Goal: Communication & Community: Answer question/provide support

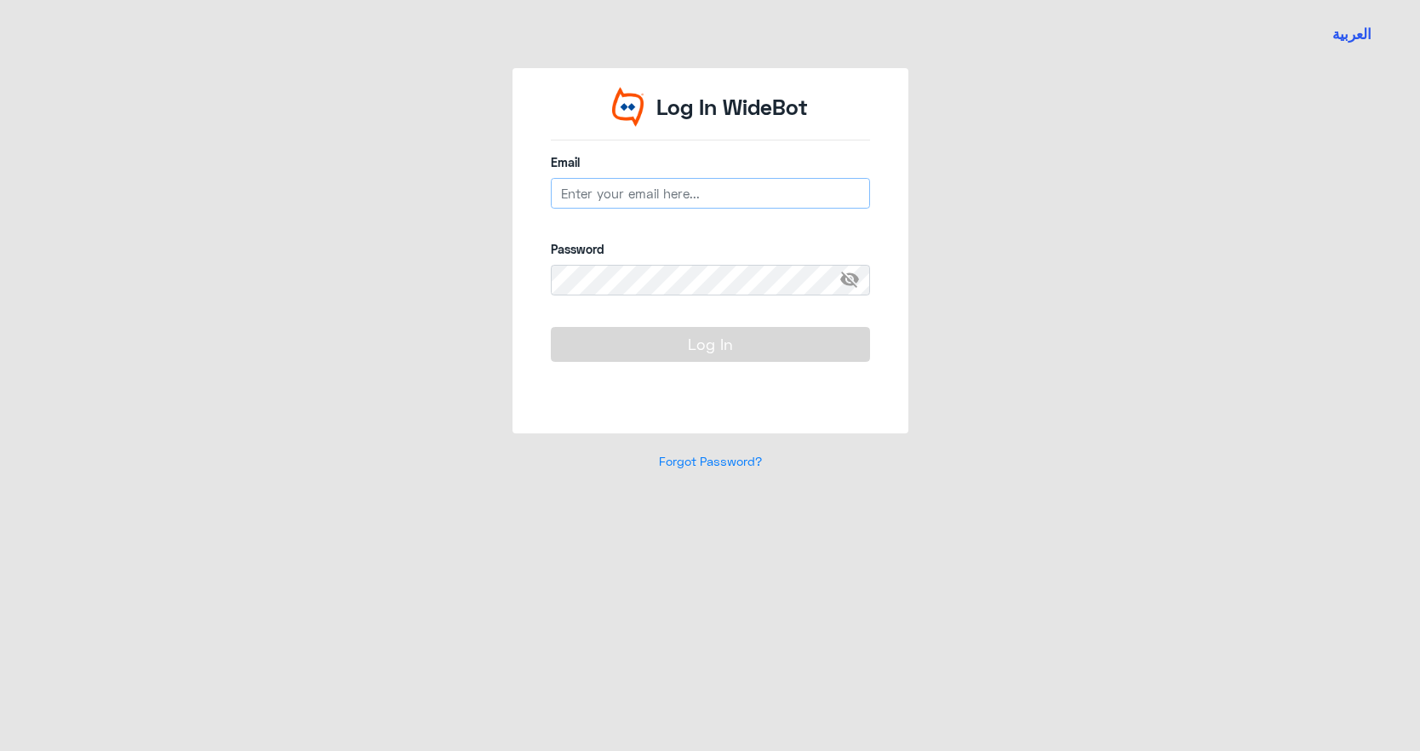
type input "[EMAIL_ADDRESS][DOMAIN_NAME]"
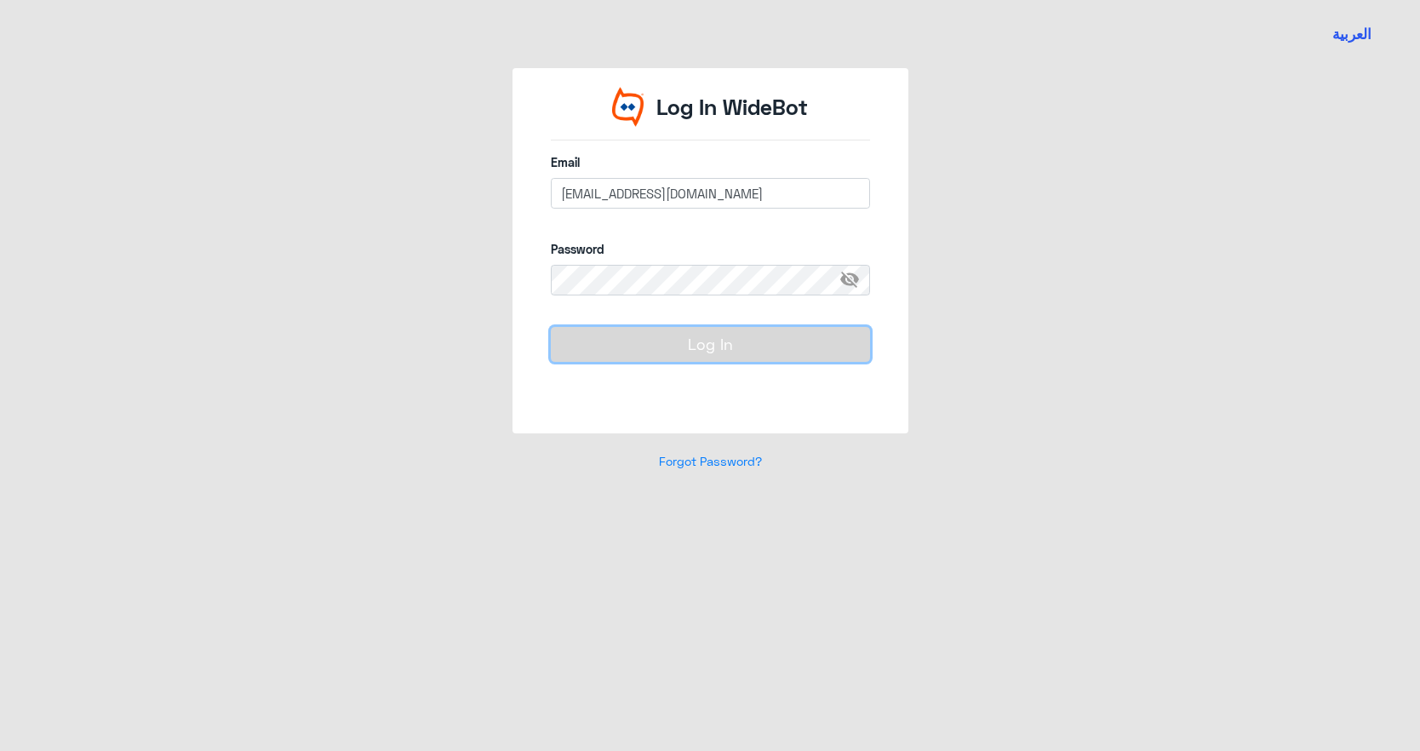
click at [702, 357] on button "Log In" at bounding box center [710, 344] width 319 height 34
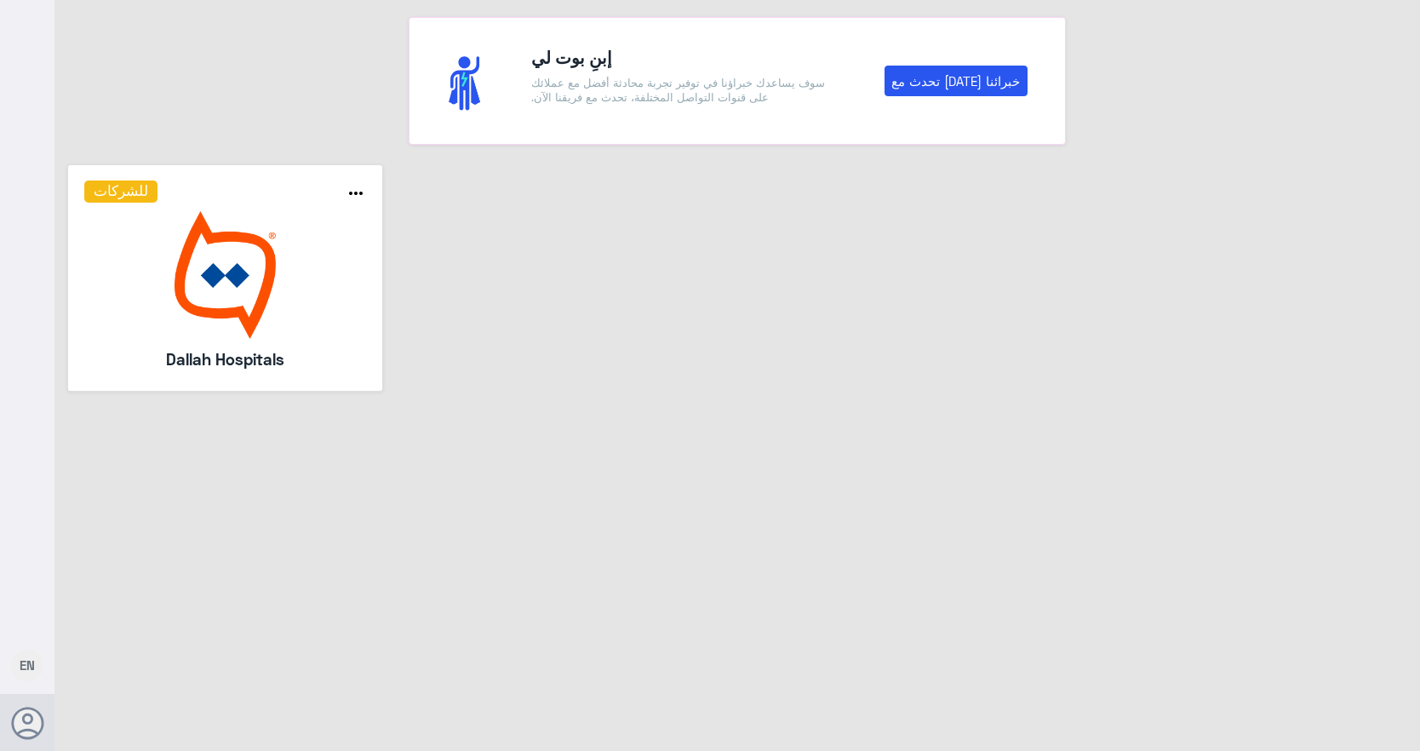
click at [251, 289] on img at bounding box center [225, 275] width 283 height 128
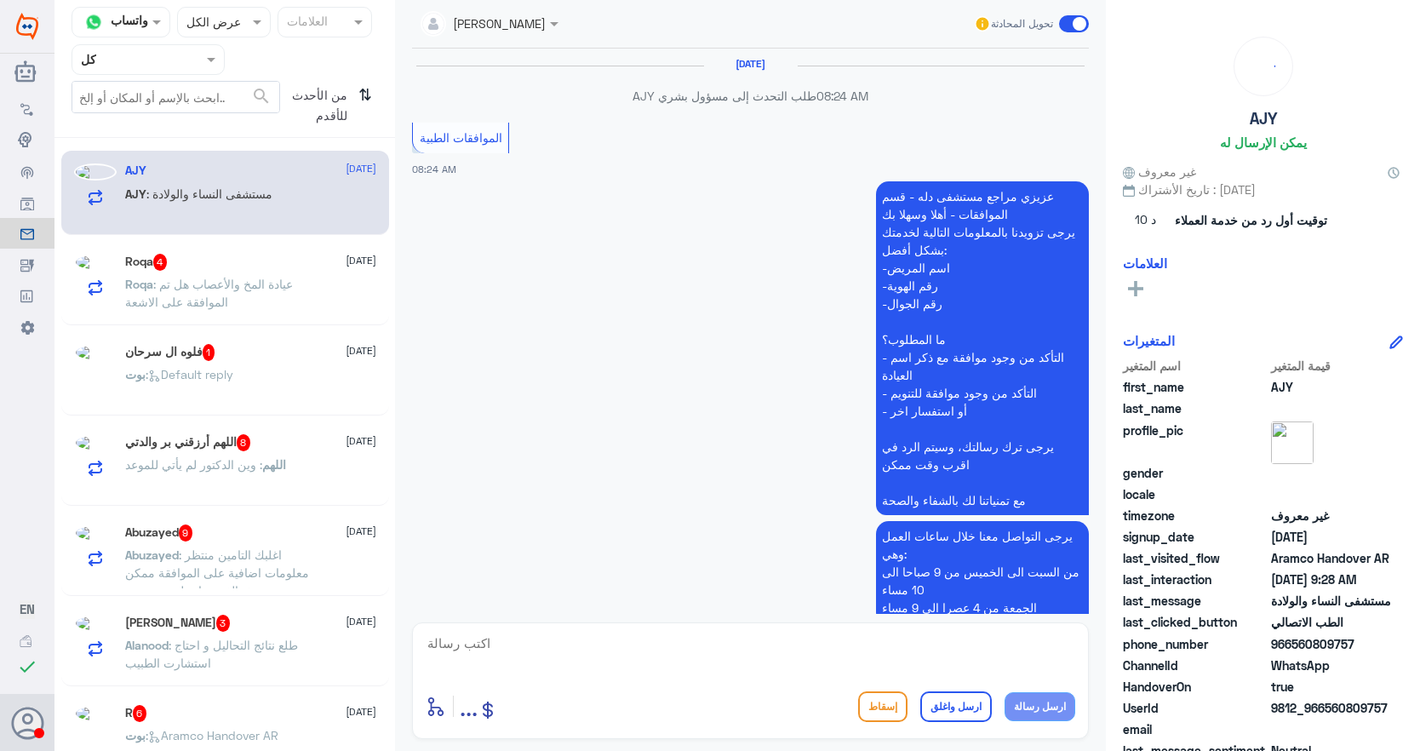
scroll to position [1914, 0]
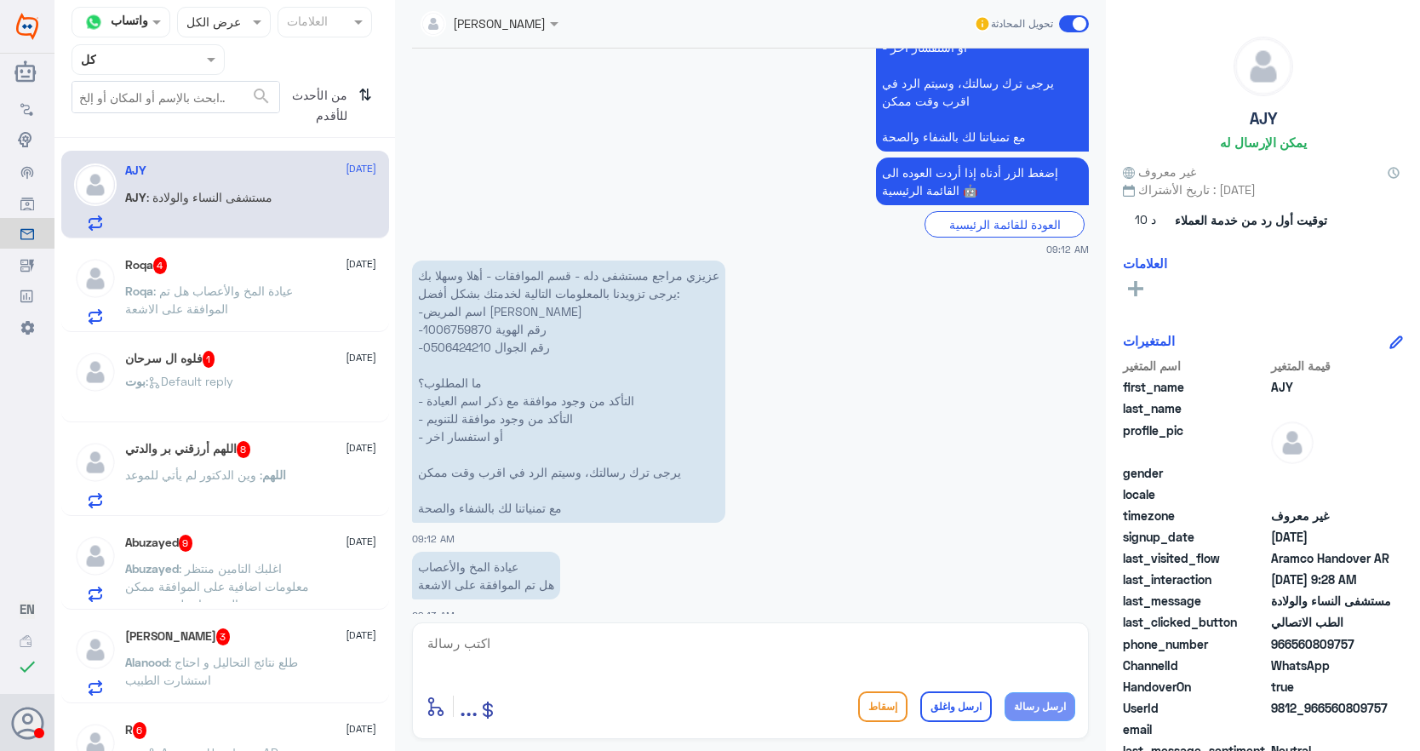
click at [203, 65] on span at bounding box center [213, 59] width 21 height 18
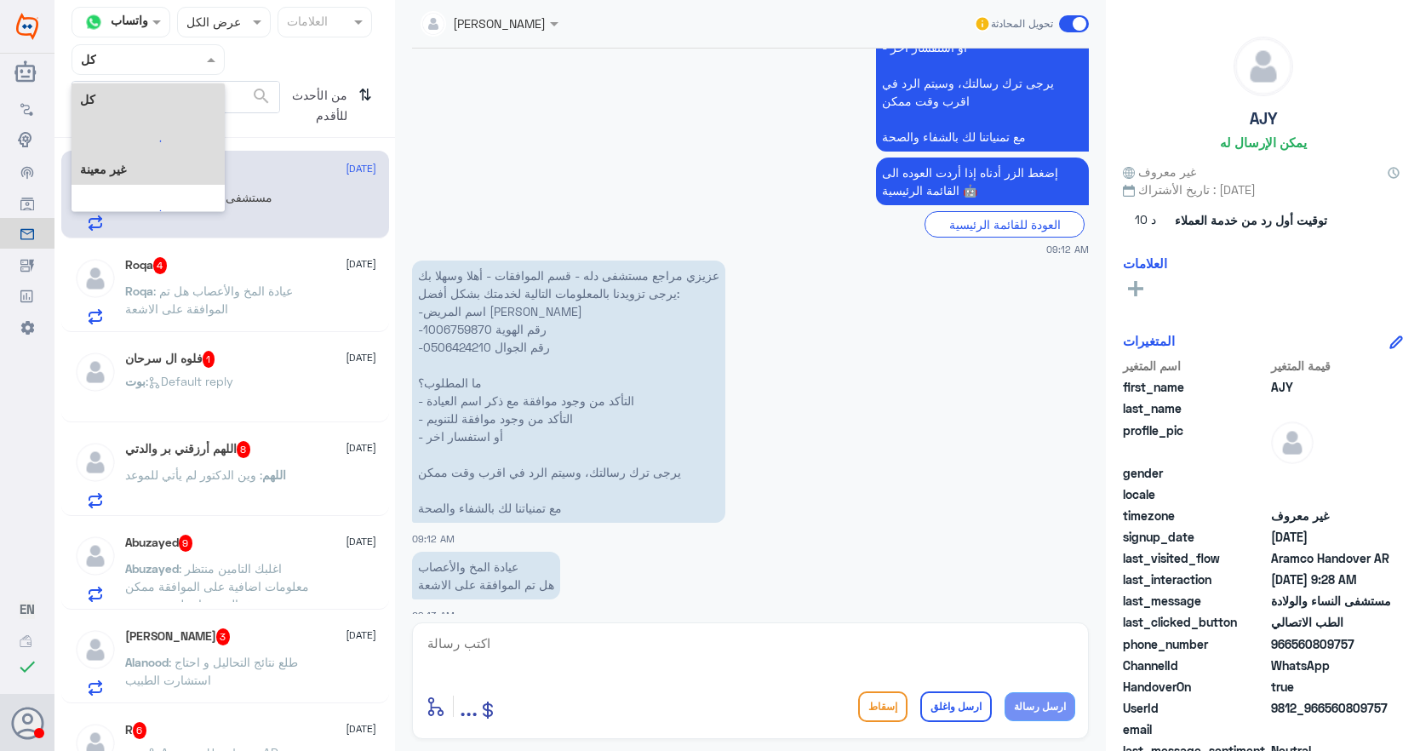
click at [168, 135] on div at bounding box center [148, 141] width 128 height 30
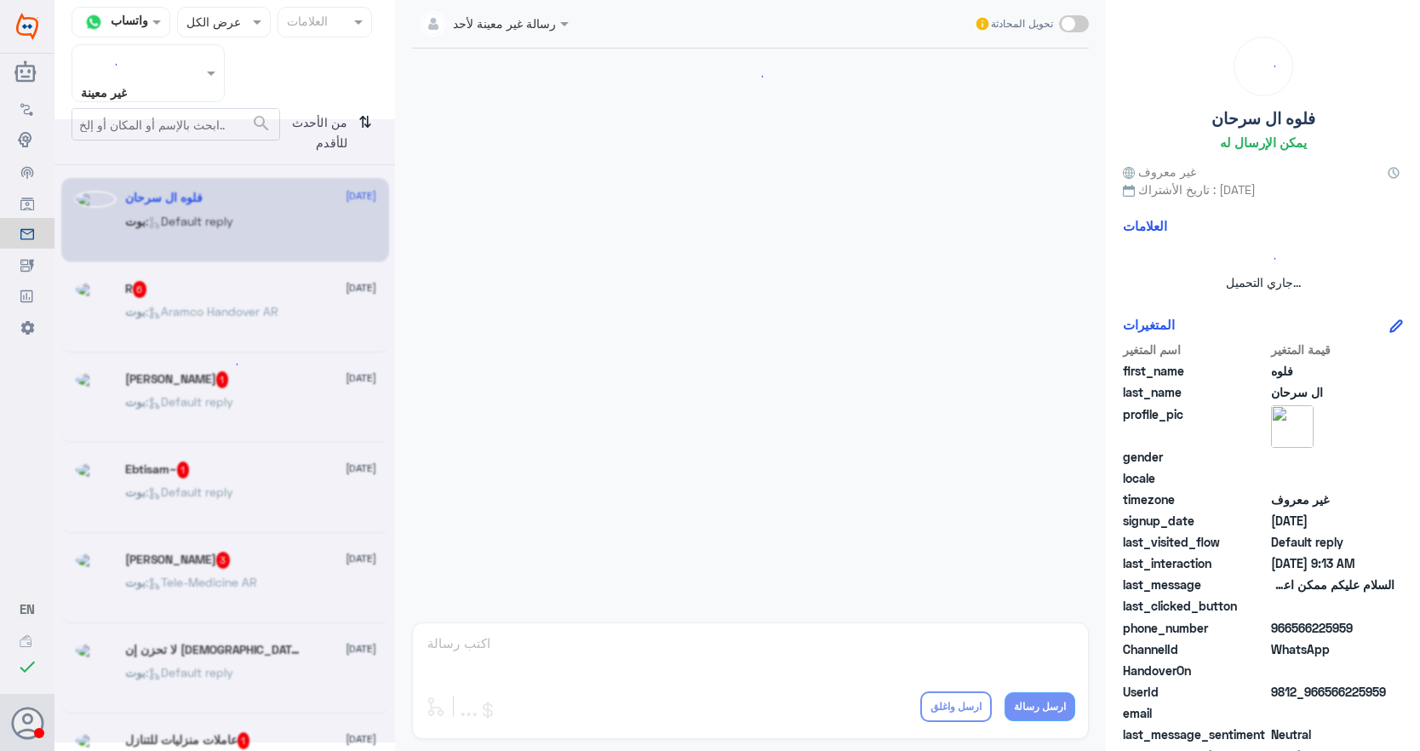
scroll to position [0, 0]
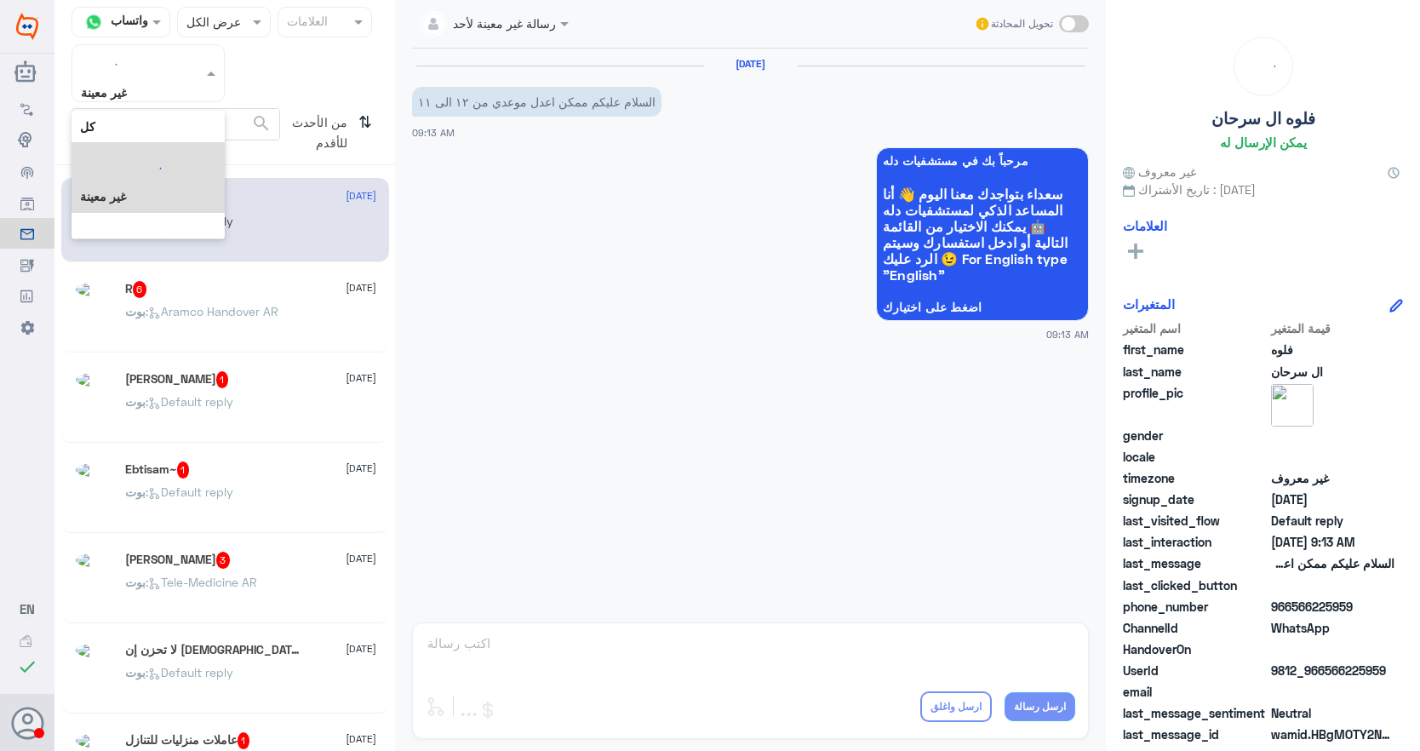
click at [188, 76] on div "Agent Filter غير معينة" at bounding box center [137, 73] width 130 height 56
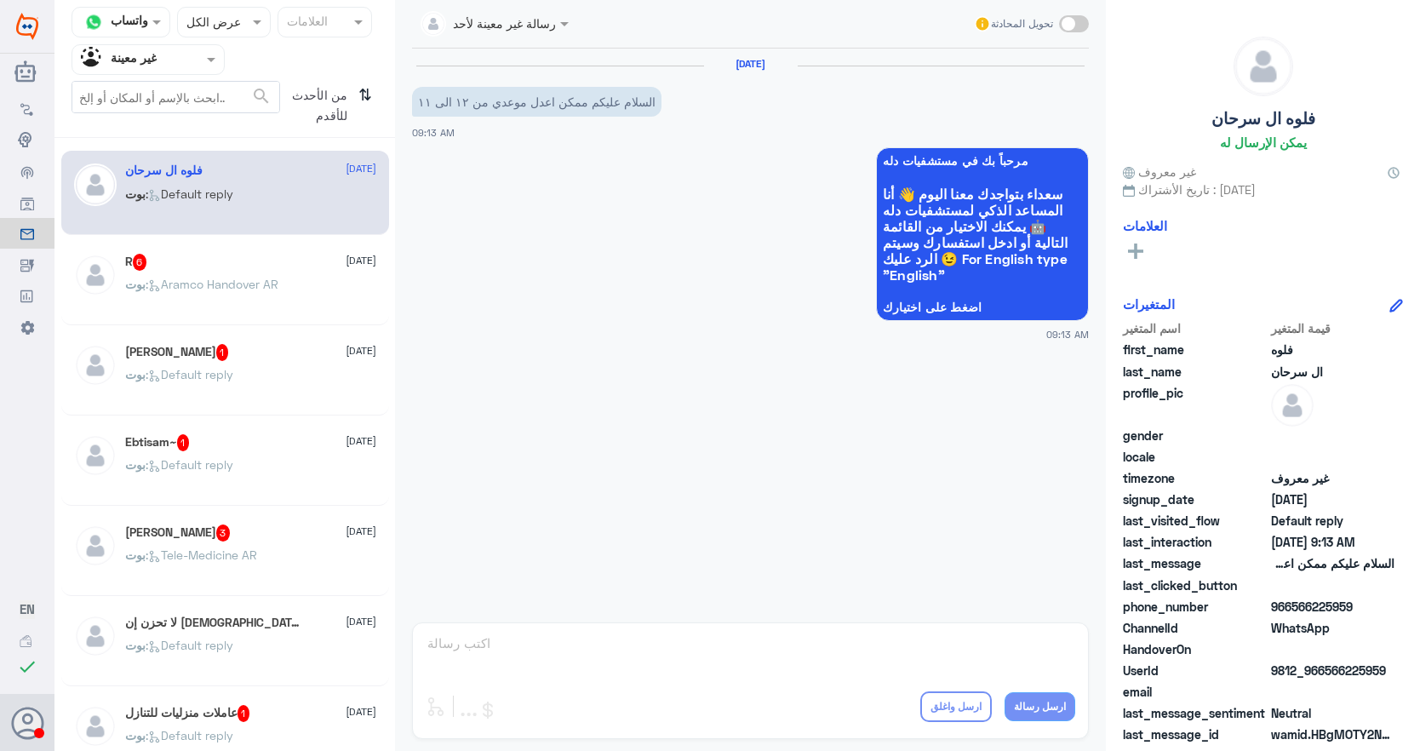
click at [165, 231] on div "فلوه ال سرحان [DATE] [PERSON_NAME] : Default reply" at bounding box center [225, 193] width 328 height 84
click at [216, 76] on nav "قناة واتساب Status × عرض الكل العلامات Agent Filter غير معينة search من الأحدث …" at bounding box center [224, 72] width 340 height 131
click at [213, 64] on span at bounding box center [213, 59] width 21 height 18
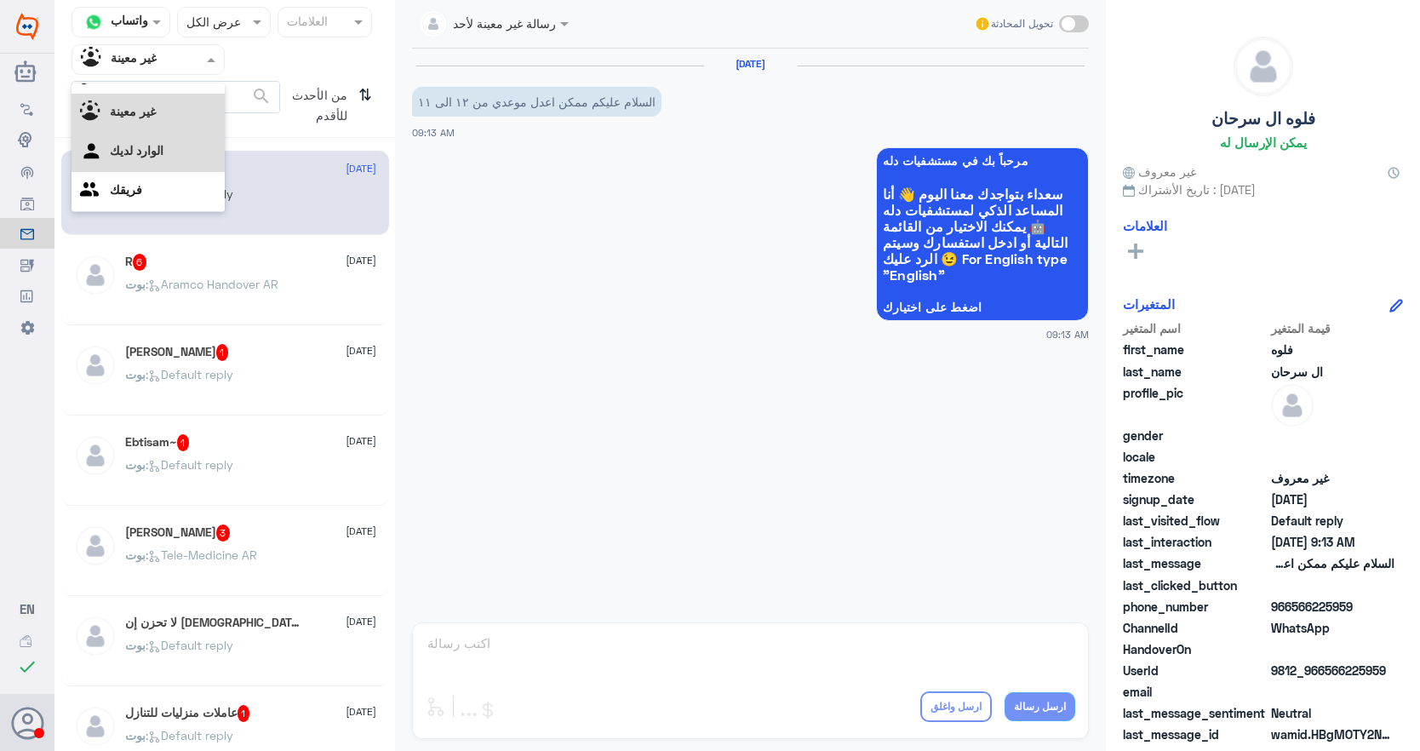
click at [184, 156] on div "الوارد لديك" at bounding box center [148, 152] width 153 height 39
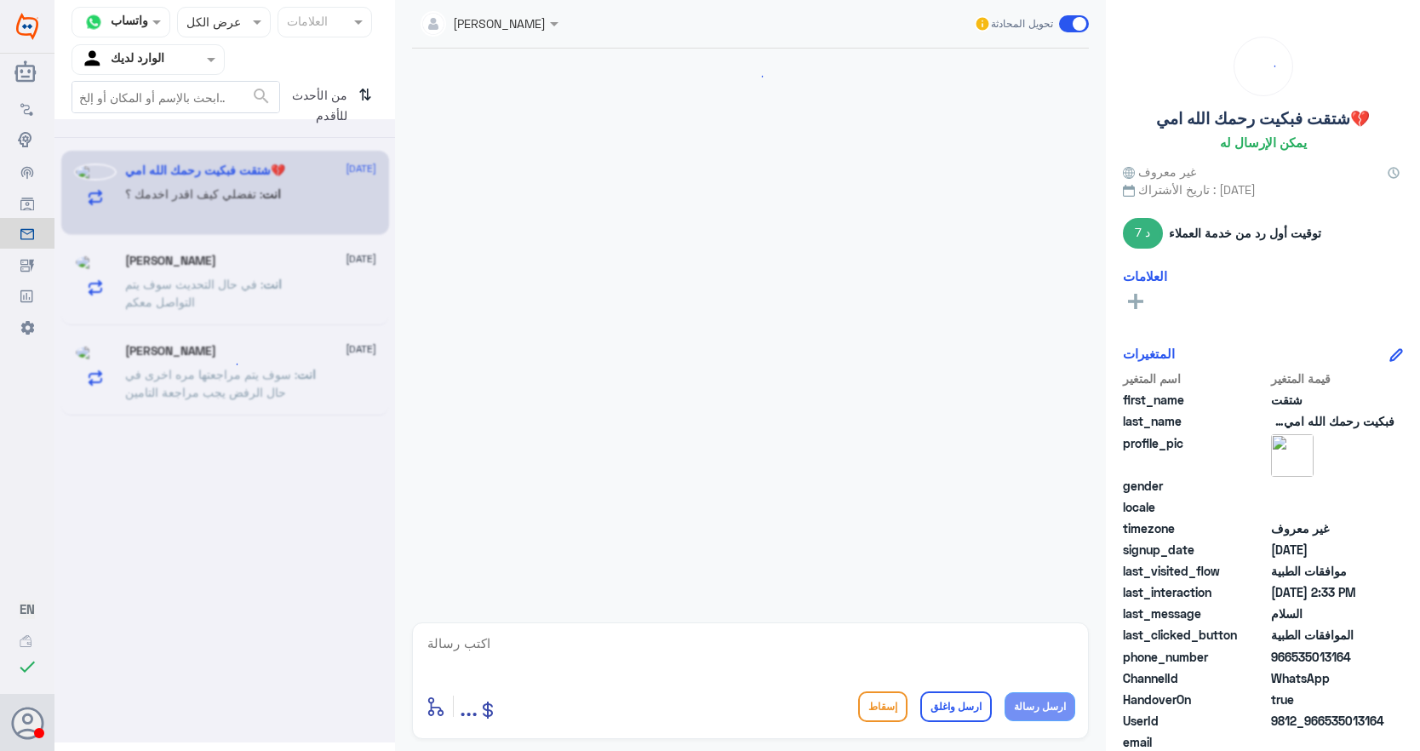
scroll to position [355, 0]
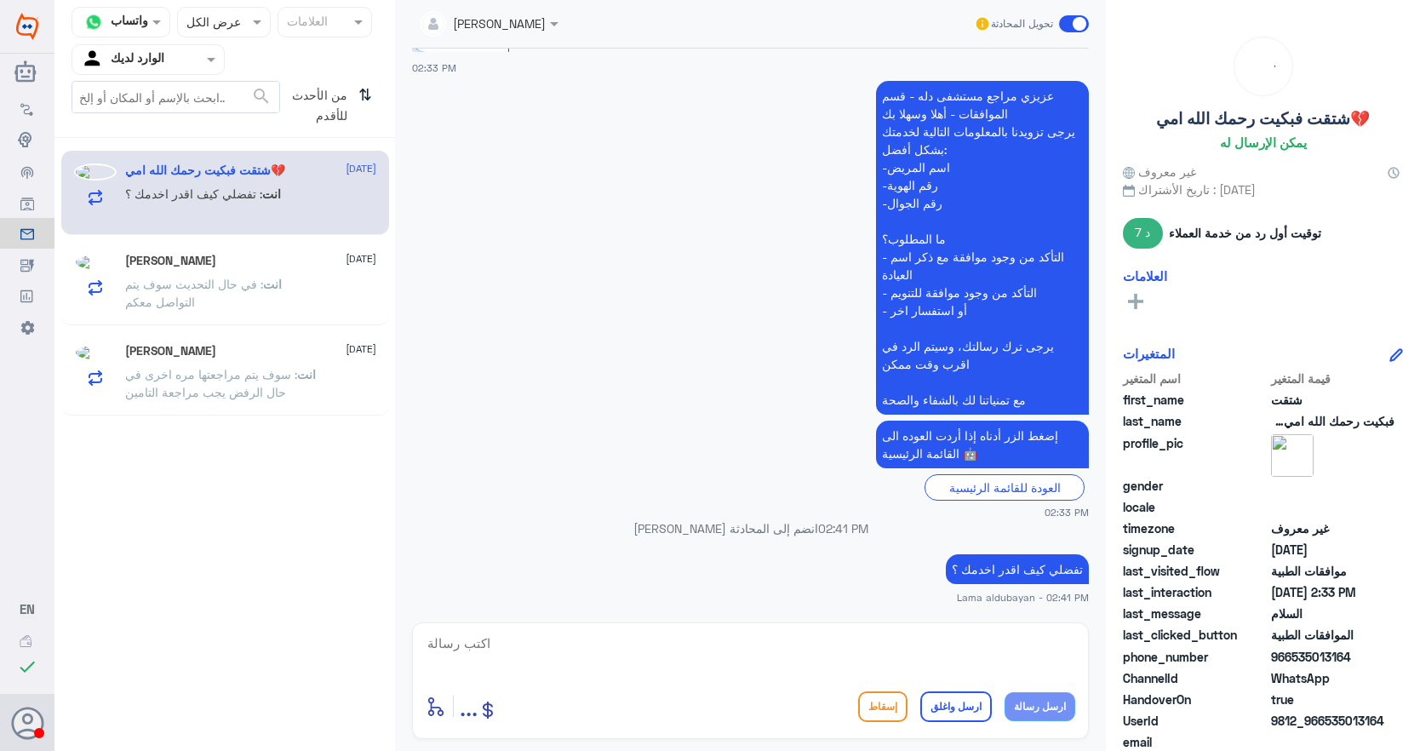
click at [211, 66] on span at bounding box center [213, 59] width 21 height 18
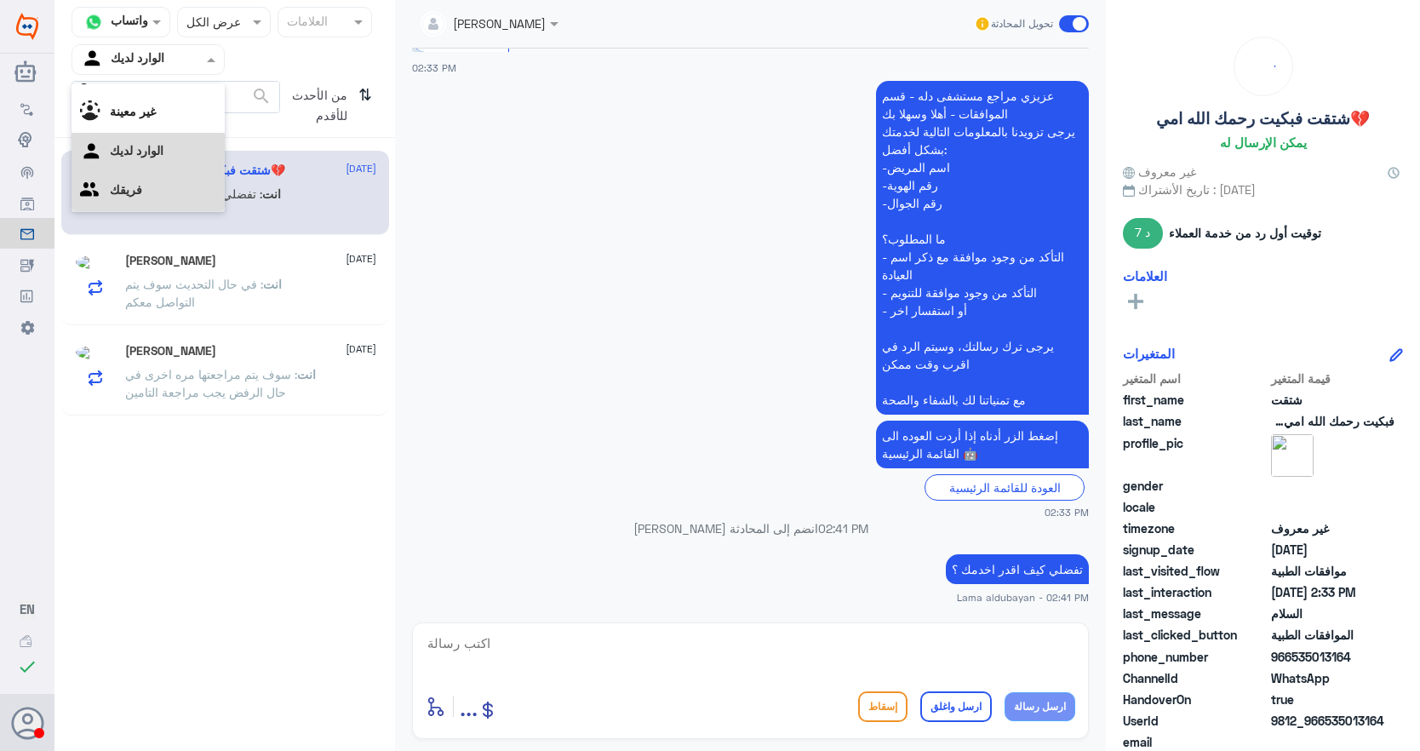
click at [173, 196] on div "فريقك" at bounding box center [148, 191] width 153 height 39
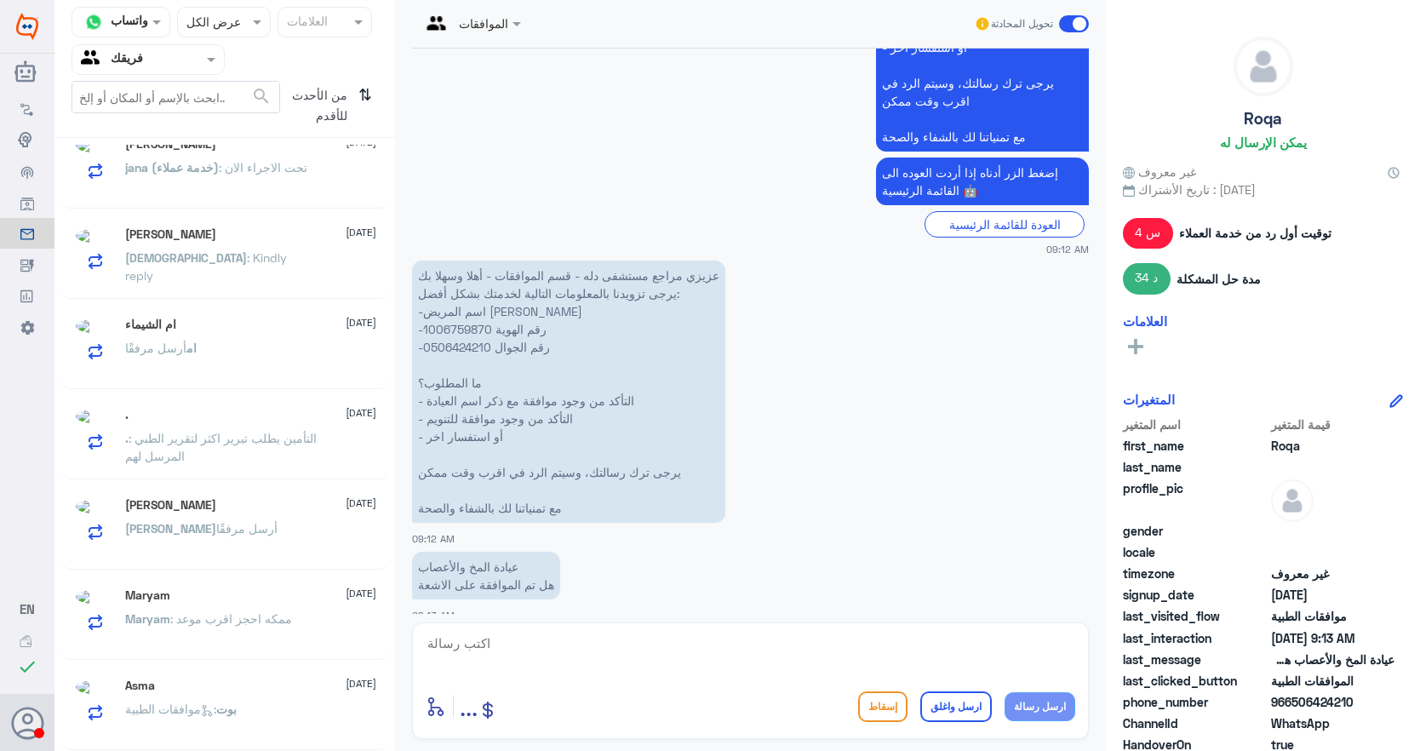
scroll to position [9, 0]
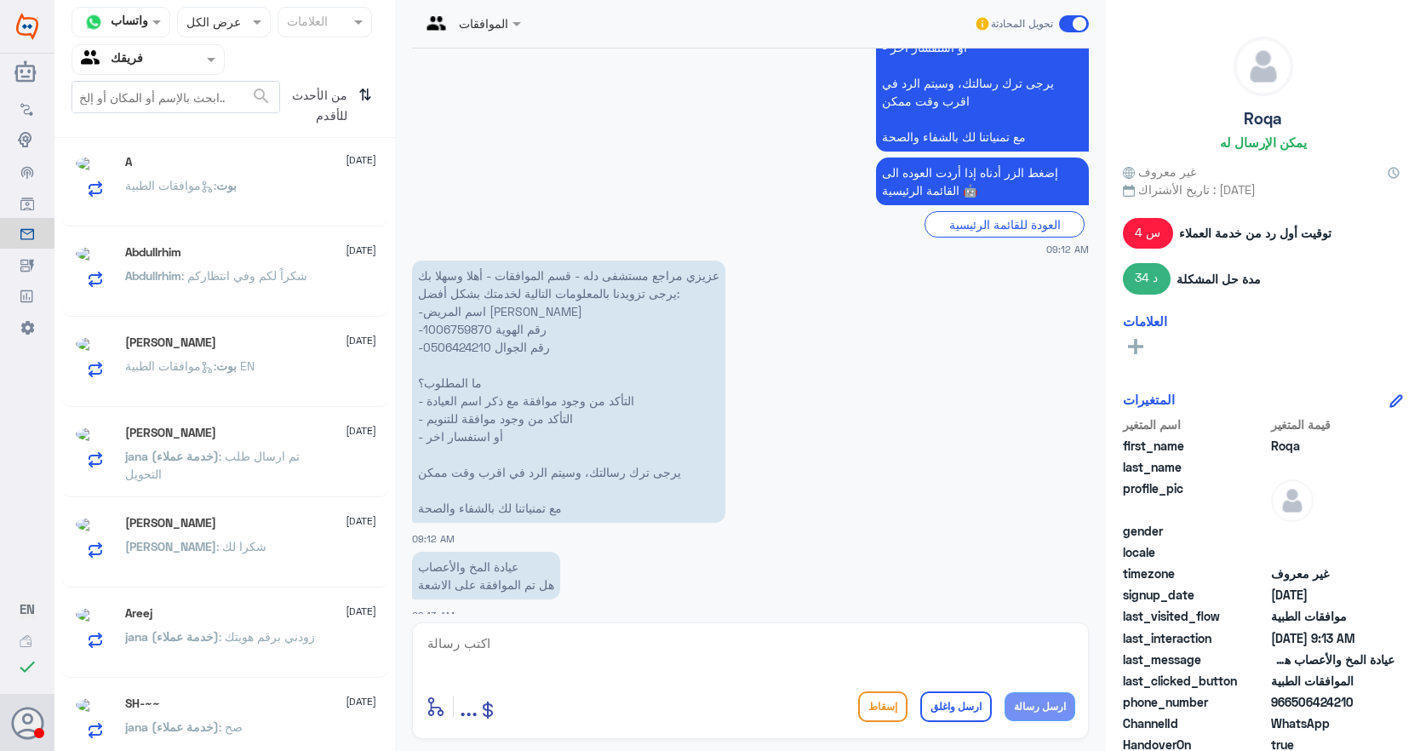
drag, startPoint x: 388, startPoint y: 285, endPoint x: 362, endPoint y: 458, distance: 174.8
click at [351, 498] on div "A [DATE] بوت : موافقات الطبية Abdullrhim [DATE] Abdullrhim : شكراً لكم وفي انتظ…" at bounding box center [224, 451] width 340 height 612
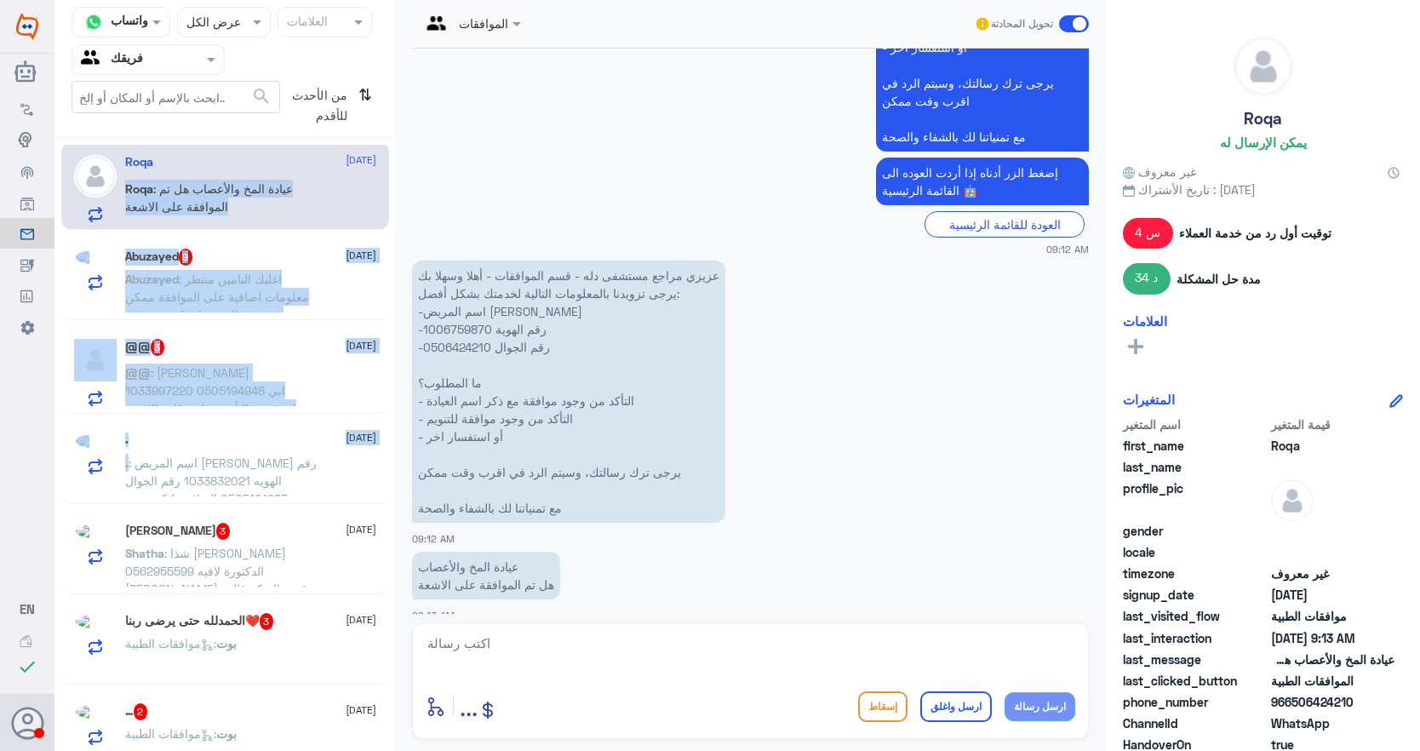
scroll to position [10, 0]
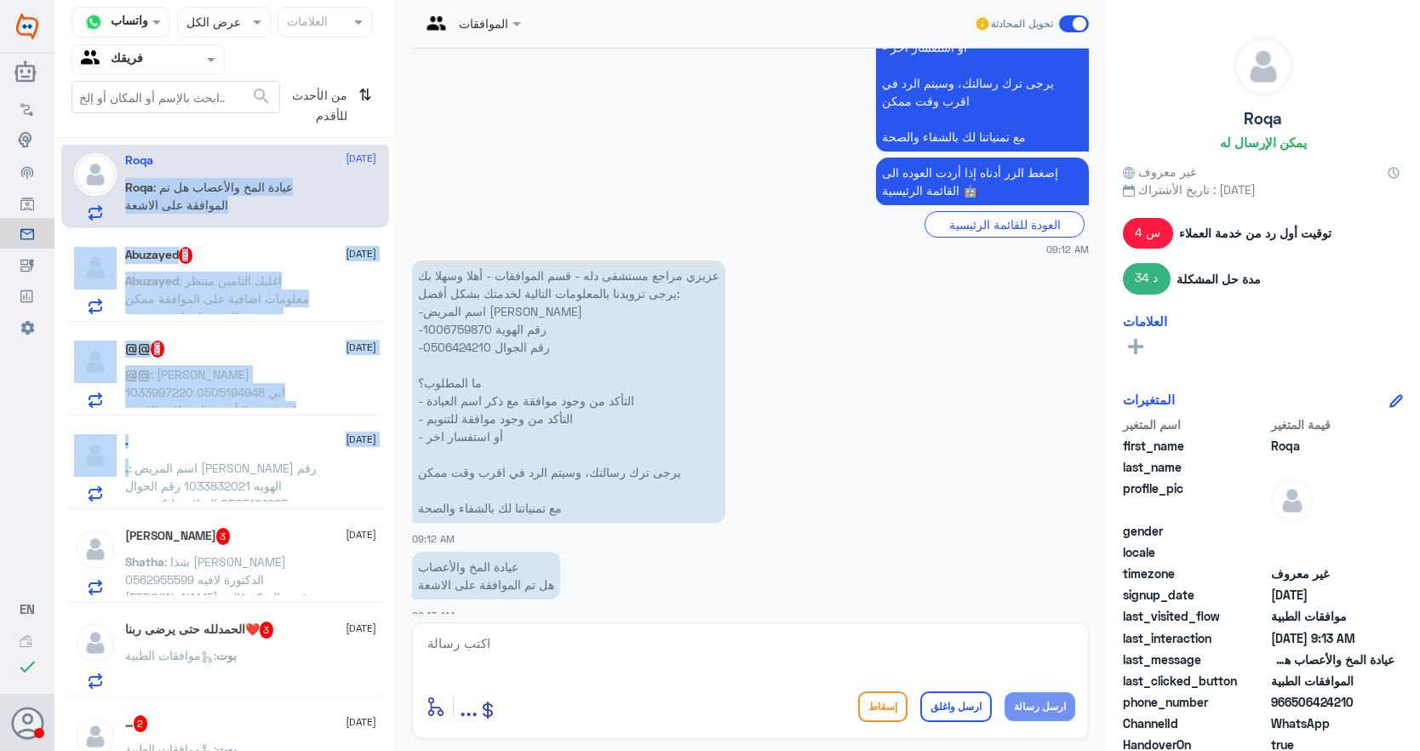
click at [378, 295] on div "Abuzayed 9 [DATE] Abuzayed : اغلبك التامين منتظر معلومات اضافية على الموافقة مم…" at bounding box center [225, 278] width 328 height 88
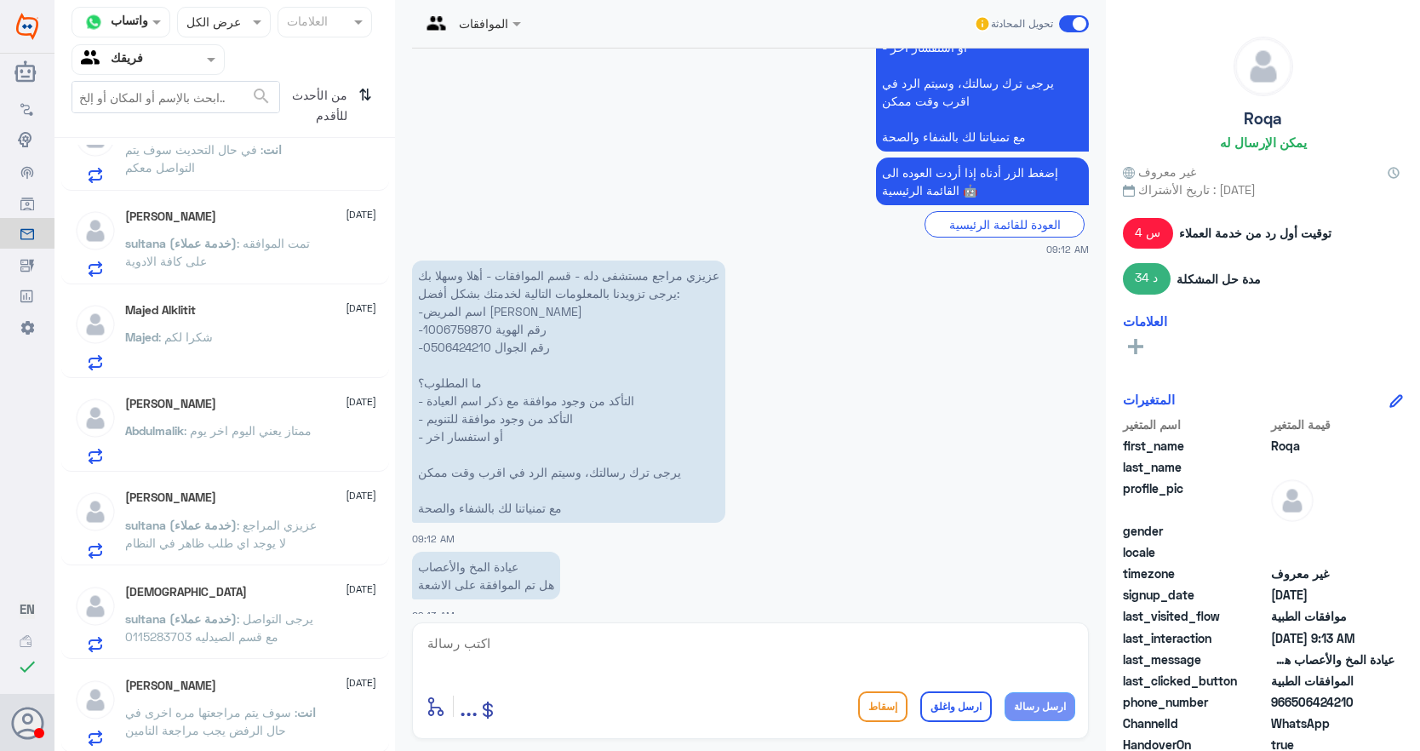
scroll to position [2578, 0]
click at [288, 697] on div "[PERSON_NAME] [DATE] انت : سوف يتم مراجعتها مره اخرى في حال الرفض يجب مراجعة ال…" at bounding box center [250, 709] width 251 height 67
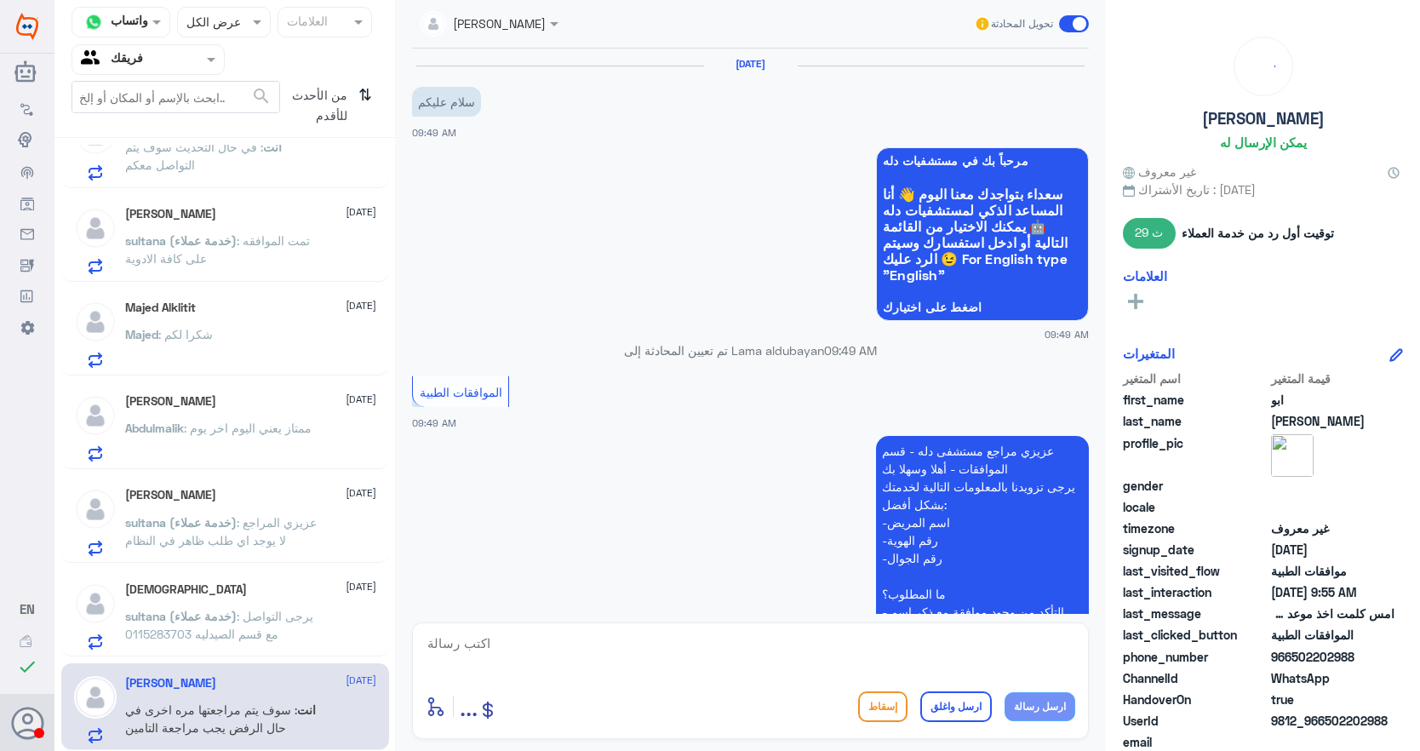
scroll to position [894, 0]
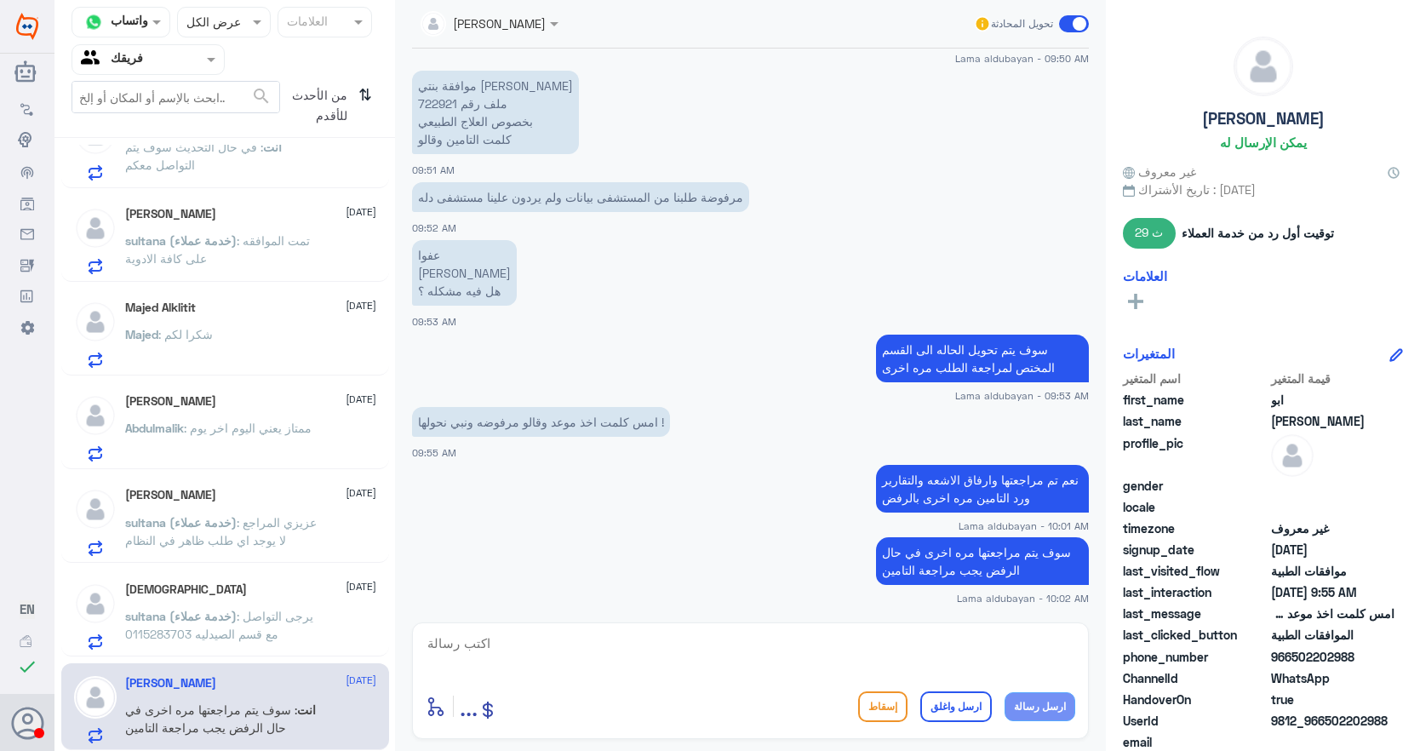
click at [441, 104] on p "موافقة بنتي [PERSON_NAME] ملف رقم 722921 بخصوص العلاج الطبيعي كلمت التامين وقالو" at bounding box center [495, 112] width 167 height 83
click at [188, 633] on span ": يرجى التواصل مع قسم الصيدليه 0115283703" at bounding box center [219, 625] width 188 height 32
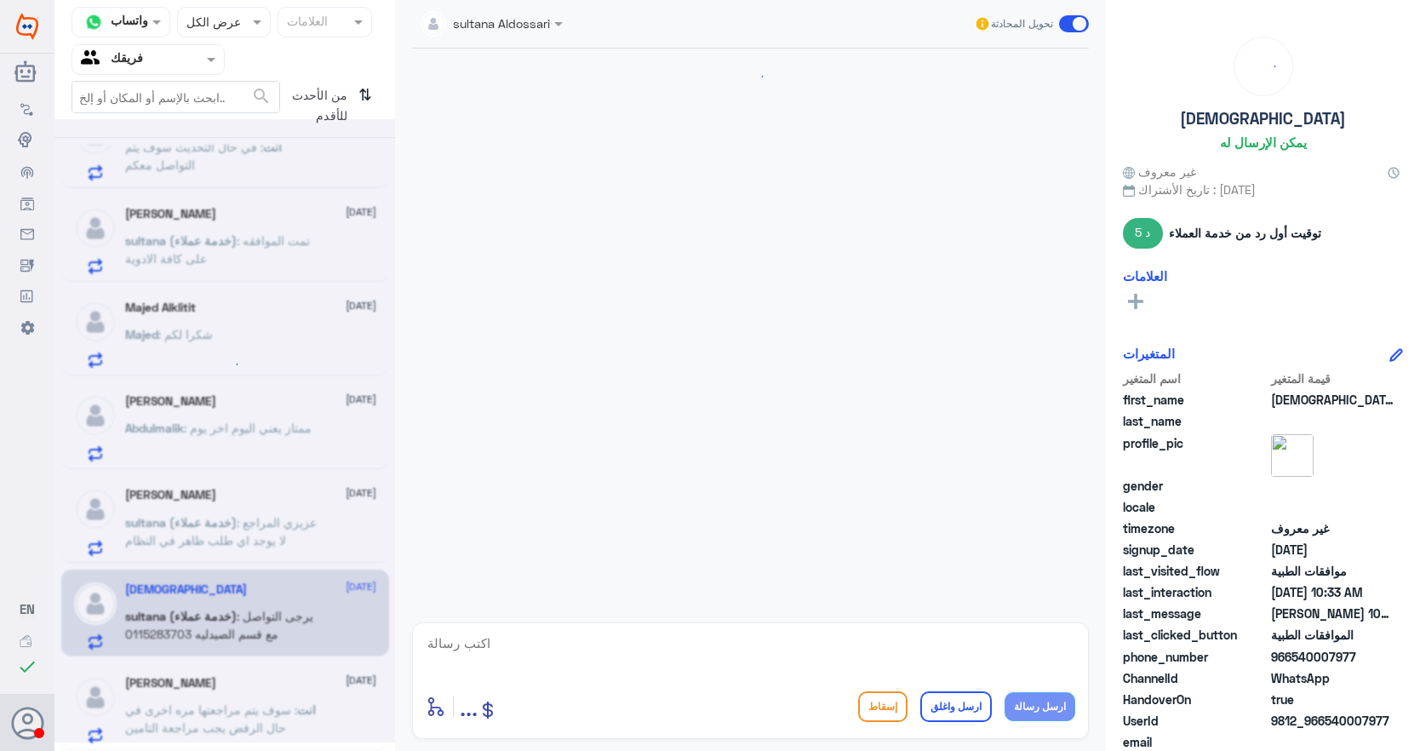
scroll to position [1156, 0]
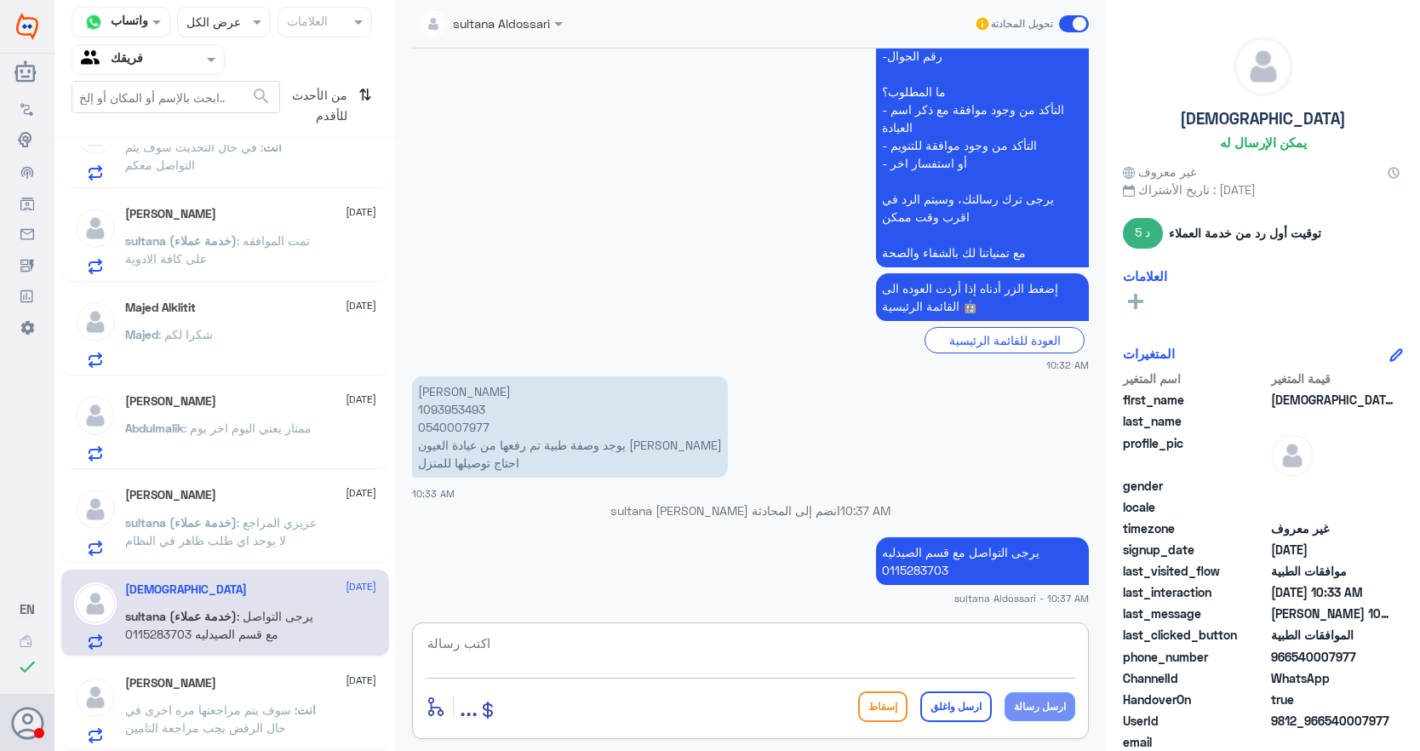
click at [891, 663] on textarea at bounding box center [750, 653] width 649 height 42
type textarea "نتمنى لك دوام الصحه والعافيه"
click at [974, 704] on button "ارسل واغلق" at bounding box center [956, 706] width 72 height 31
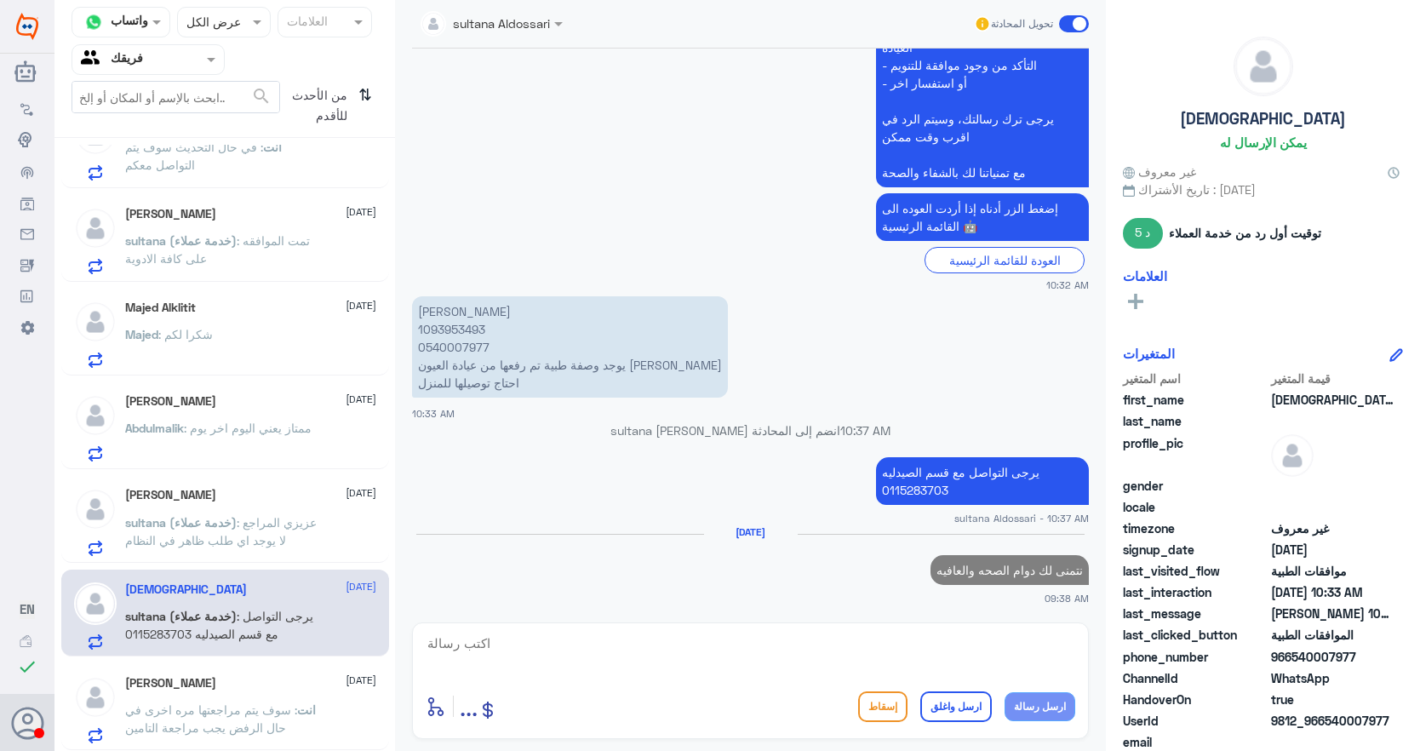
scroll to position [2575, 0]
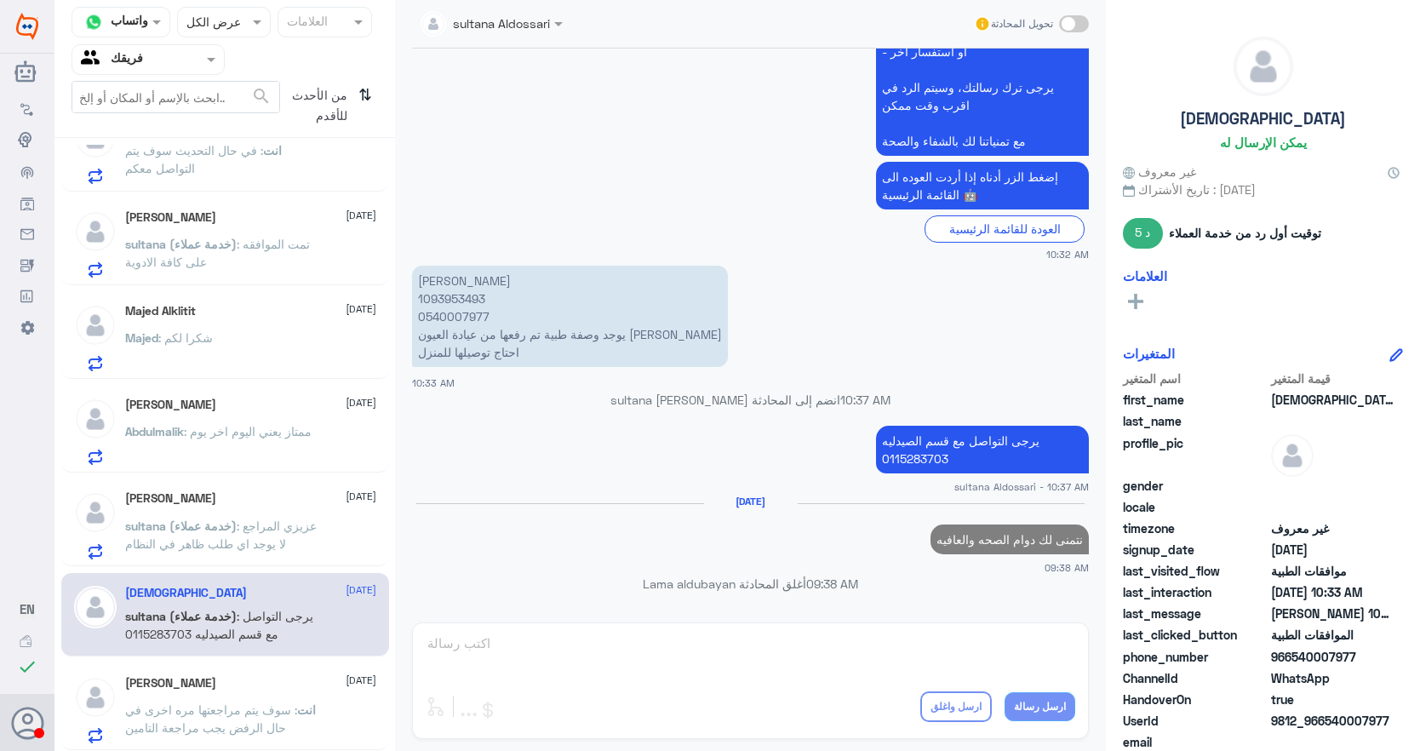
click at [203, 541] on span ": عزيزي المراجع لا يوجد اي طلب ظاهر في النظام" at bounding box center [221, 534] width 192 height 32
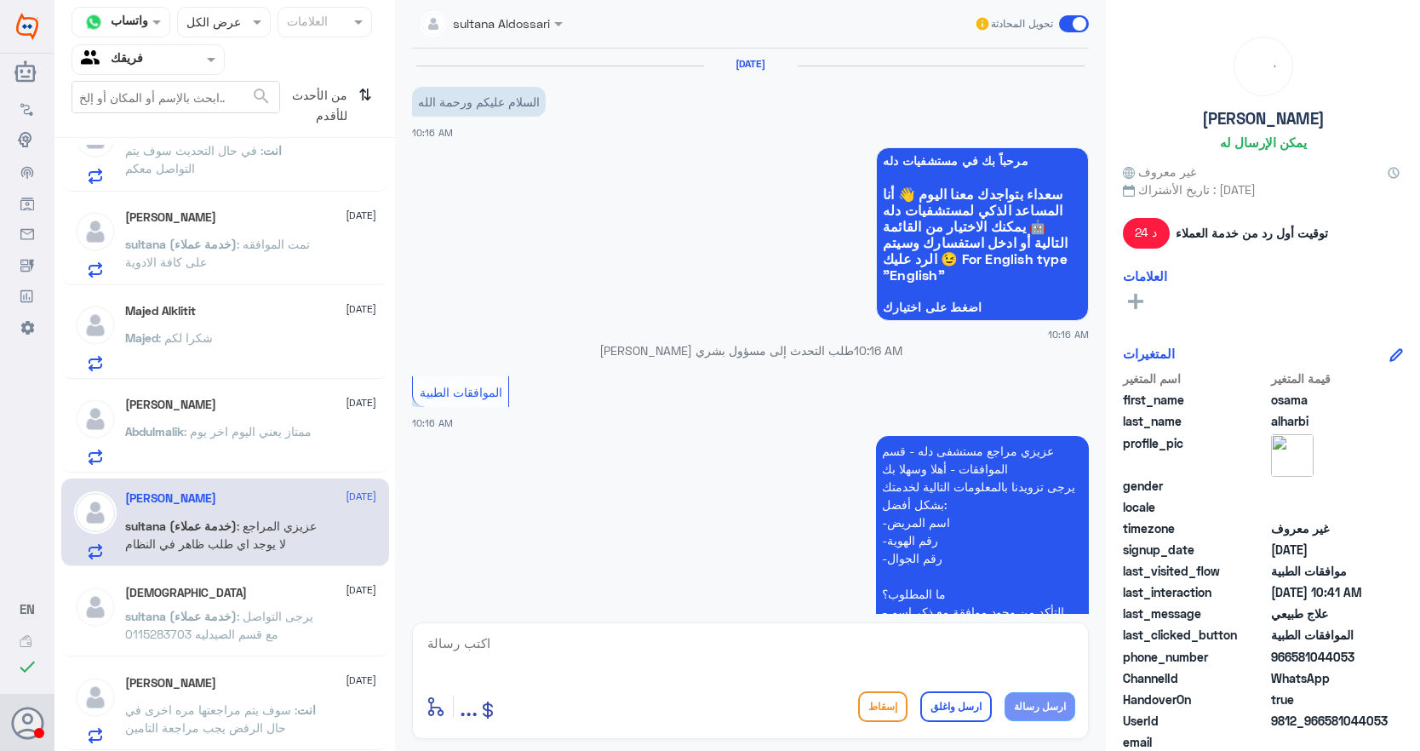
scroll to position [781, 0]
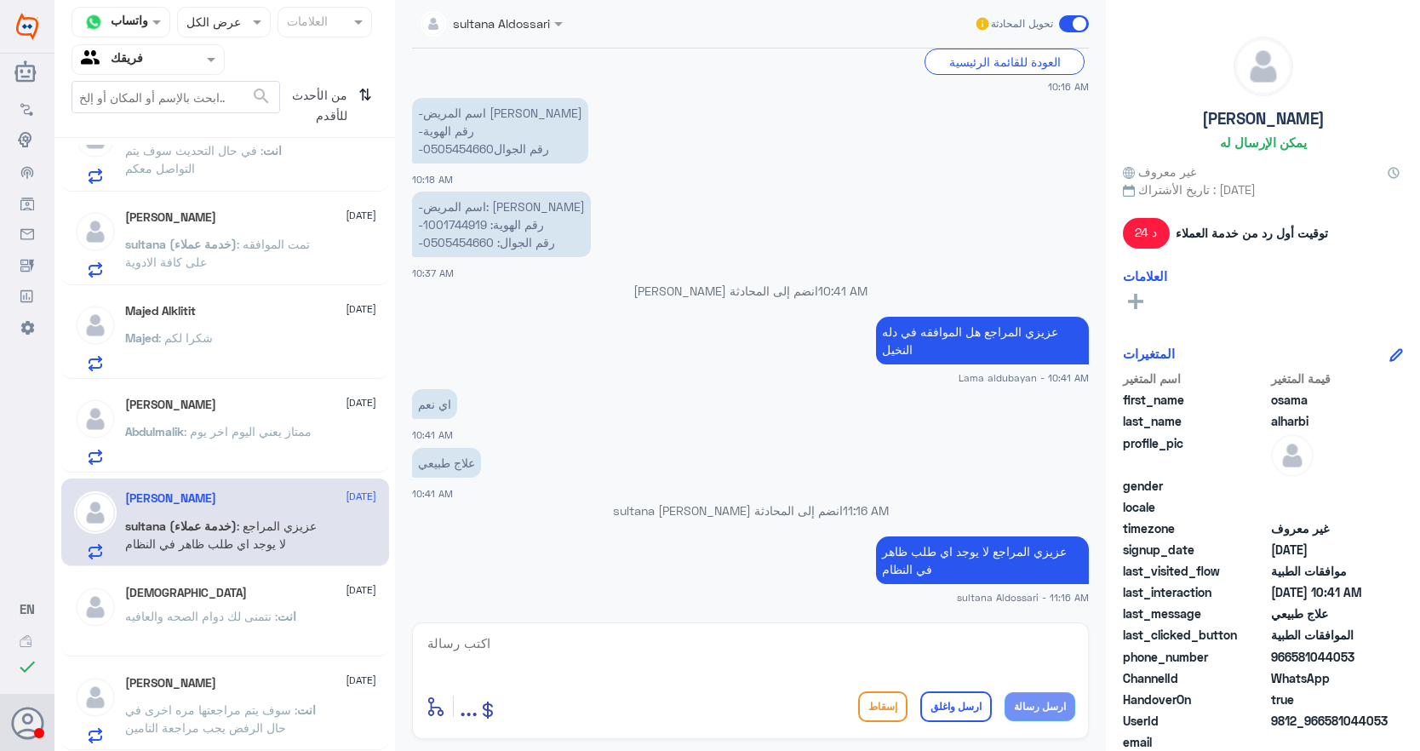
click at [788, 652] on textarea at bounding box center [750, 653] width 649 height 42
drag, startPoint x: 885, startPoint y: 649, endPoint x: 1303, endPoint y: 734, distance: 426.4
click at [1303, 734] on div "قناة واتساب Status × عرض الكل العلامات Agent Filter فريقك search من الأحدث للأق…" at bounding box center [736, 378] width 1365 height 756
type textarea "نتمنى لك دوام الصحه والعافيه"
click at [979, 713] on button "ارسل واغلق" at bounding box center [956, 706] width 72 height 31
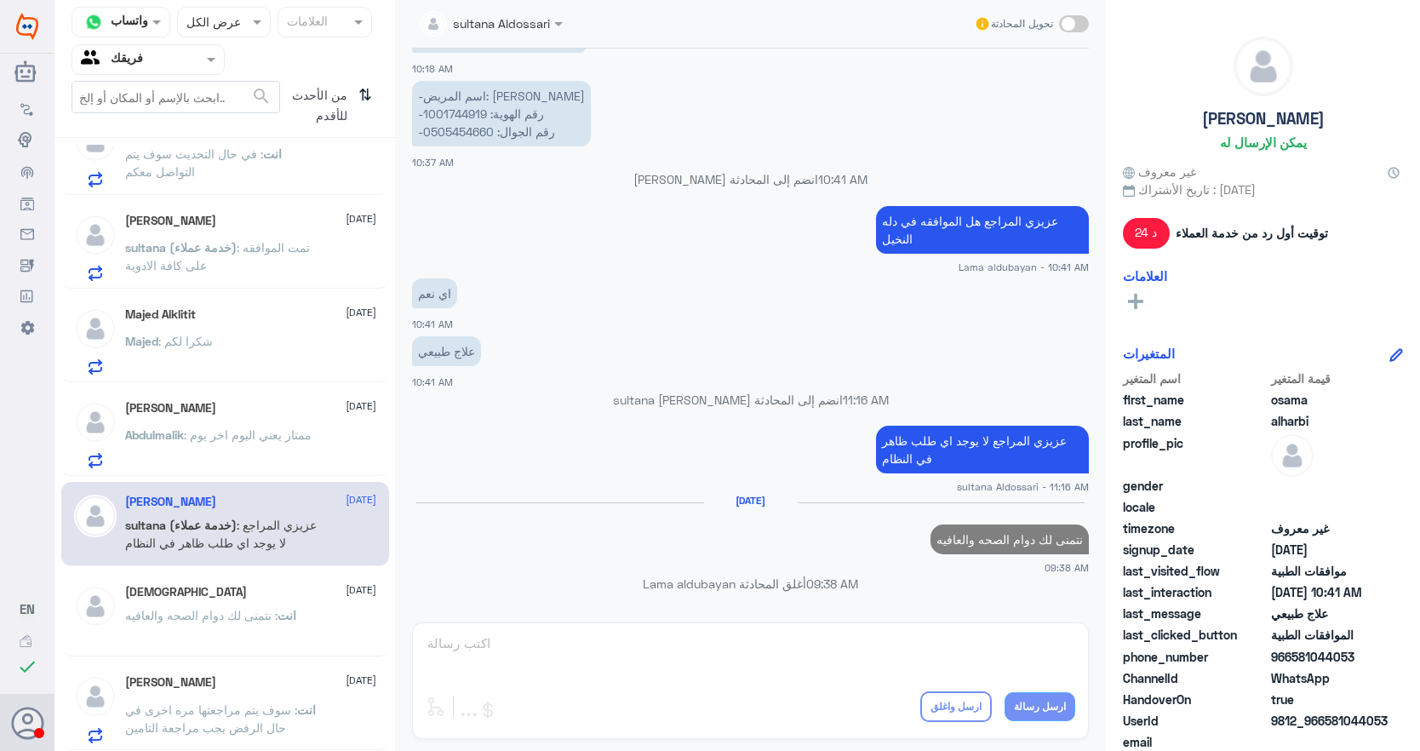
scroll to position [2572, 0]
click at [214, 432] on span ": ممتاز يعني اليوم اخر يوم" at bounding box center [248, 434] width 128 height 14
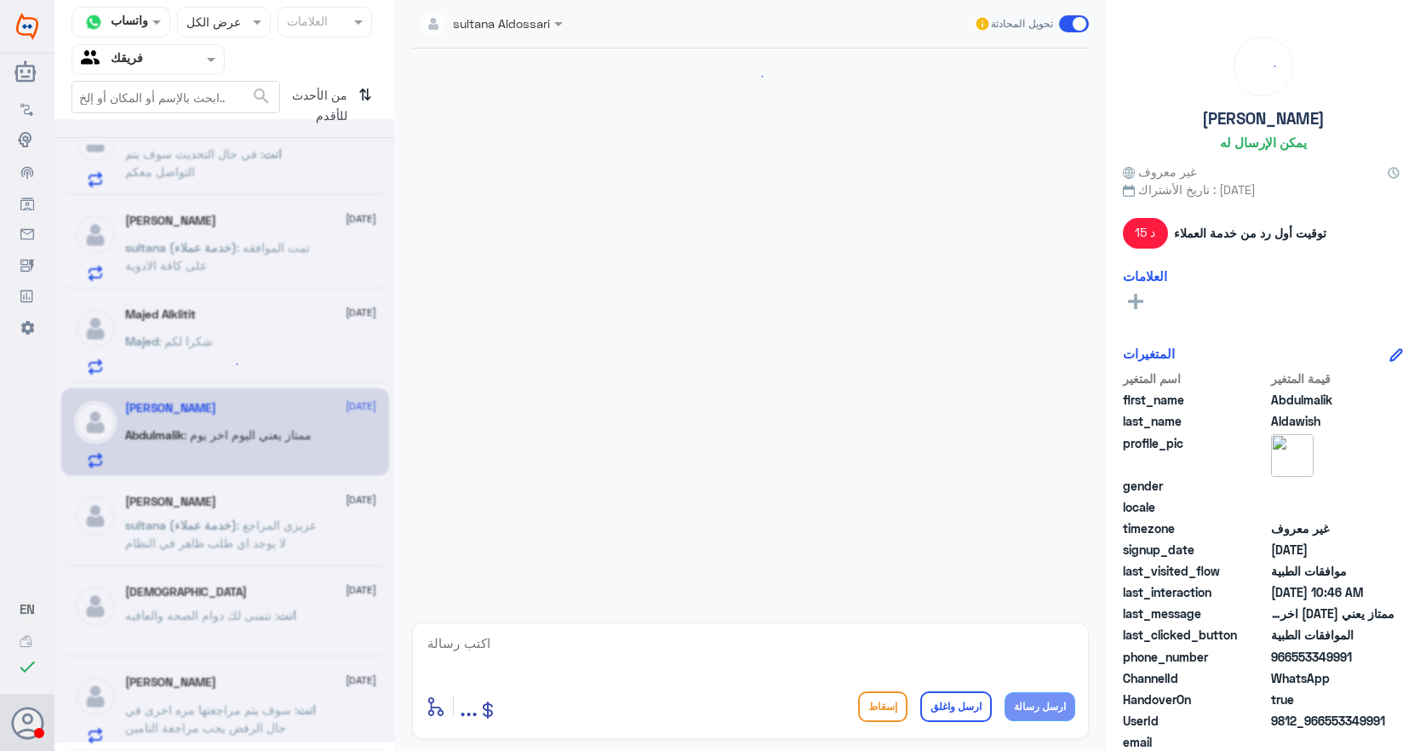
scroll to position [1205, 0]
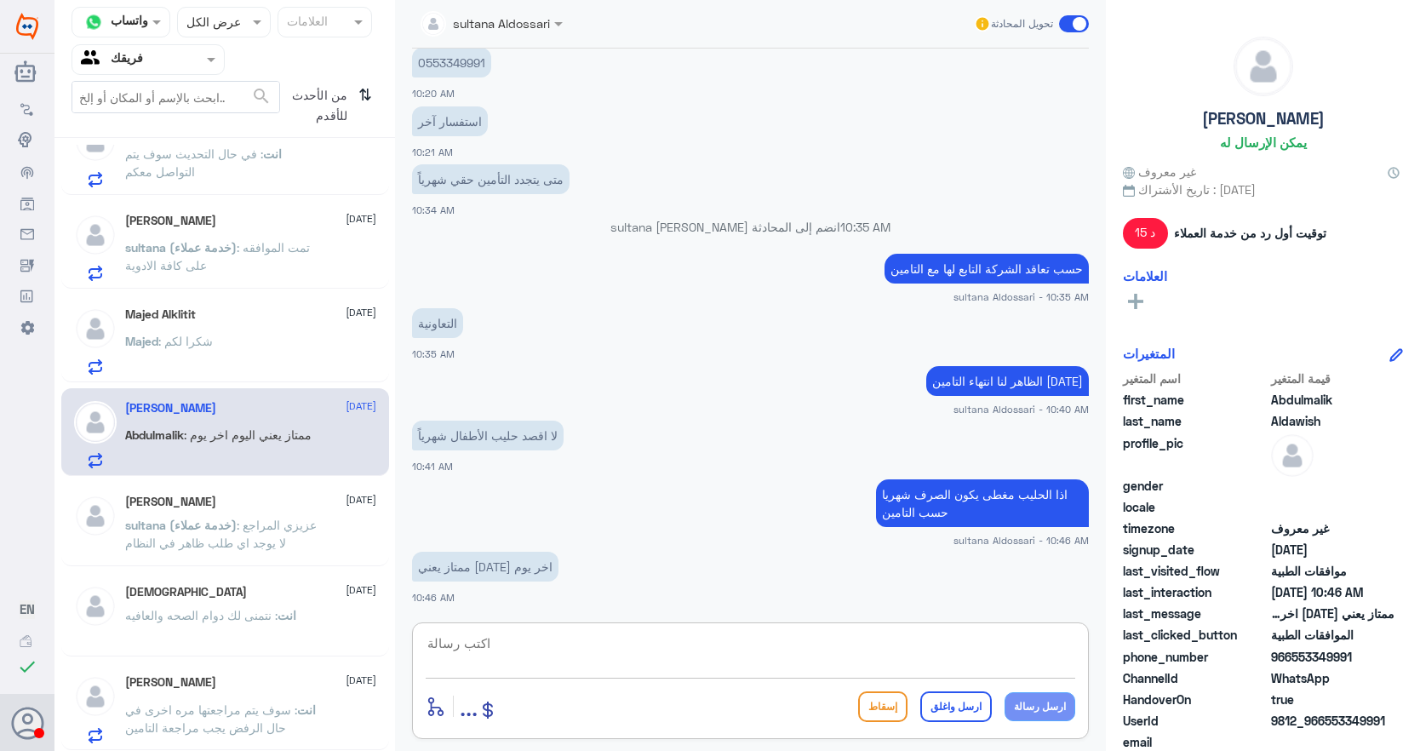
click at [914, 655] on textarea at bounding box center [750, 653] width 649 height 42
paste textarea "نتمنى لك دوام الصحه والعافيه"
type textarea "نتمنى لك دوام الصحه والعافيه"
click at [976, 702] on button "ارسل واغلق" at bounding box center [956, 706] width 72 height 31
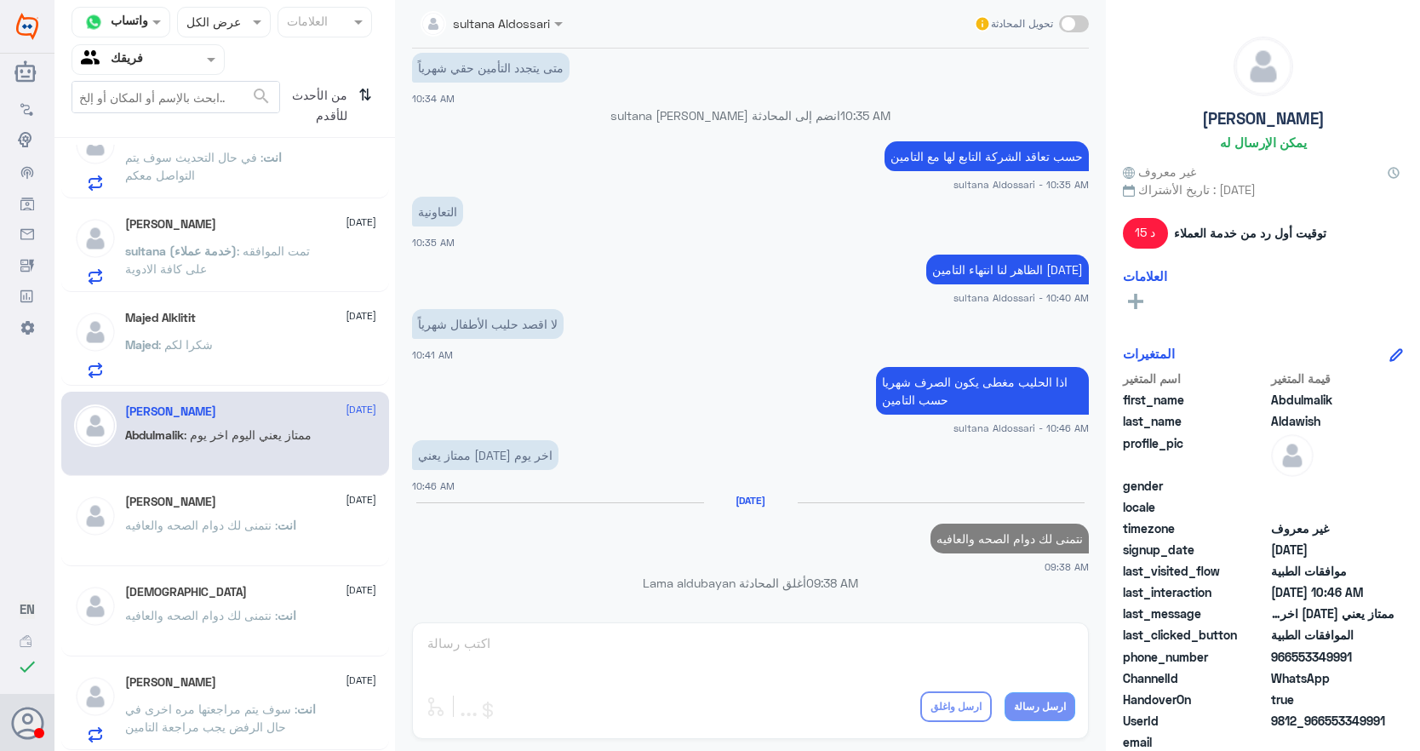
scroll to position [2568, 0]
click at [267, 356] on div "Majed : شكرا لكم" at bounding box center [250, 359] width 251 height 38
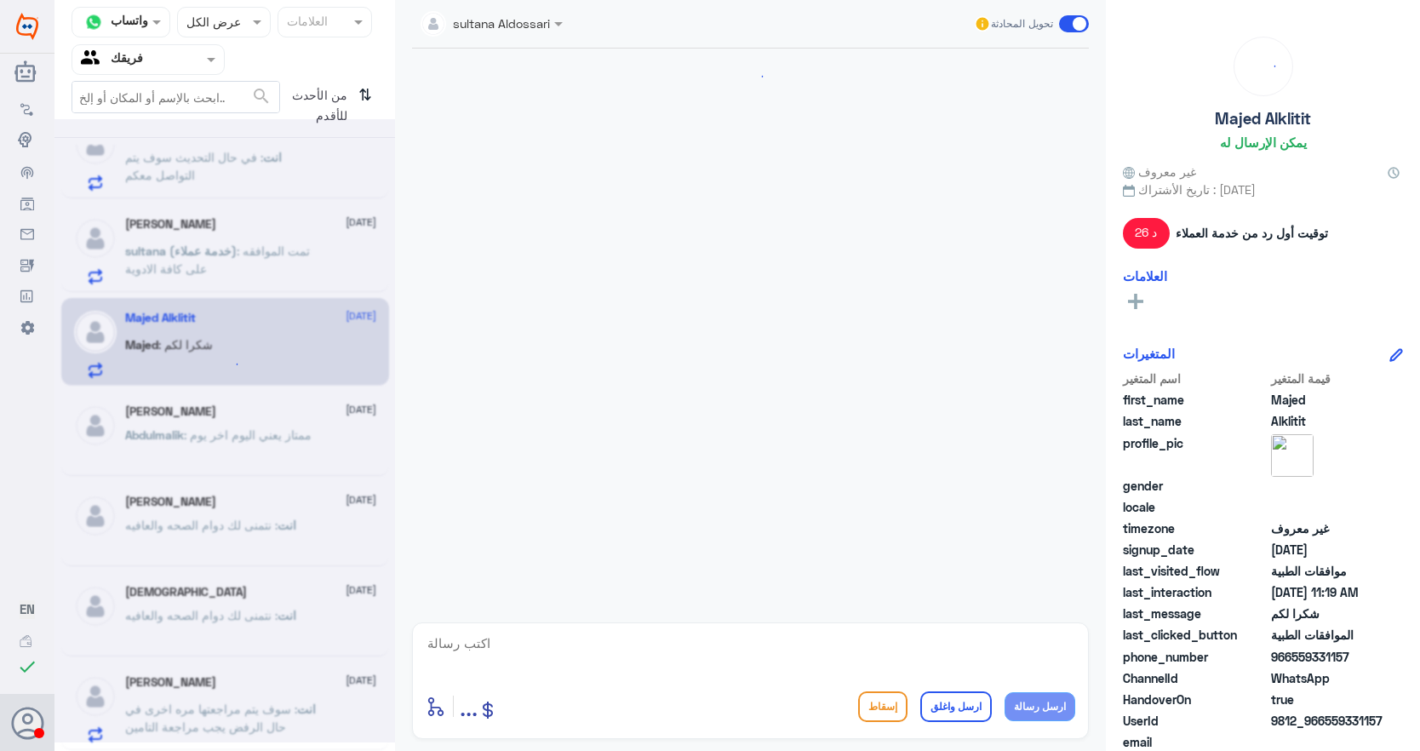
scroll to position [1655, 0]
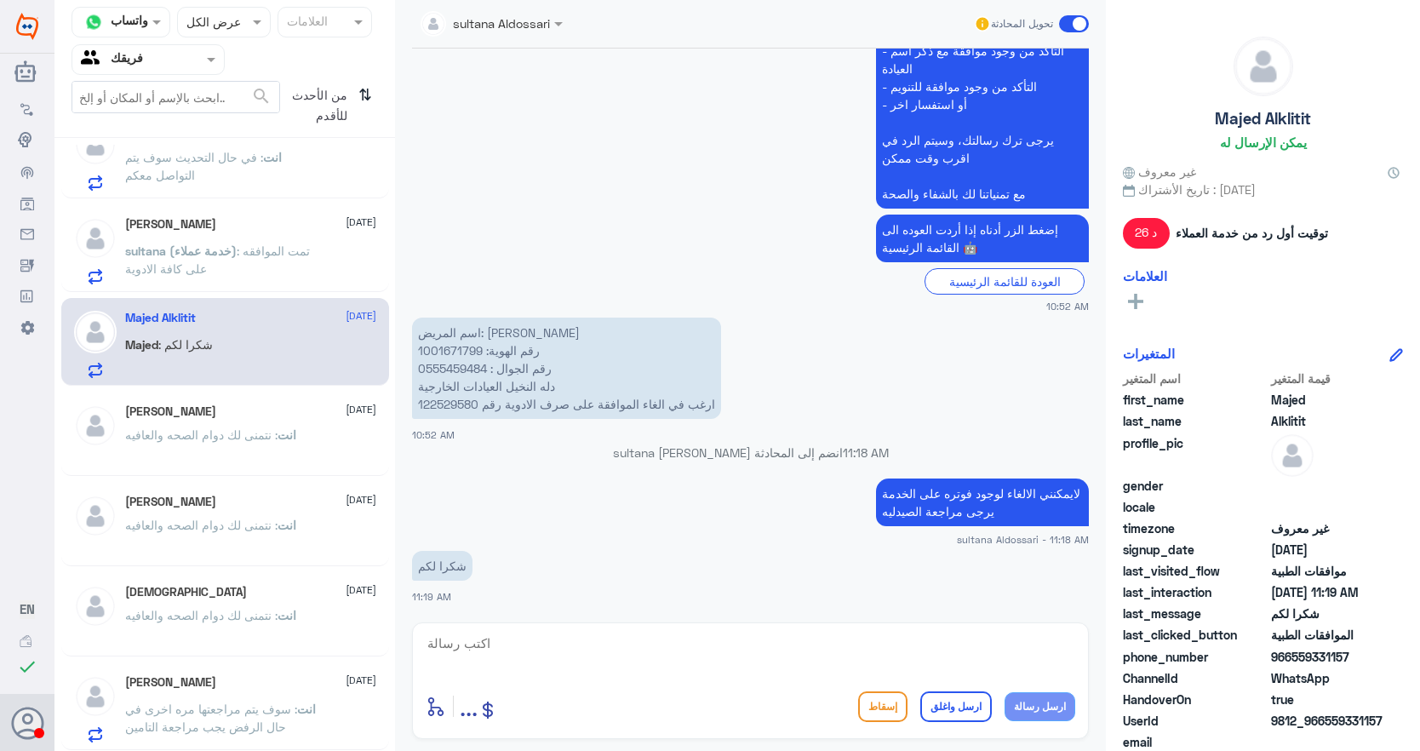
click at [876, 653] on textarea at bounding box center [750, 653] width 649 height 42
paste textarea "نتمنى لك دوام الصحه والعافيه"
type textarea "نتمنى لك دوام الصحه والعافيه"
click at [960, 702] on button "ارسل واغلق" at bounding box center [956, 706] width 72 height 31
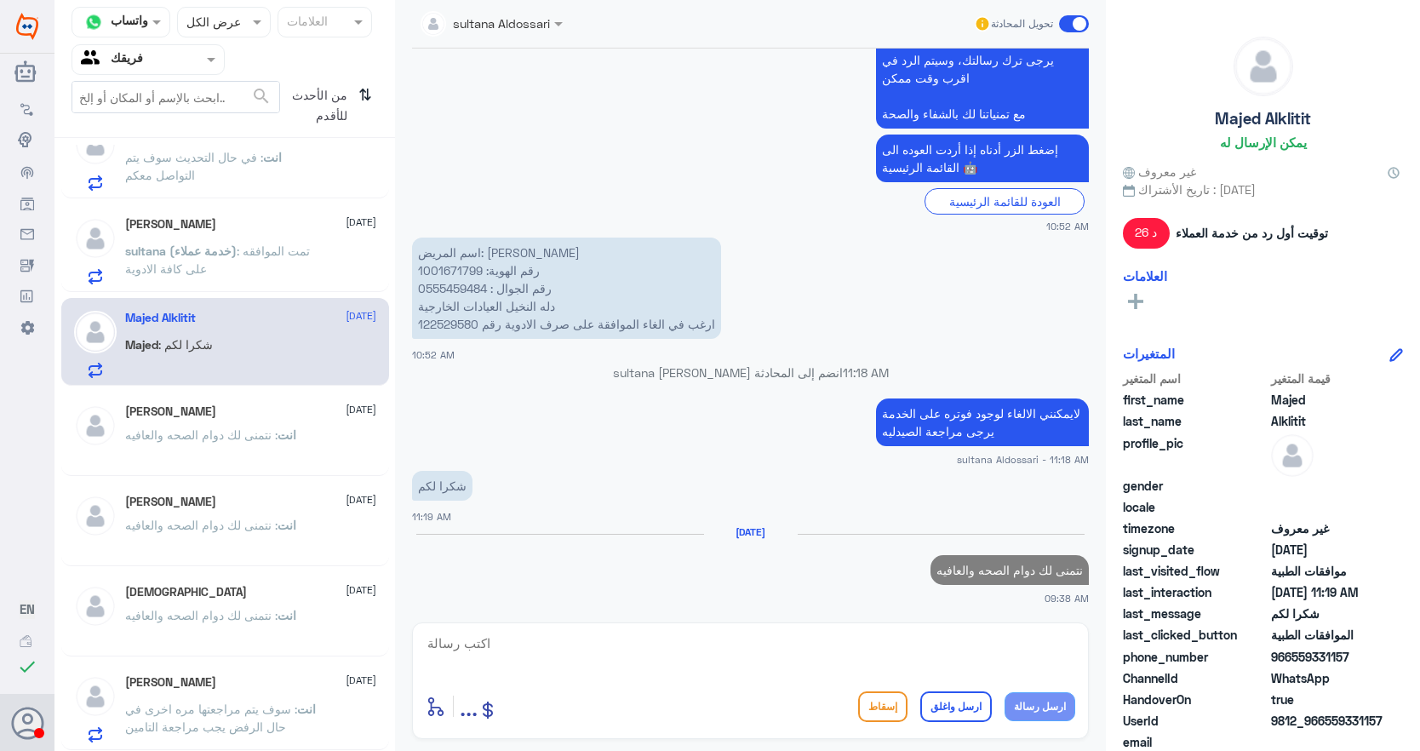
scroll to position [2565, 0]
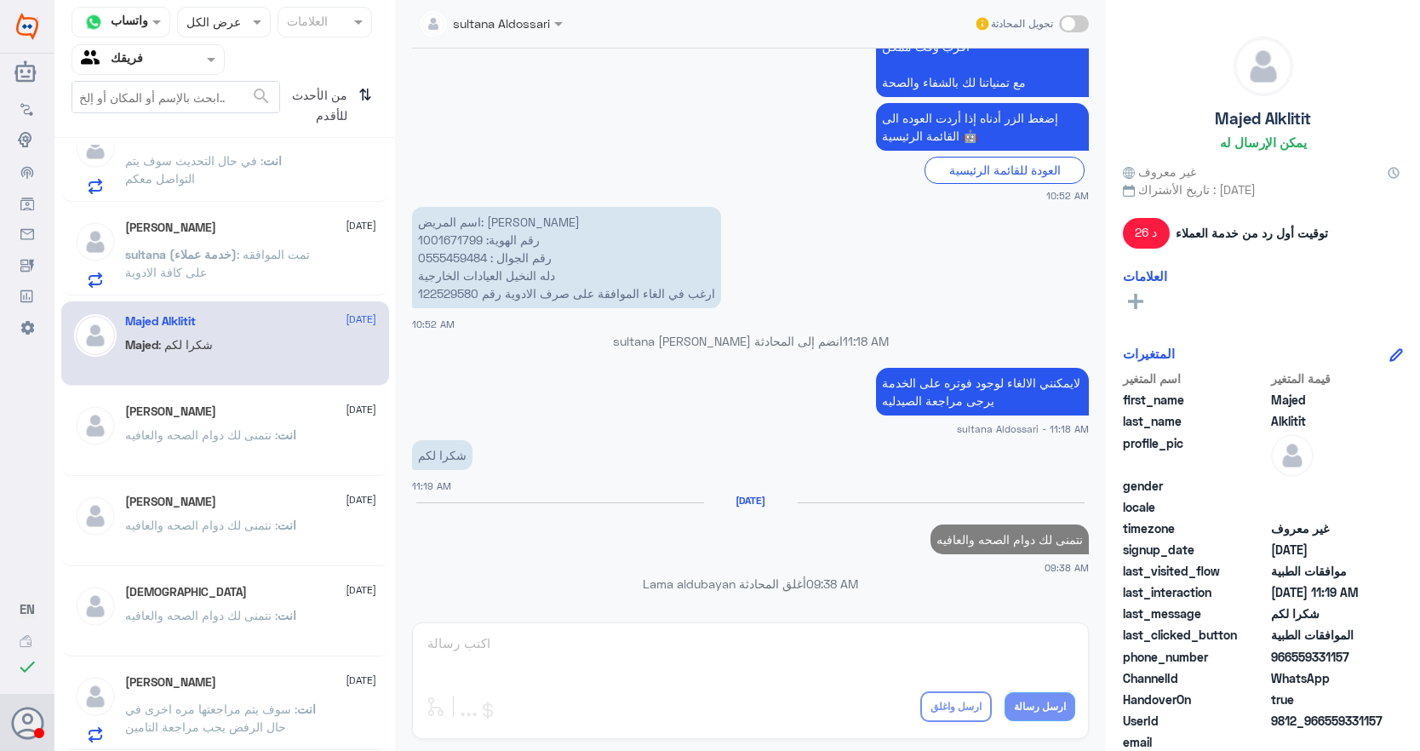
click at [280, 287] on p "sultana (خدمة عملاء) : تمت الموافقه على كافة الادوية" at bounding box center [221, 266] width 192 height 43
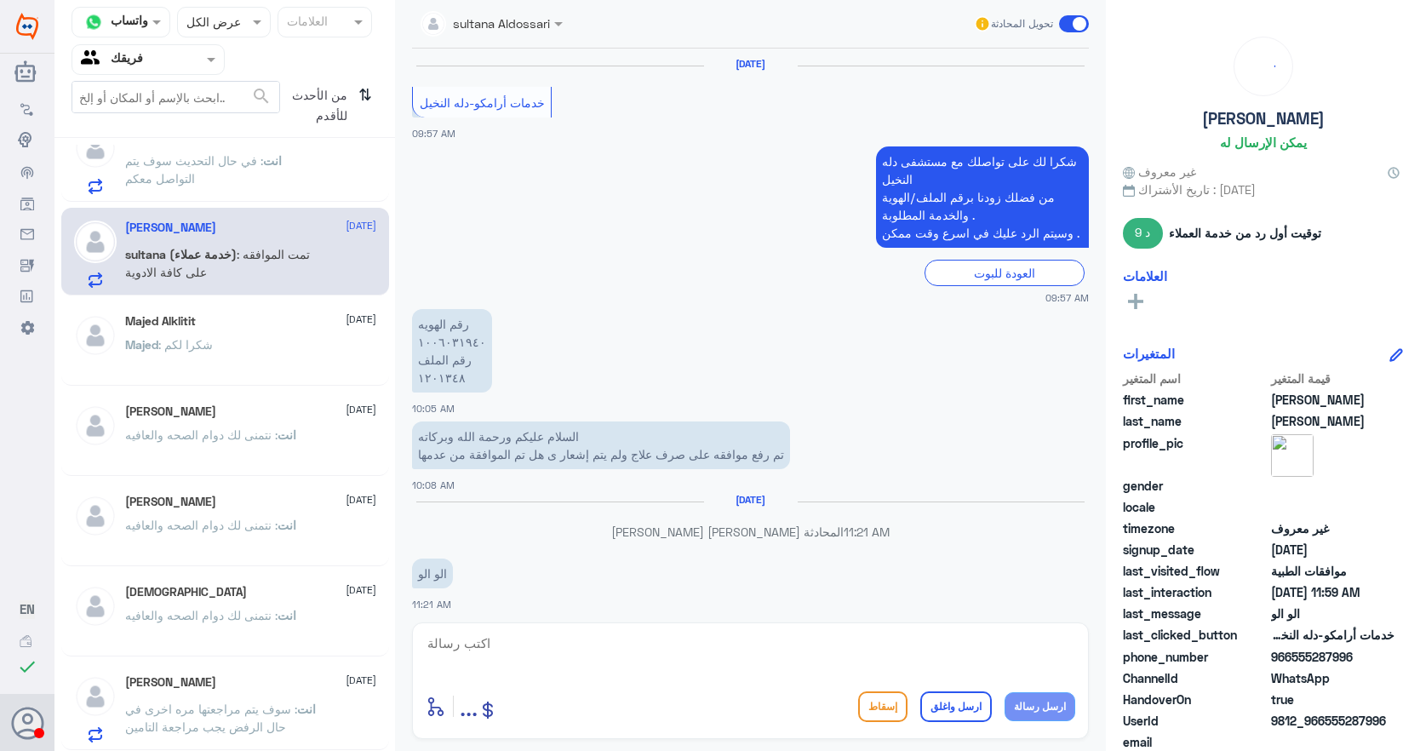
scroll to position [1298, 0]
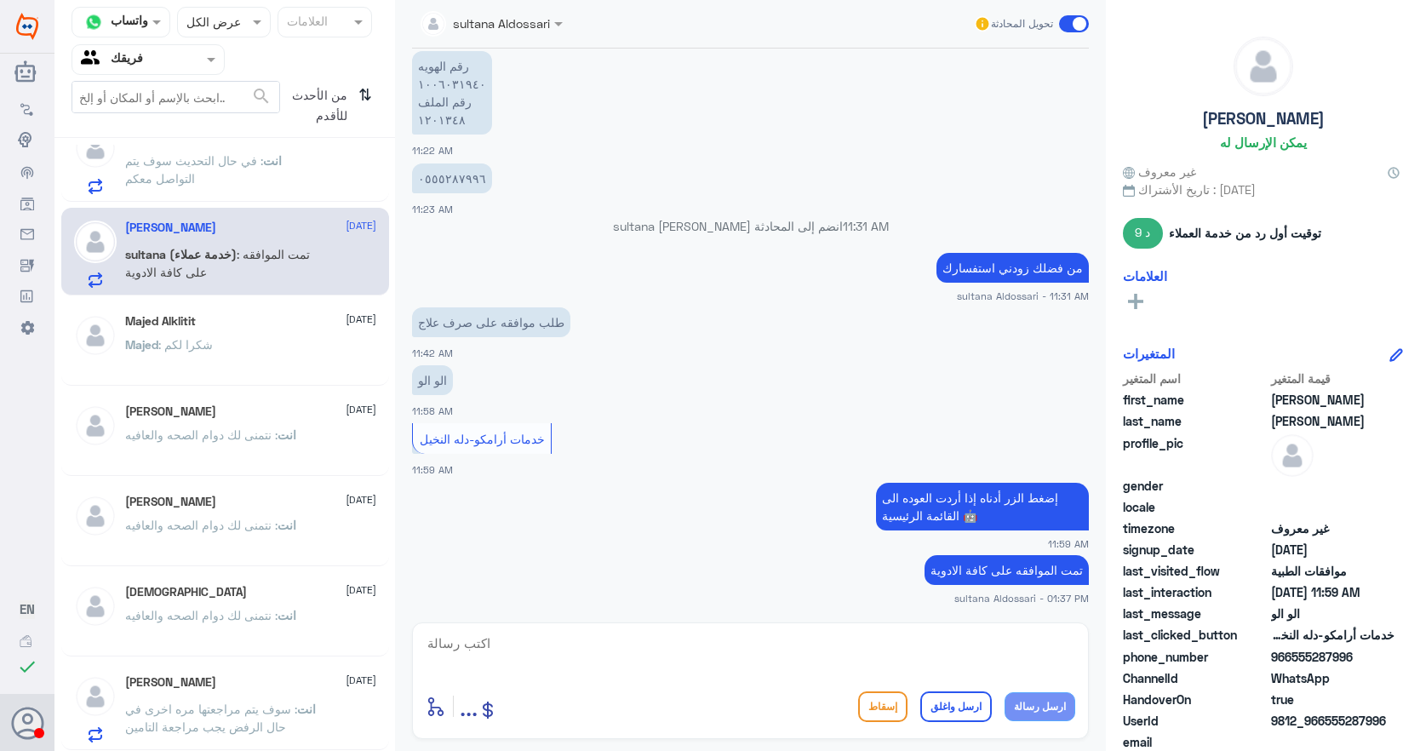
drag, startPoint x: 951, startPoint y: 637, endPoint x: 964, endPoint y: 657, distance: 24.6
click at [951, 638] on textarea at bounding box center [750, 653] width 649 height 42
paste textarea "نتمنى لك دوام الصحه والعافيه"
type textarea "نتمنى لك دوام الصحه والعافيه"
click at [963, 696] on button "ارسل واغلق" at bounding box center [956, 706] width 72 height 31
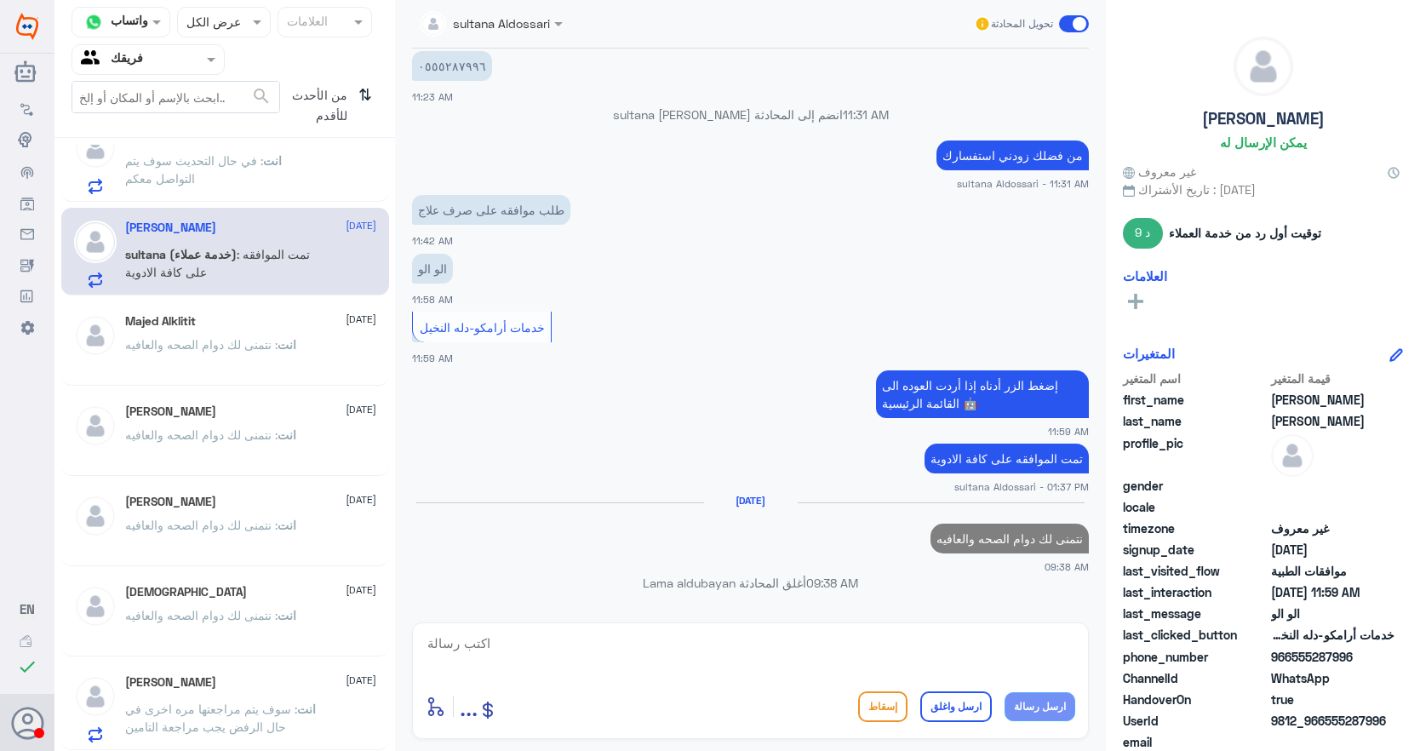
scroll to position [2561, 0]
click at [209, 182] on p "انت : في حال التحديث سوف يتم التواصل معكم" at bounding box center [221, 176] width 192 height 43
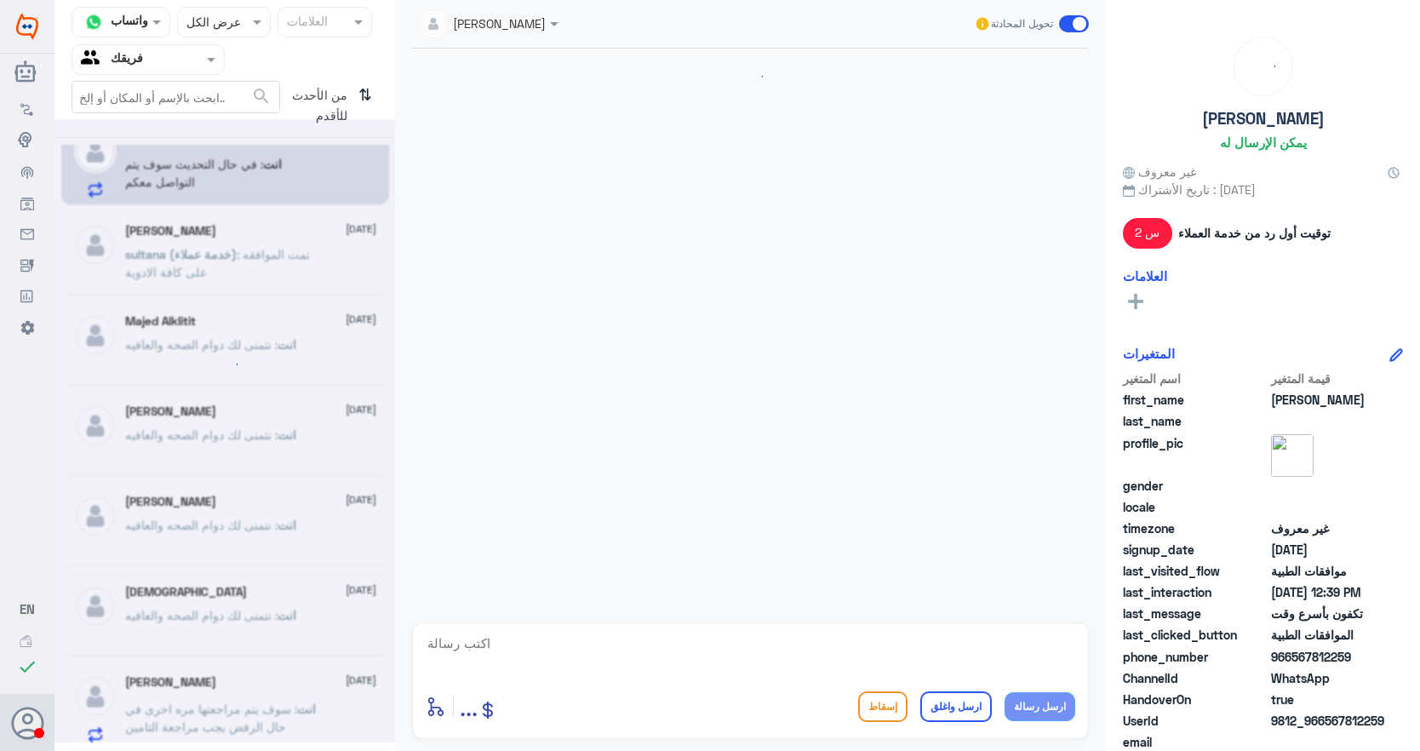
scroll to position [1854, 0]
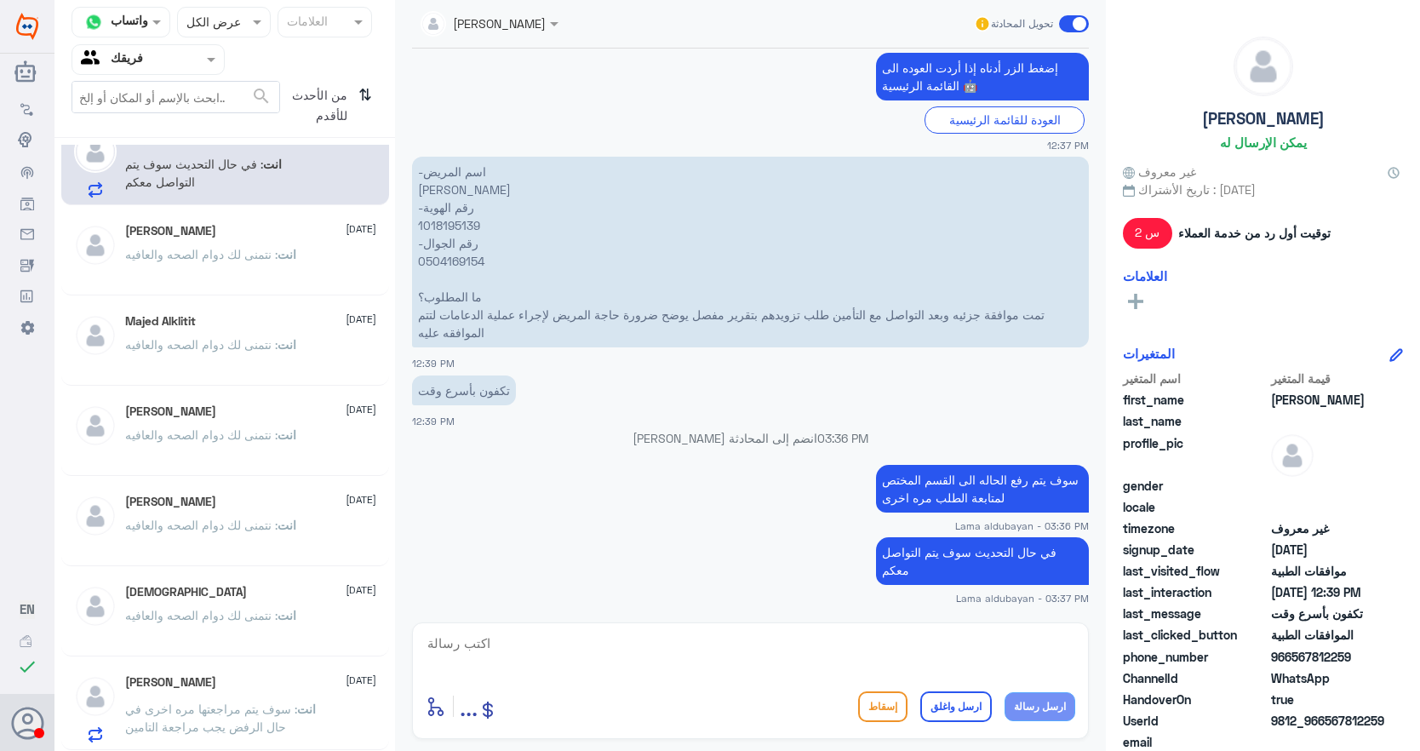
click at [984, 643] on textarea at bounding box center [750, 653] width 649 height 42
paste textarea "نتمنى لك دوام الصحه والعافيه"
type textarea "نتمنى لك دوام الصحه والعافيه"
click at [964, 702] on button "ارسل واغلق" at bounding box center [956, 706] width 72 height 31
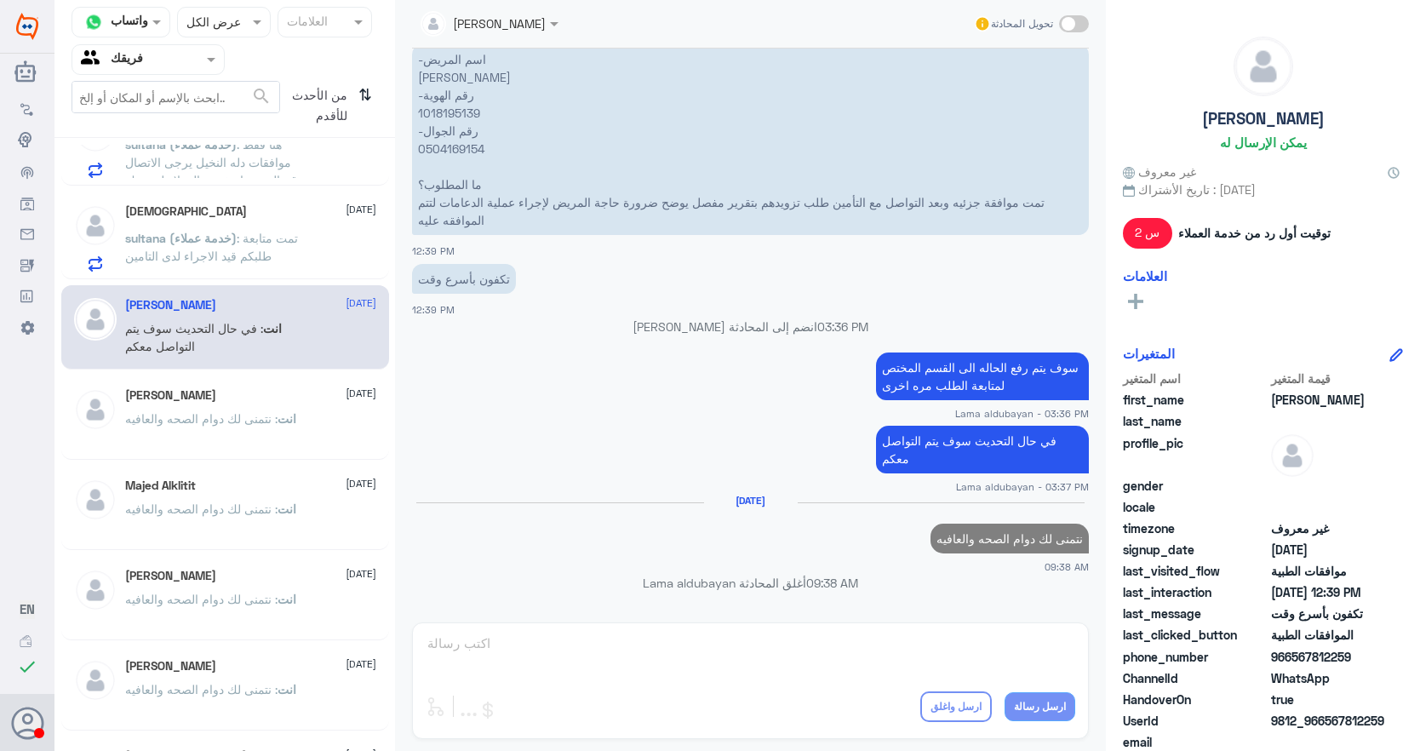
scroll to position [2388, 0]
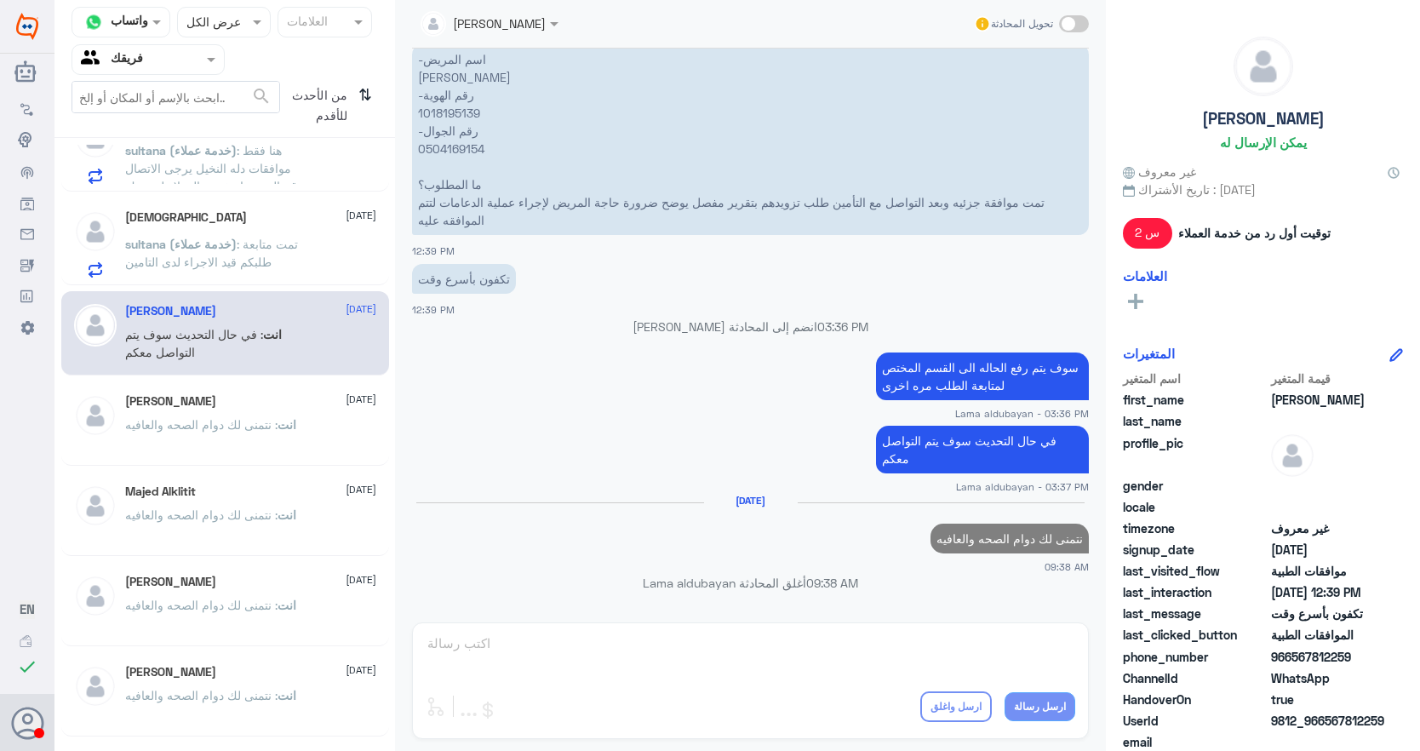
click at [267, 245] on span ": تمت متابعة طلبكم قيد الاجراء لدى التامين" at bounding box center [211, 253] width 173 height 32
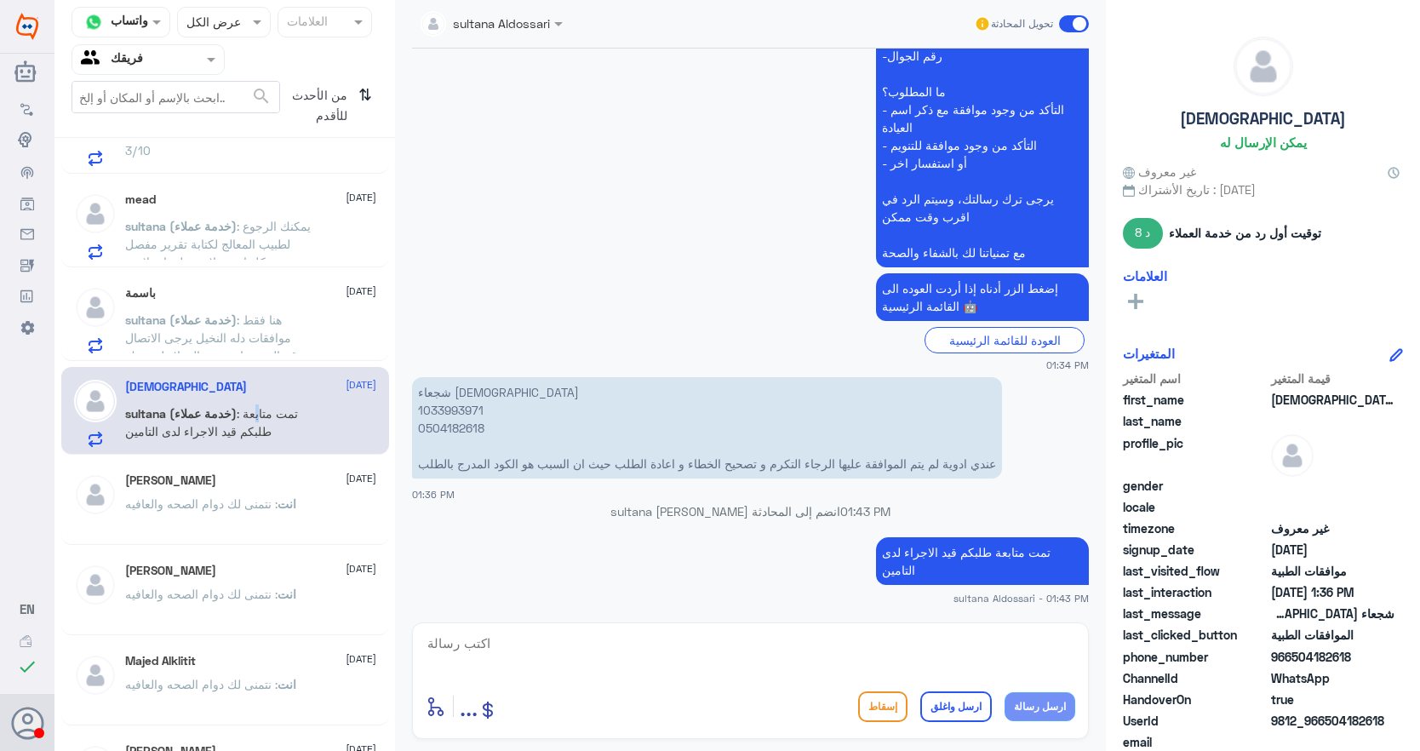
scroll to position [2217, 0]
click at [237, 313] on span "sultana (خدمة عملاء)" at bounding box center [181, 320] width 112 height 14
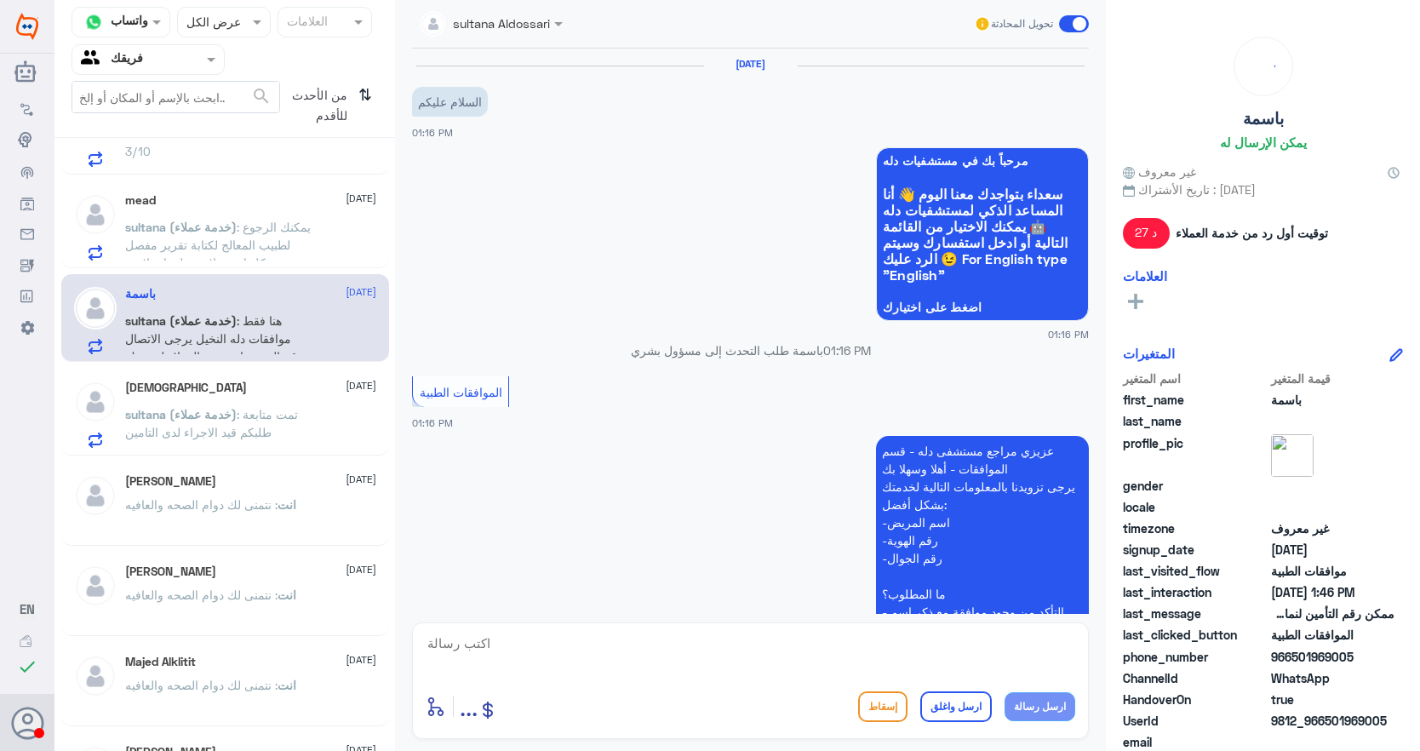
scroll to position [935, 0]
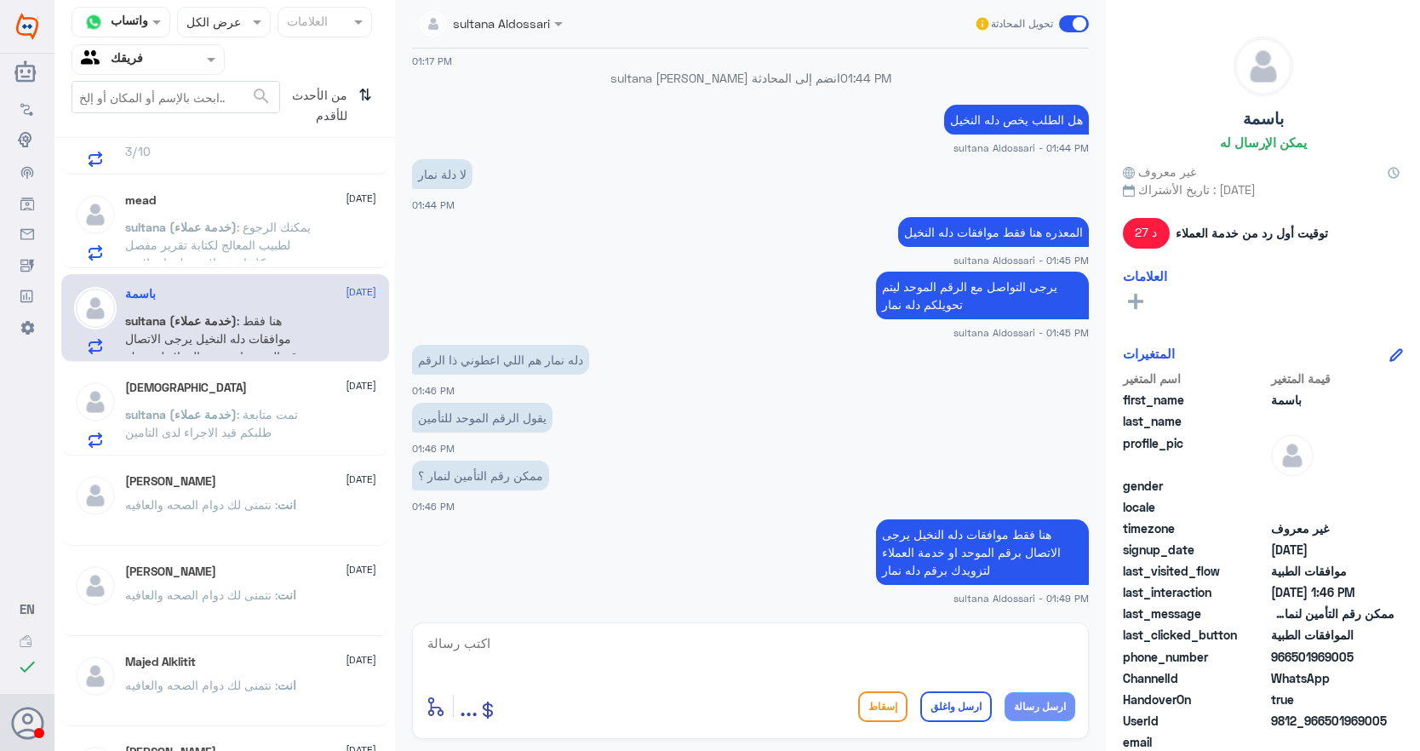
click at [1020, 659] on textarea at bounding box center [750, 653] width 649 height 42
paste textarea "نتمنى لك دوام الصحه والعافيه"
type textarea "نتمنى لك دوام الصحه والعافيه"
click at [972, 695] on button "ارسل واغلق" at bounding box center [956, 706] width 72 height 31
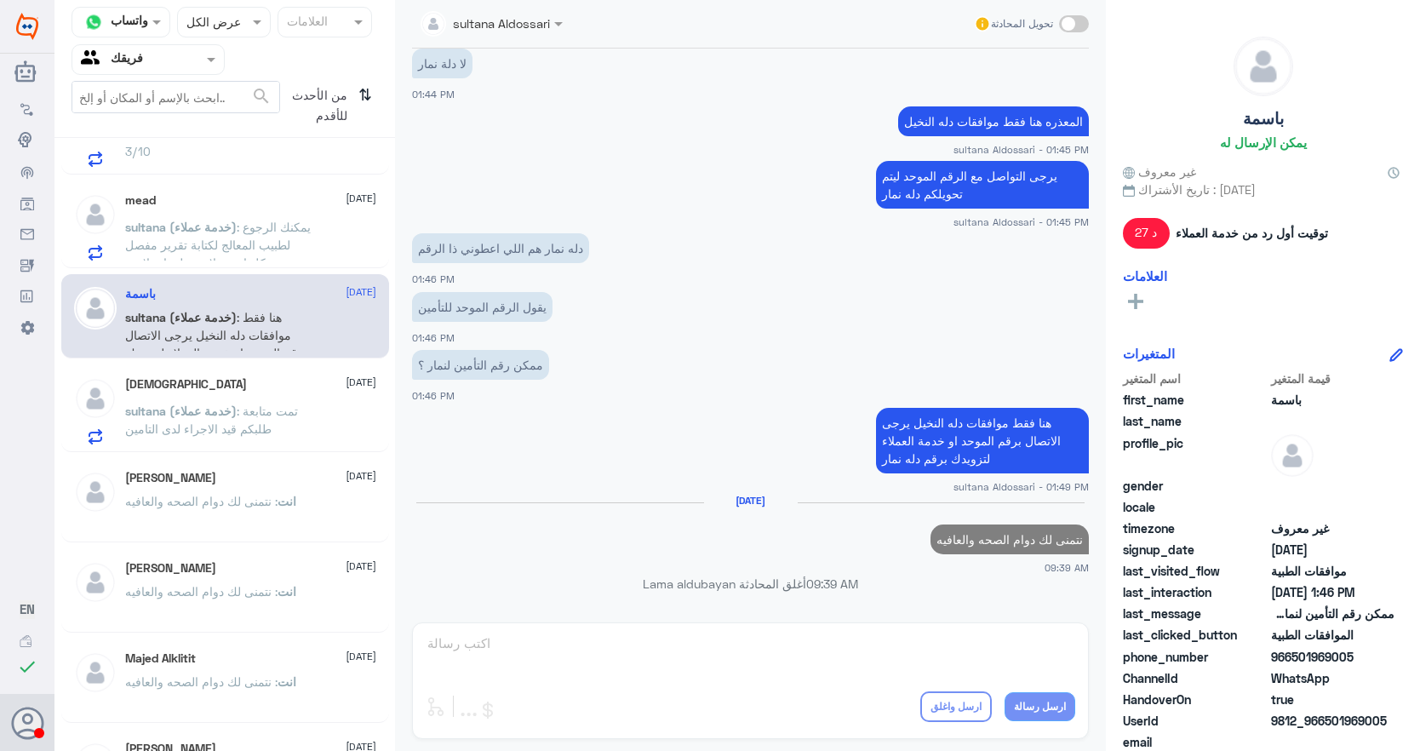
click at [184, 231] on span "sultana (خدمة عملاء)" at bounding box center [181, 227] width 112 height 14
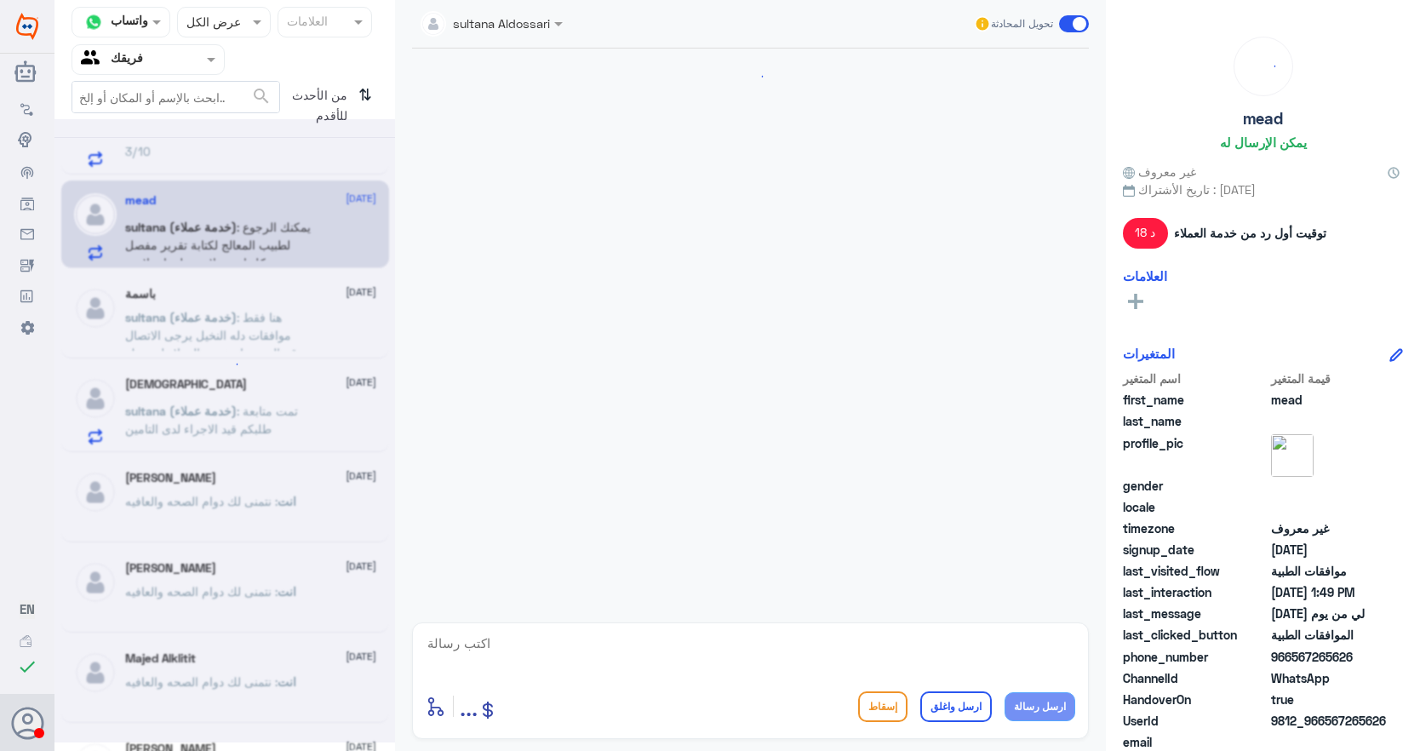
scroll to position [1188, 0]
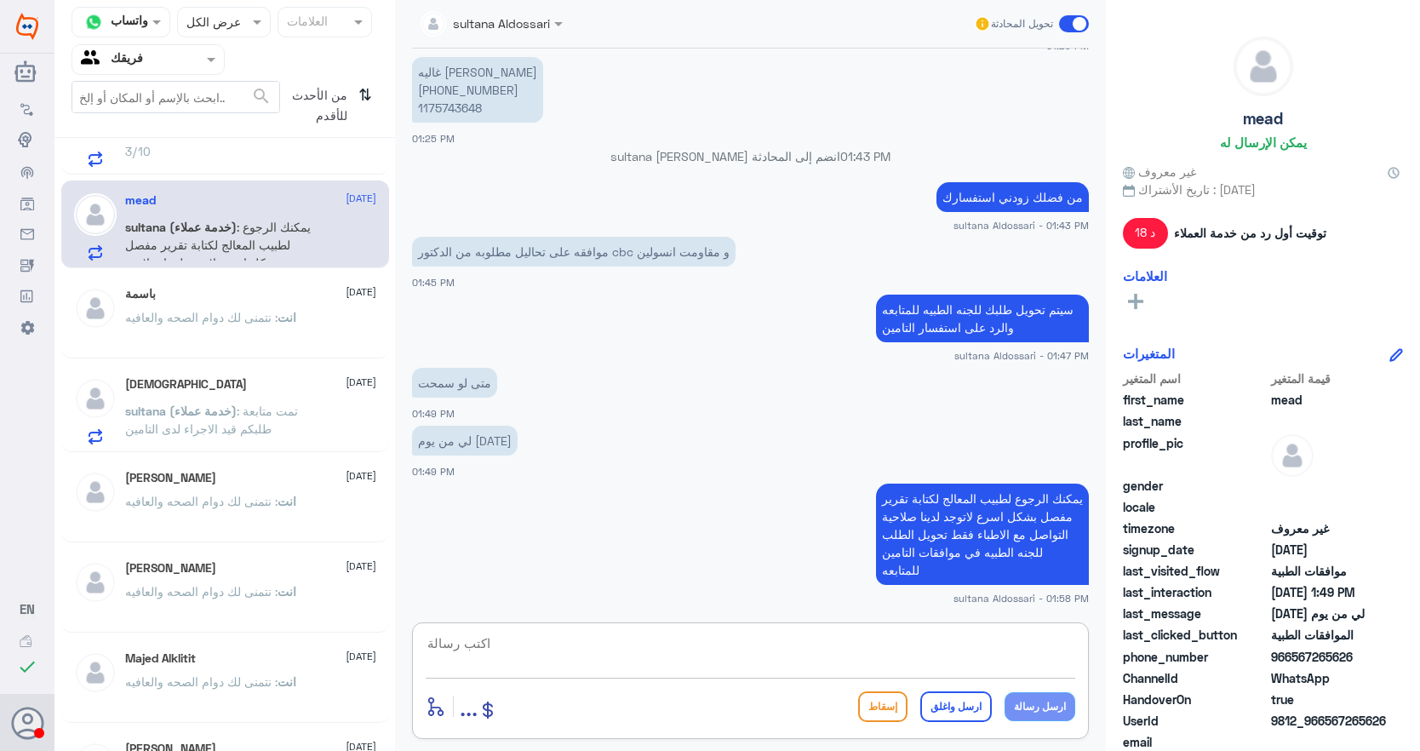
click at [963, 651] on textarea at bounding box center [750, 653] width 649 height 42
paste textarea "نتمنى لك دوام الصحه والعافيه"
type textarea "نتمنى لك دوام الصحه والعافيه"
click at [972, 701] on button "ارسل واغلق" at bounding box center [956, 706] width 72 height 31
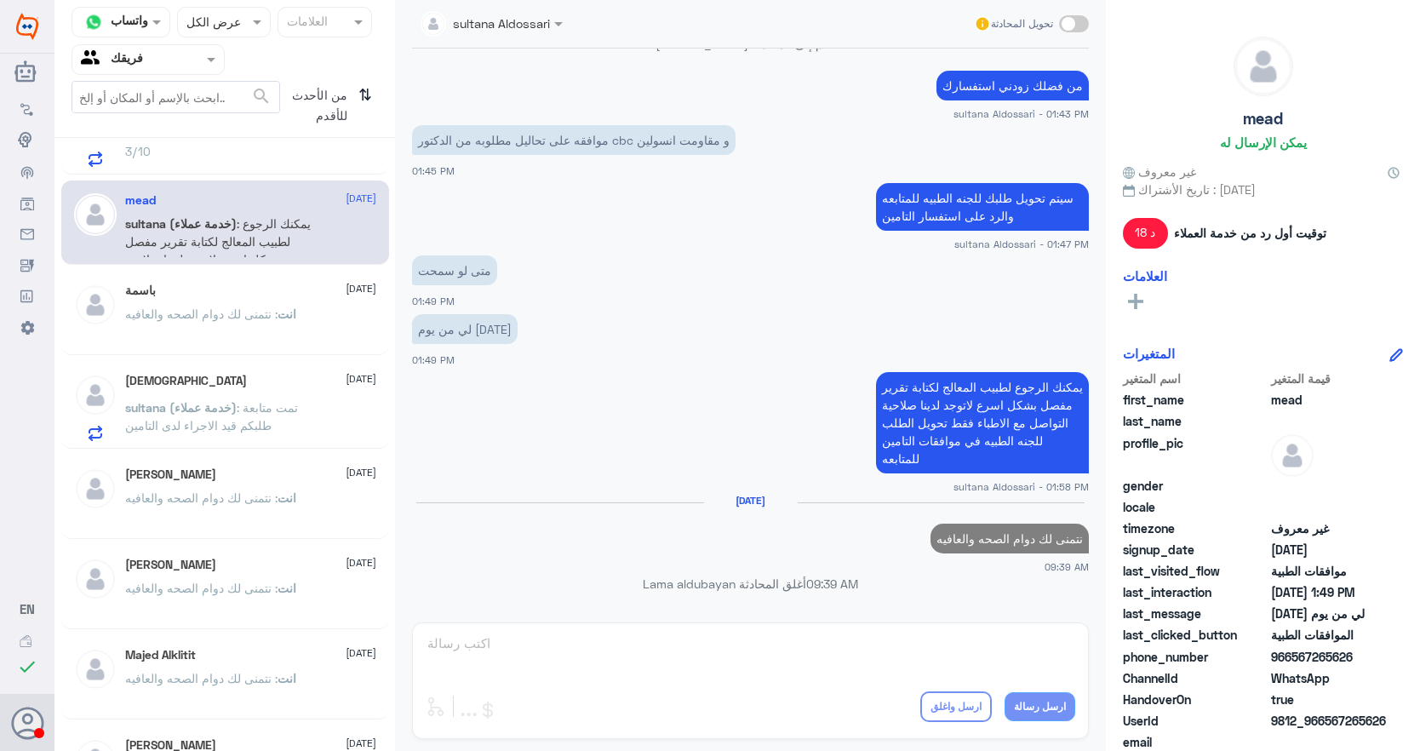
scroll to position [2132, 0]
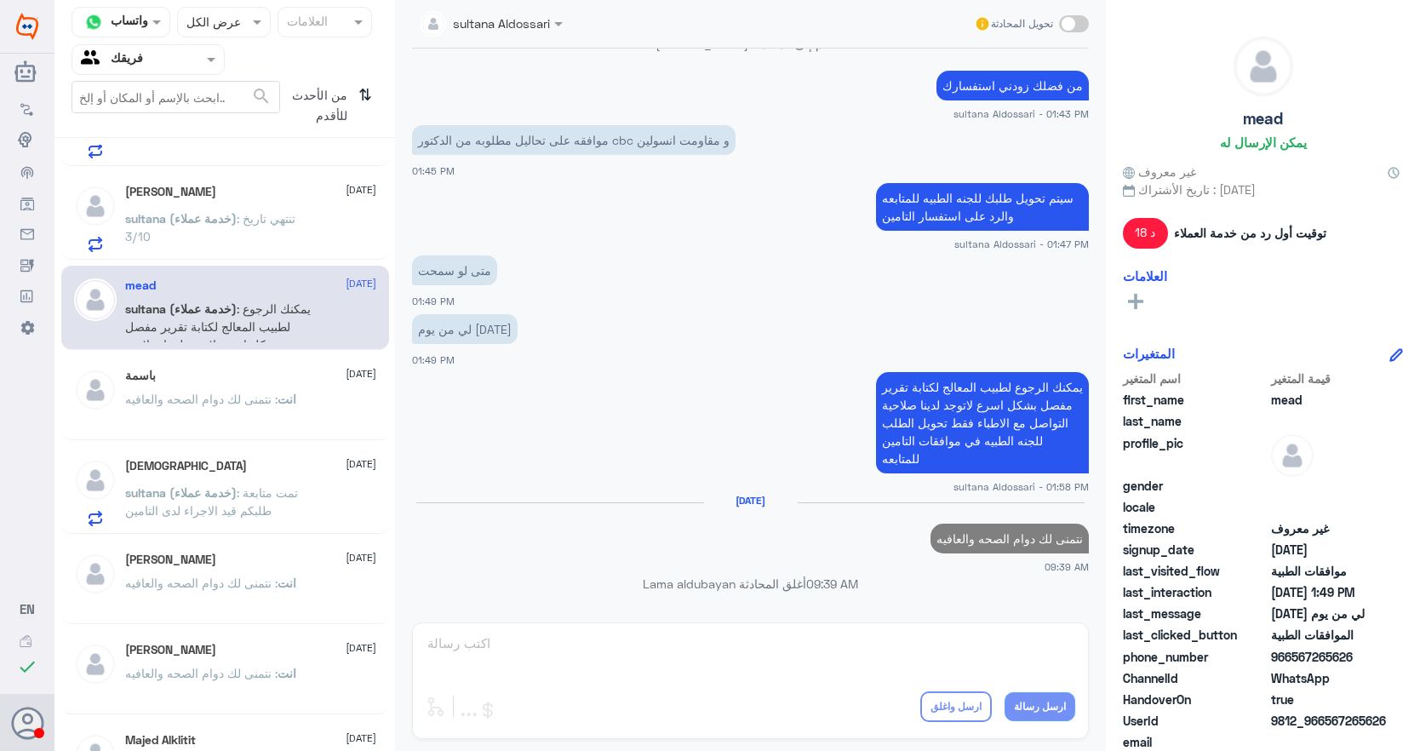
click at [190, 234] on p "sultana (خدمة عملاء) : تنتهي تاريخ 3/10" at bounding box center [221, 230] width 192 height 43
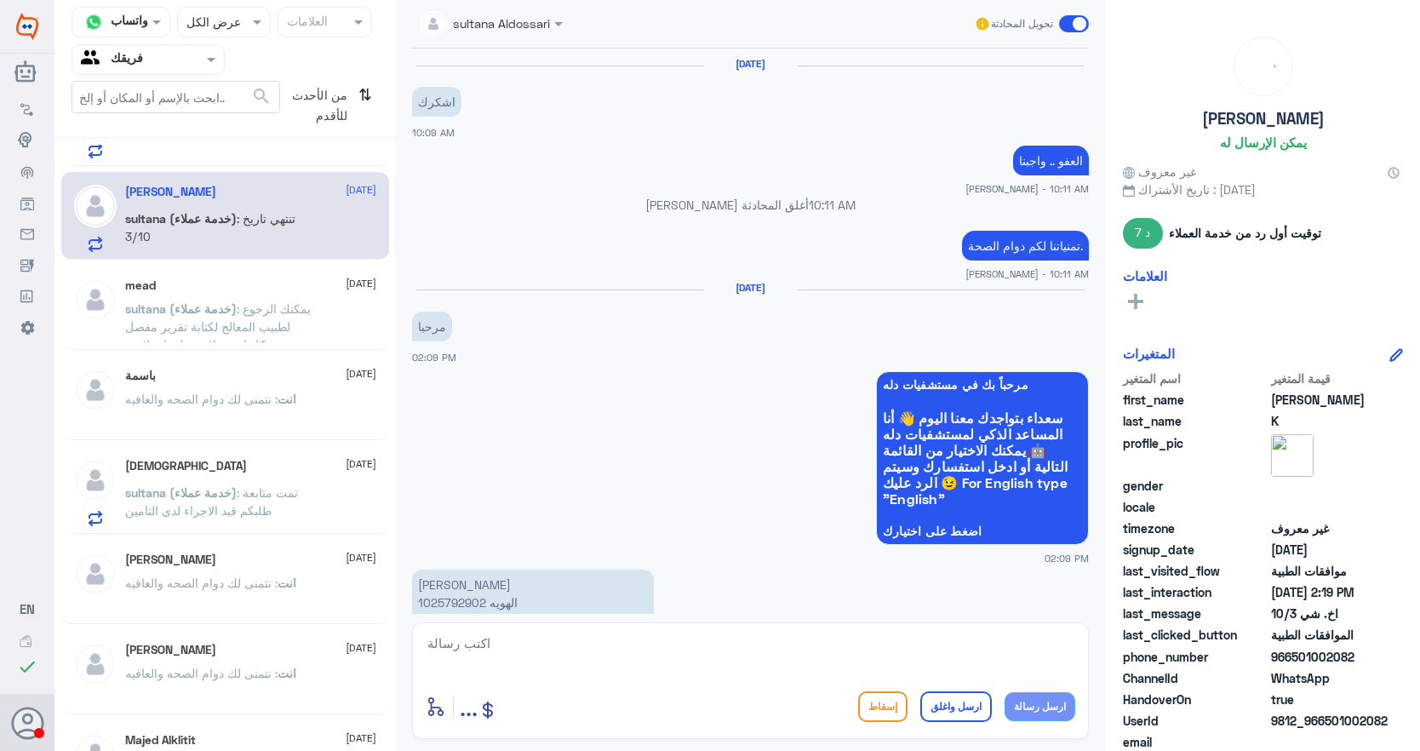
scroll to position [1330, 0]
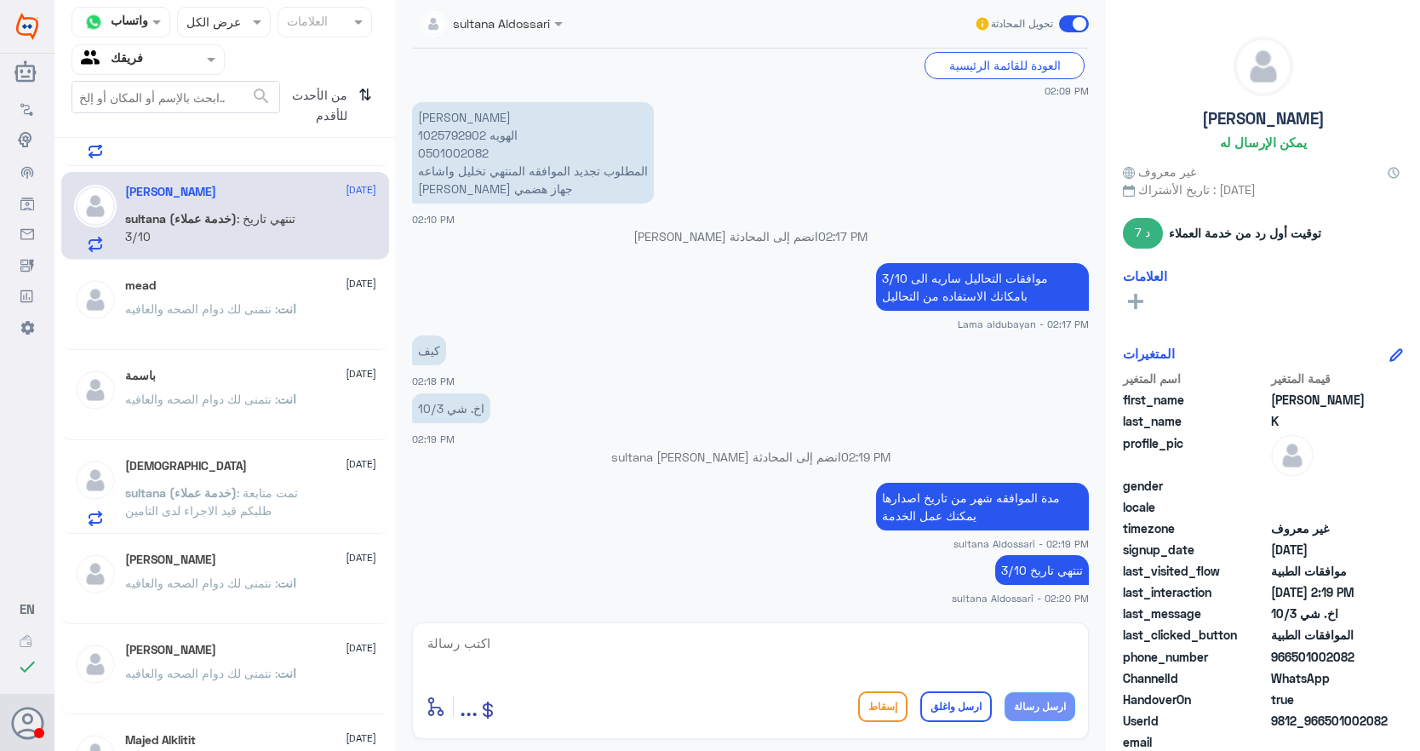
click at [1000, 647] on textarea at bounding box center [750, 653] width 649 height 42
paste textarea "نتمنى لك دوام الصحه والعافيه"
type textarea "نتمنى لك دوام الصحه والعافيه"
click at [963, 694] on button "ارسل واغلق" at bounding box center [956, 706] width 72 height 31
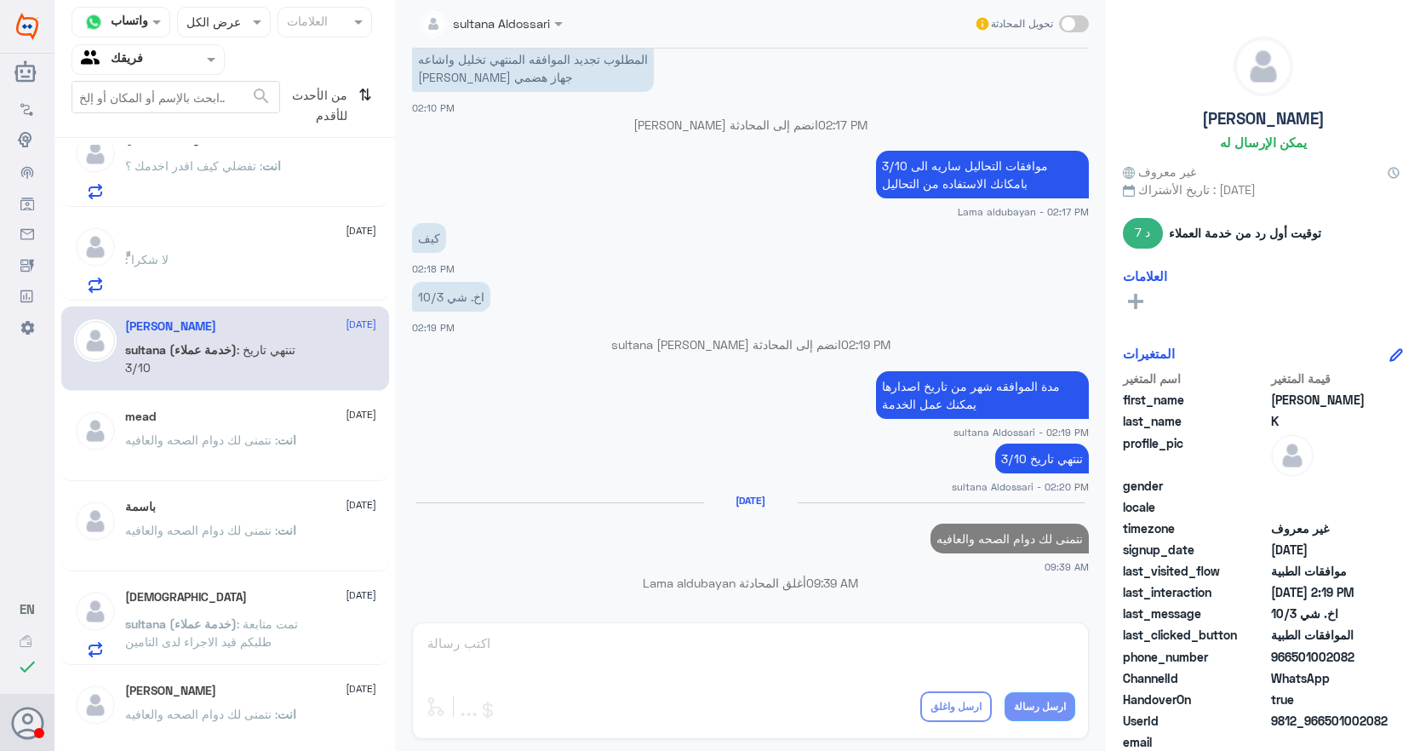
scroll to position [1962, 0]
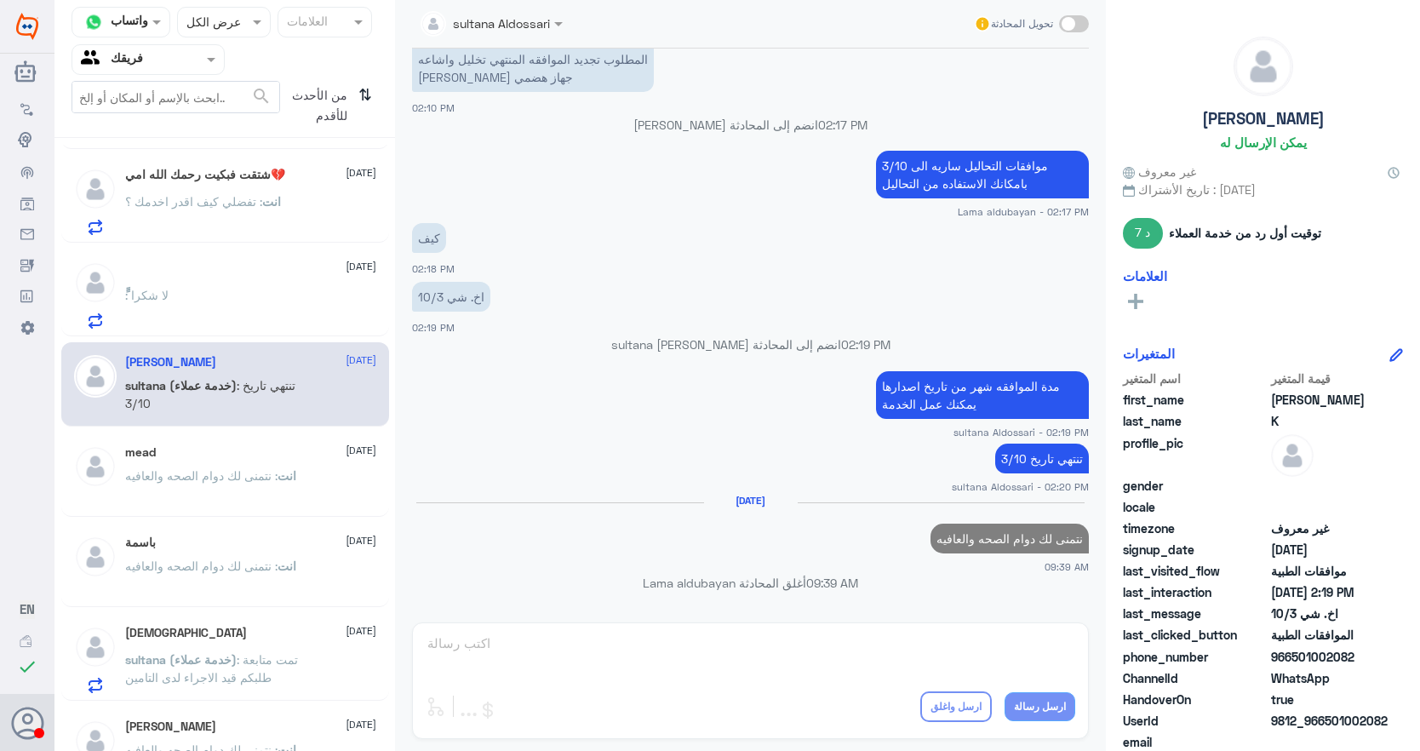
click at [230, 300] on div "ًً : لا شكرا" at bounding box center [250, 309] width 251 height 38
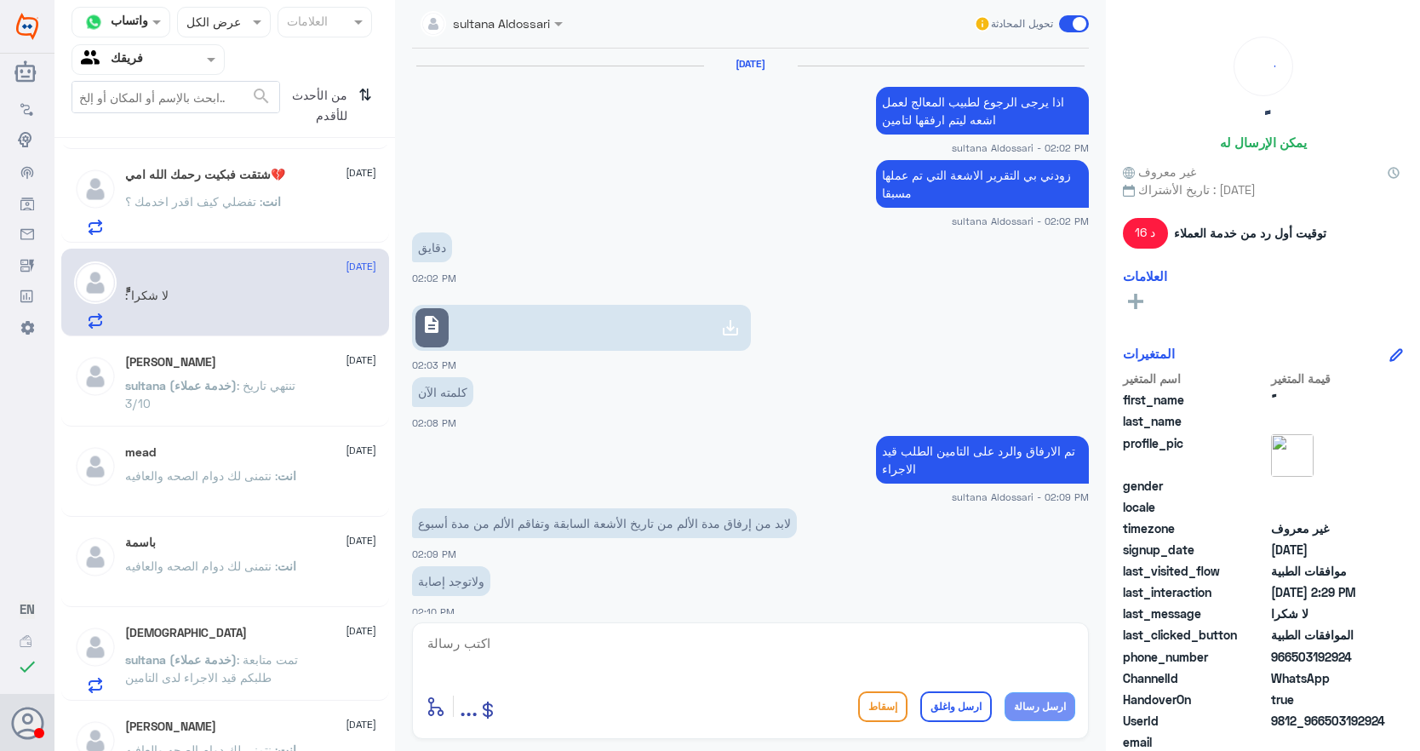
scroll to position [785, 0]
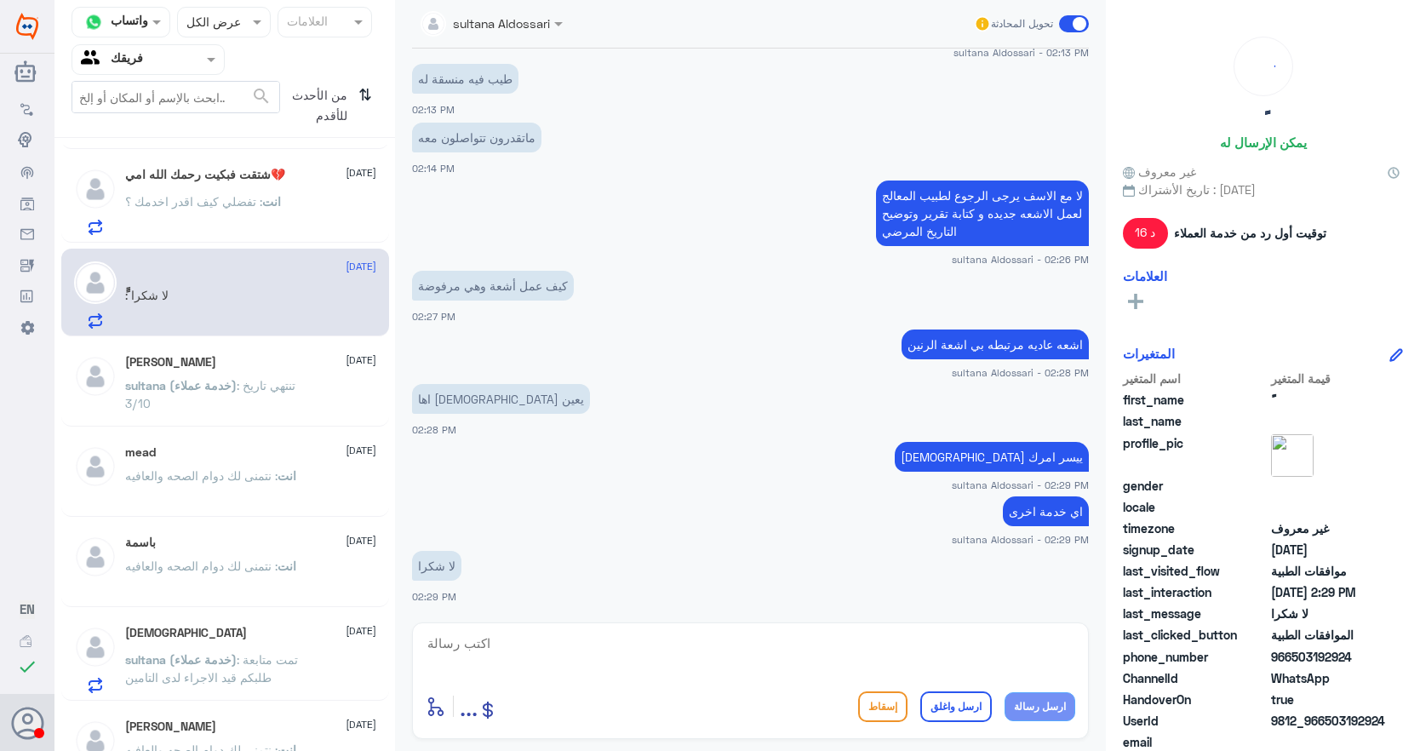
click at [937, 642] on textarea at bounding box center [750, 653] width 649 height 42
paste textarea "نتمنى لك دوام الصحه والعافيه"
type textarea "نتمنى لك دوام الصحه والعافيه"
drag, startPoint x: 976, startPoint y: 708, endPoint x: 946, endPoint y: 687, distance: 36.6
click at [976, 708] on button "ارسل واغلق" at bounding box center [956, 706] width 72 height 31
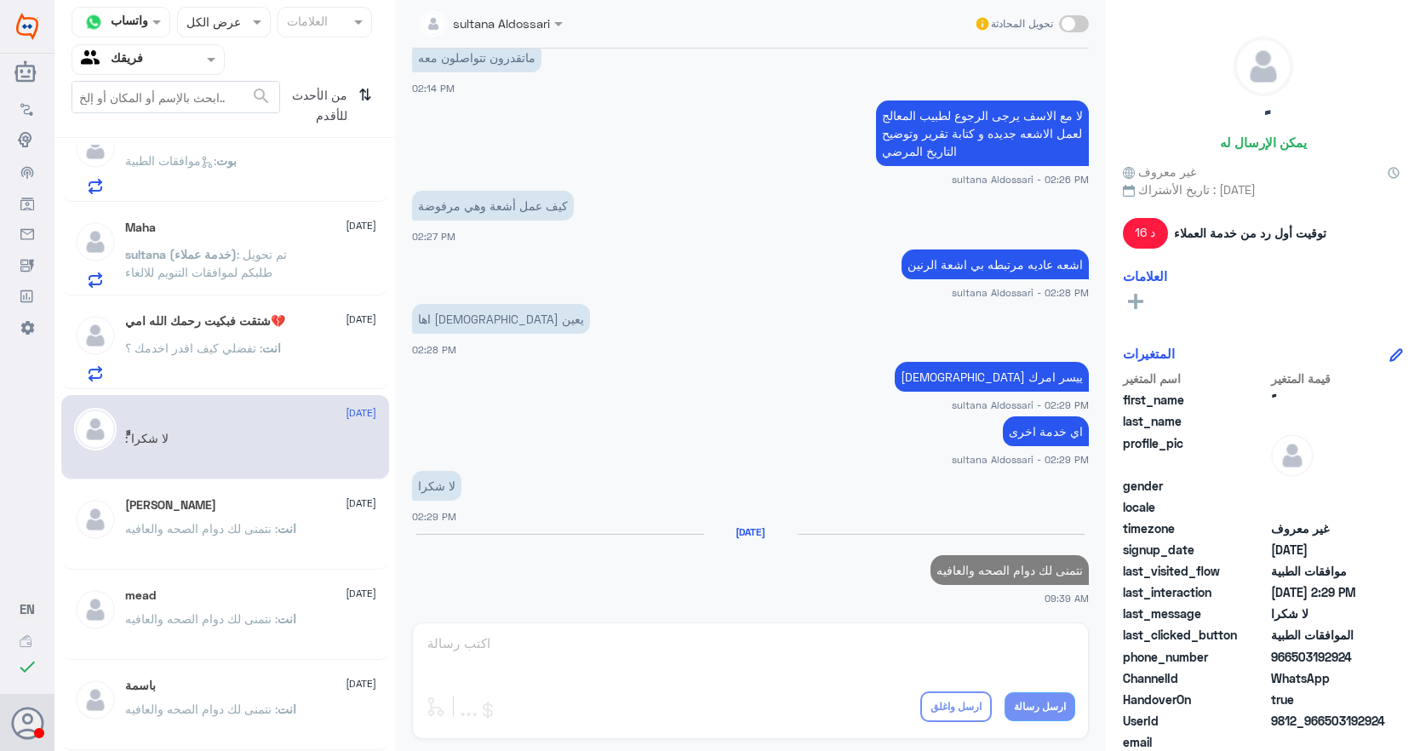
scroll to position [1792, 0]
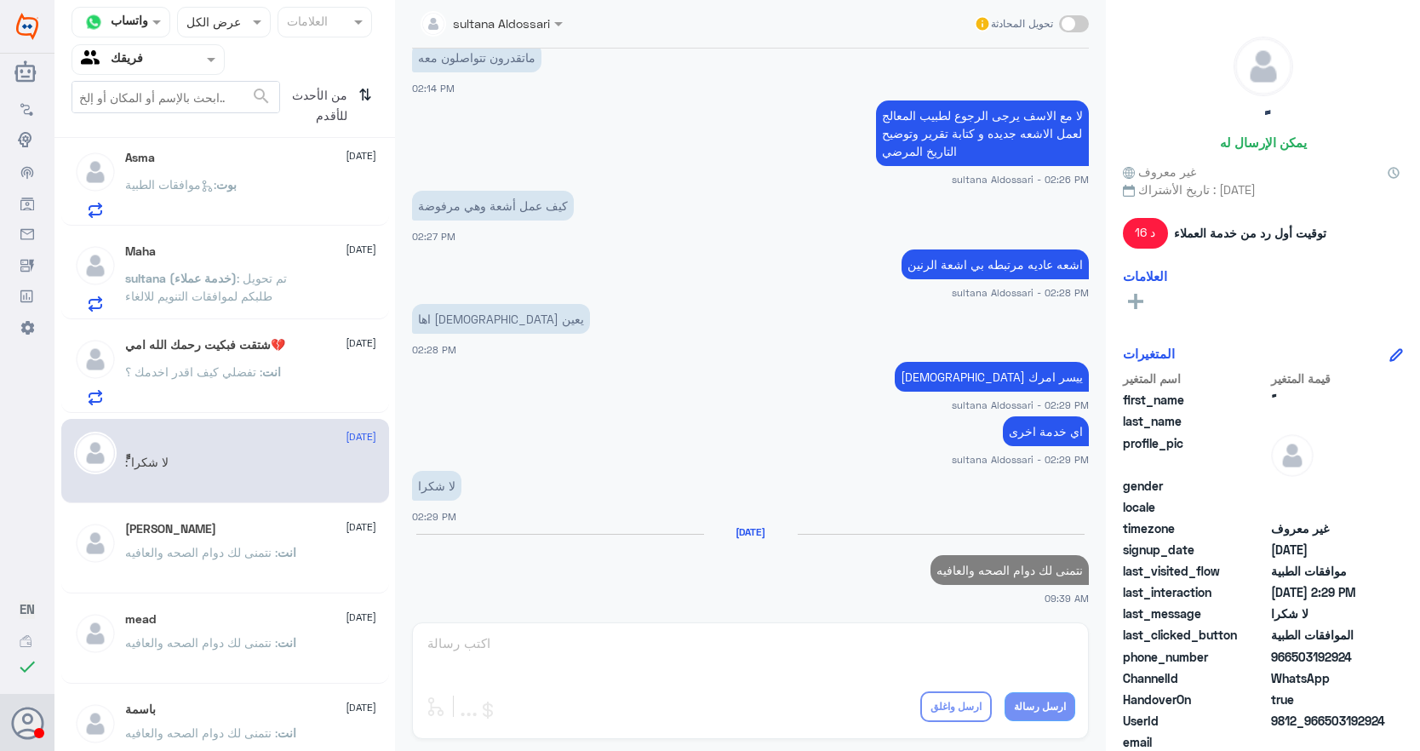
click at [269, 381] on p "انت : تفضلي كيف اقدر اخدمك ؟" at bounding box center [203, 384] width 156 height 43
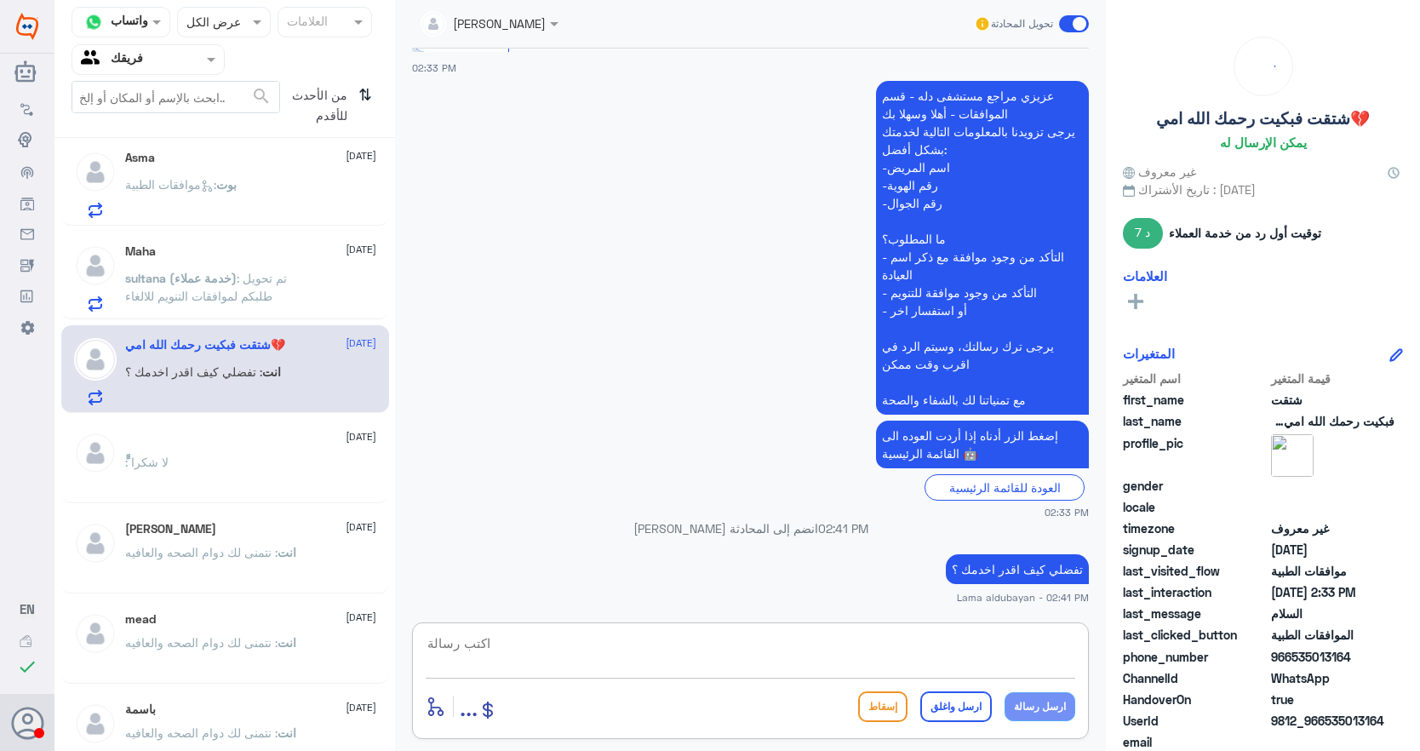
drag, startPoint x: 910, startPoint y: 638, endPoint x: 917, endPoint y: 649, distance: 13.7
click at [917, 649] on textarea at bounding box center [750, 653] width 649 height 42
paste textarea "نتمنى لك دوام الصحه والعافيه"
type textarea "نتمنى لك دوام الصحه والعافيه"
click at [958, 706] on button "ارسل واغلق" at bounding box center [956, 706] width 72 height 31
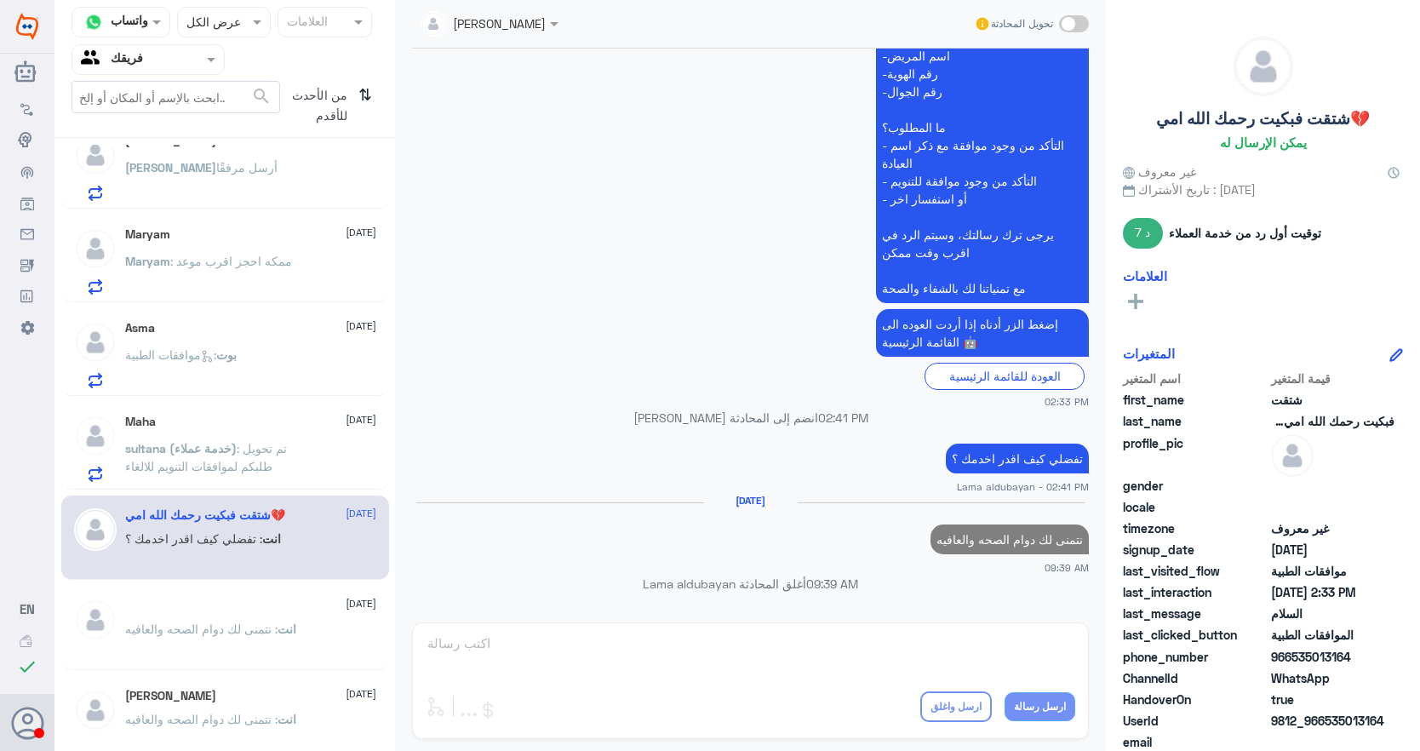
click at [269, 443] on p "sultana (خدمة عملاء) : تم تحويل طلبكم لموافقات التنويم للالغاء" at bounding box center [221, 460] width 192 height 43
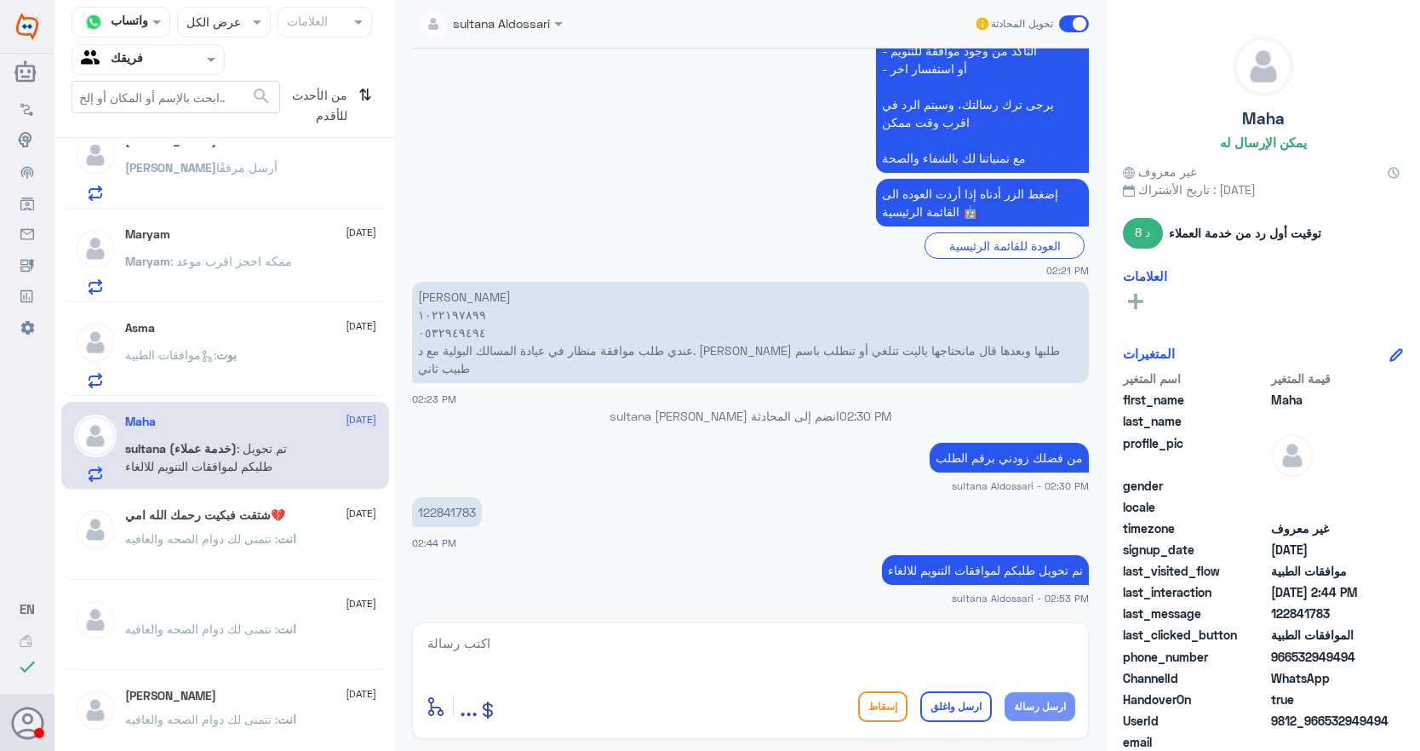
click at [216, 351] on span ": موافقات الطبية" at bounding box center [170, 354] width 91 height 14
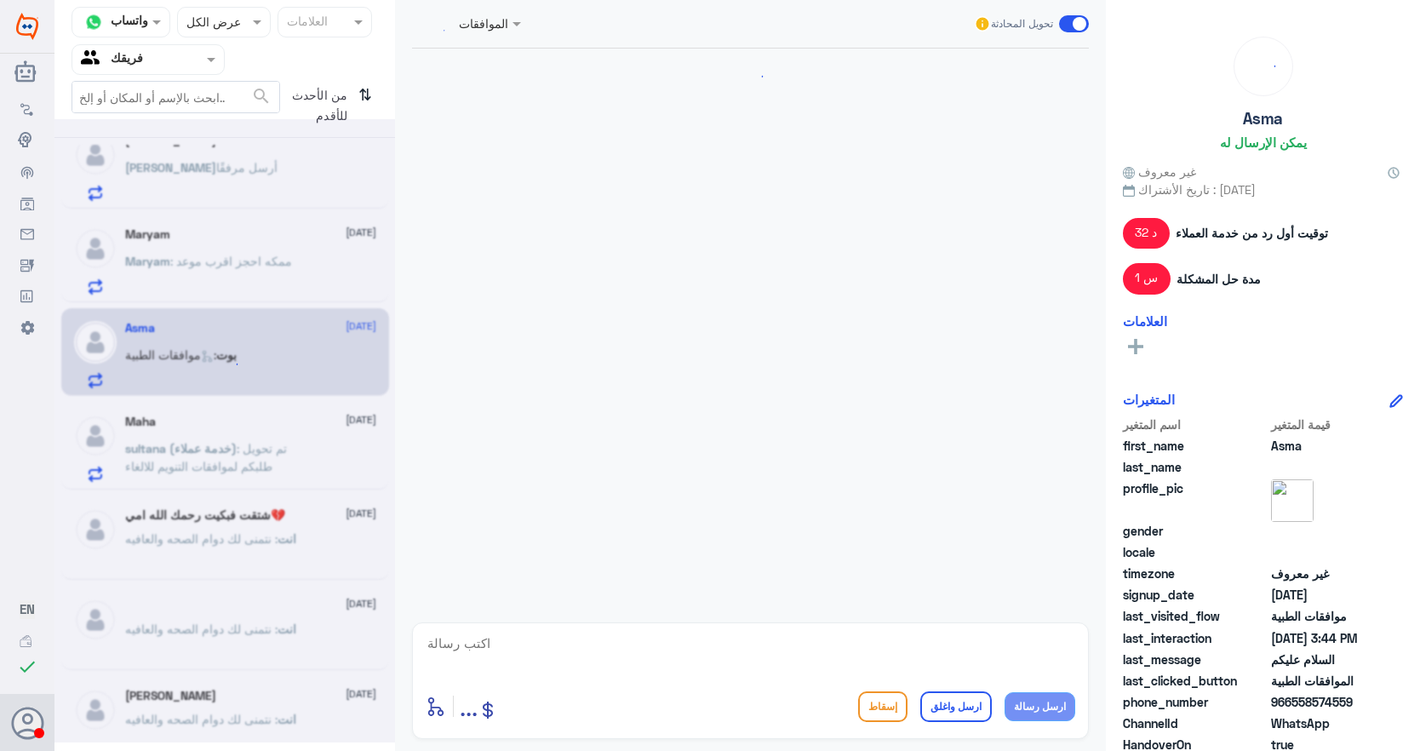
scroll to position [1766, 0]
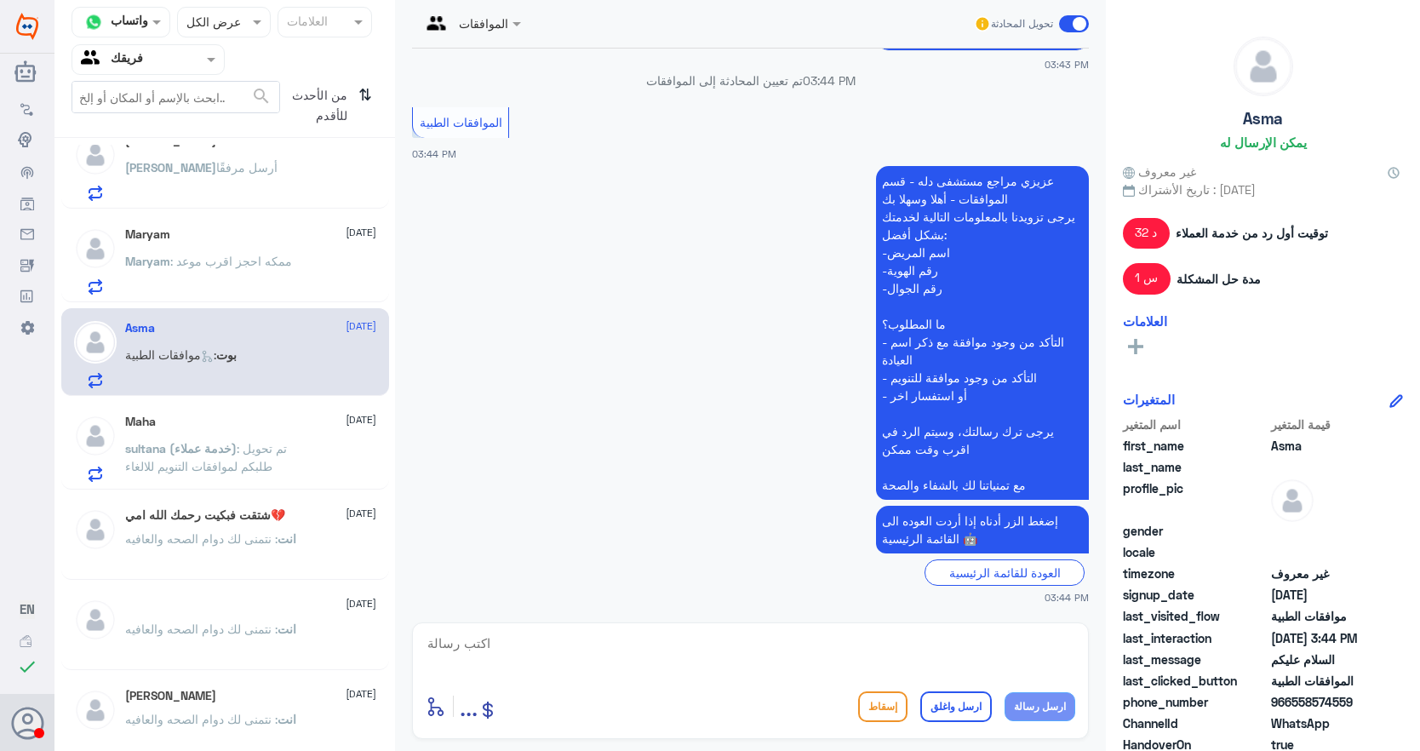
click at [982, 644] on textarea at bounding box center [750, 653] width 649 height 42
paste textarea "نتمنى لك دوام الصحه والعافيه"
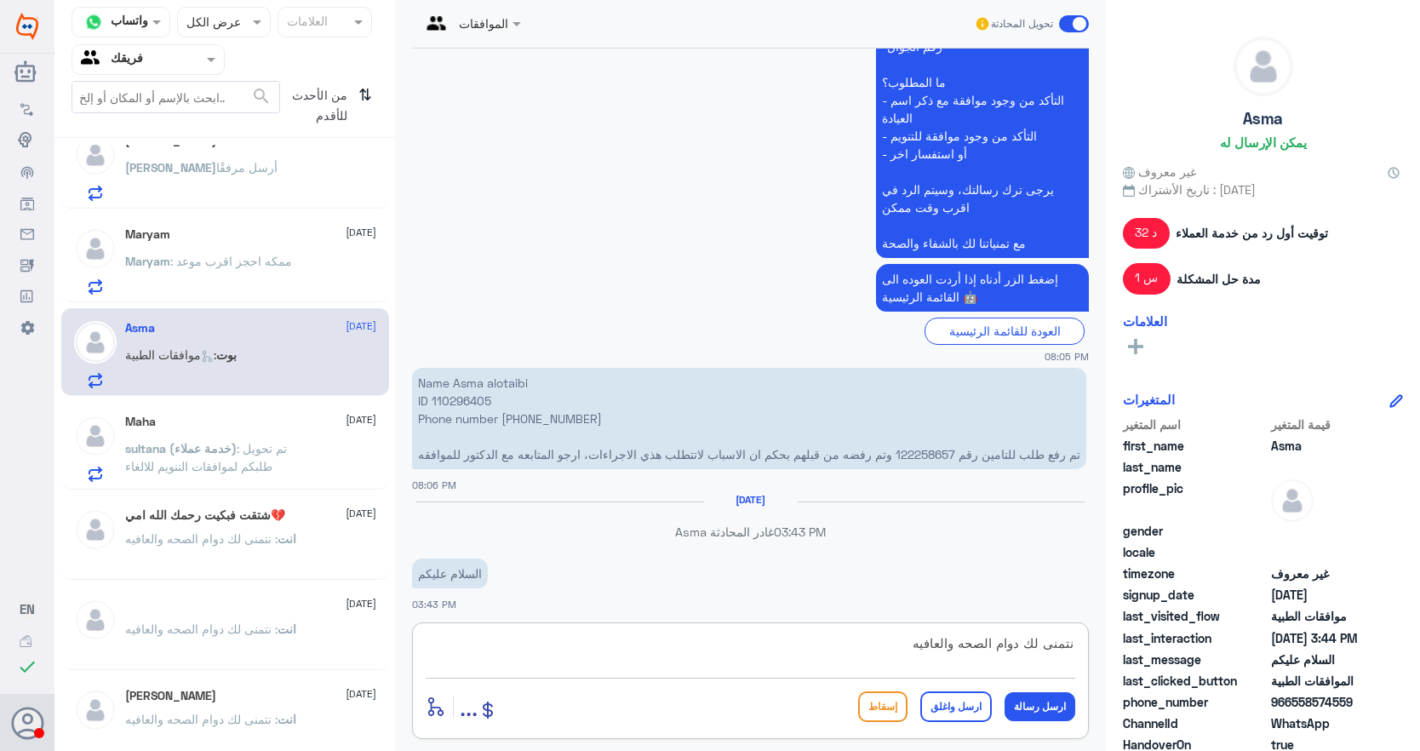
scroll to position [1000, 0]
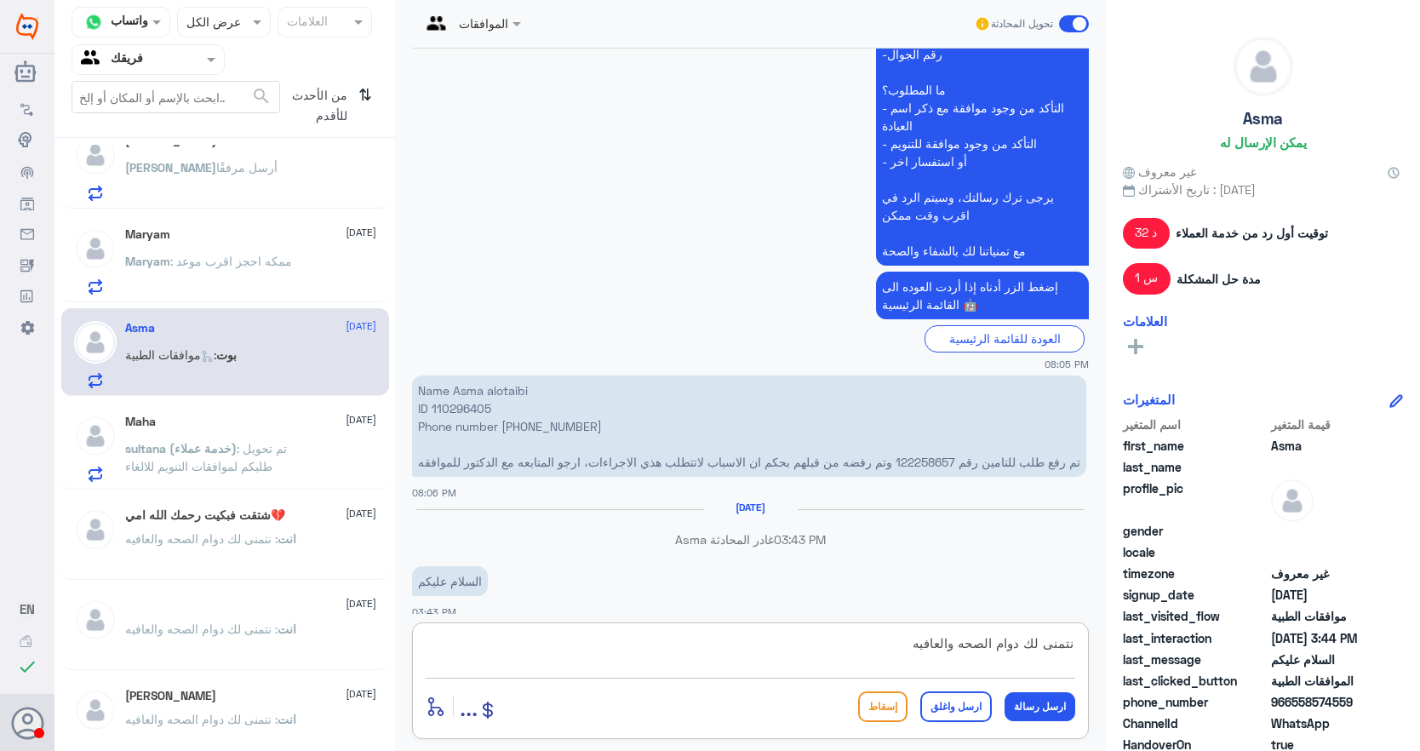
type textarea "نتمنى لك دوام الصحه والعافيه"
click at [201, 281] on p "Maryam : ممكه احجز اقرب موعد" at bounding box center [208, 273] width 167 height 43
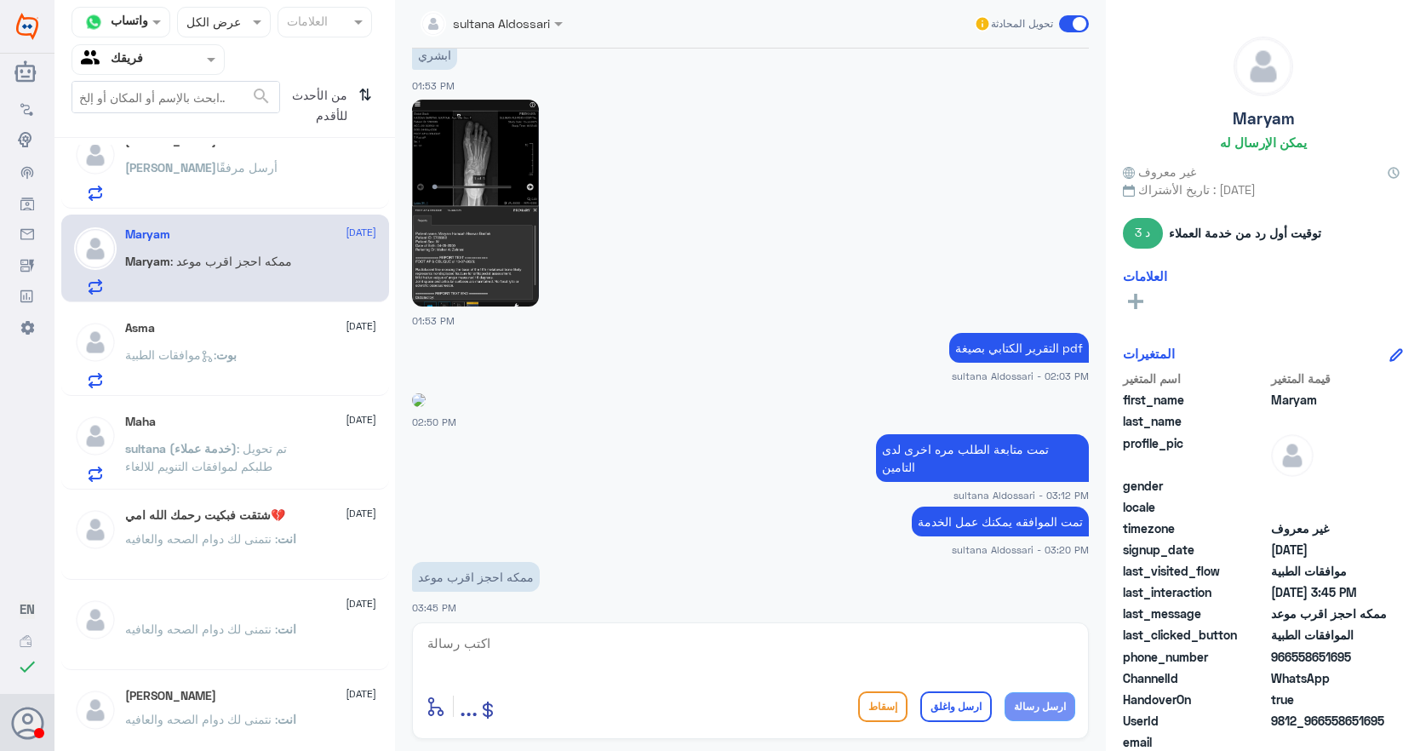
scroll to position [1432, 0]
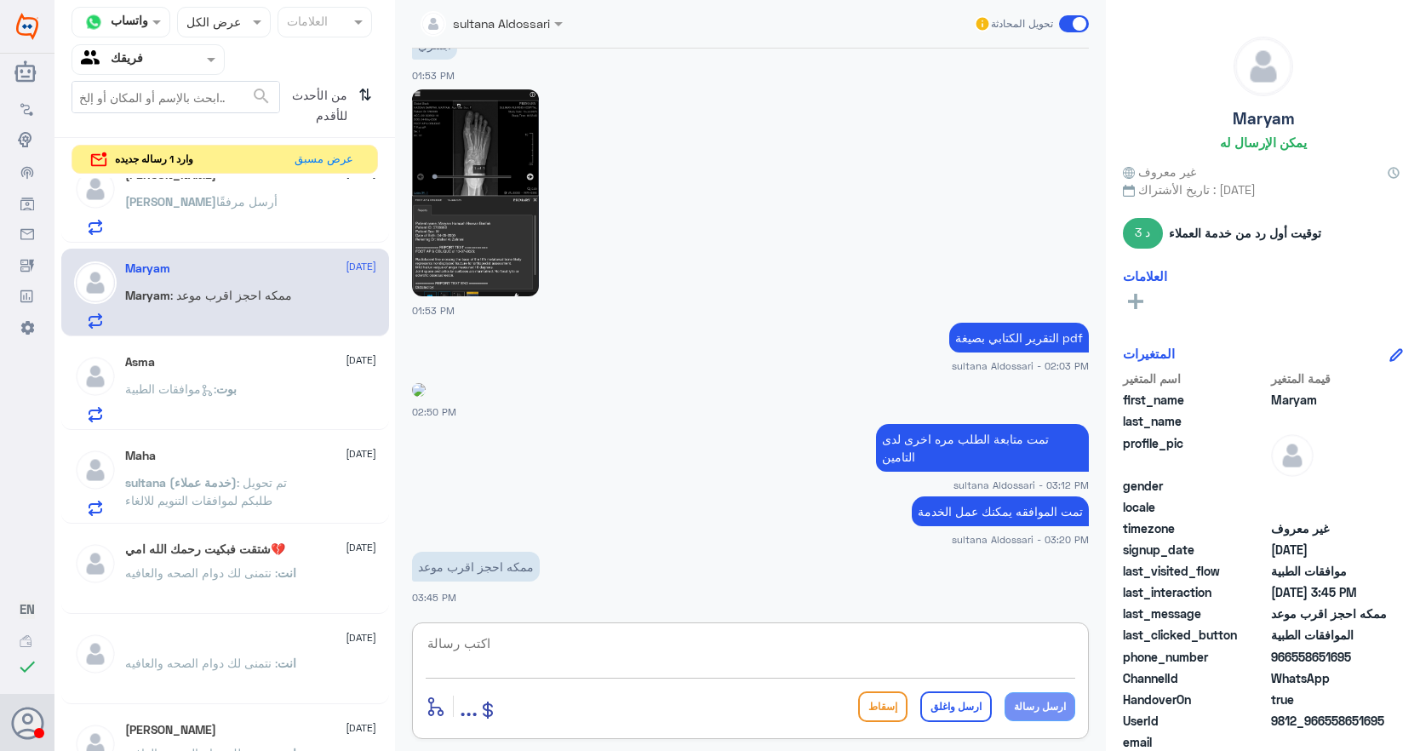
drag, startPoint x: 733, startPoint y: 661, endPoint x: 915, endPoint y: 685, distance: 183.8
click at [739, 661] on textarea at bounding box center [750, 653] width 649 height 42
paste textarea "يرجى التواصل مع قسم المواعيد عن طريق الاتصال بشكل مباشر على الرقم 92001222"
type textarea "يرجى التواصل مع قسم المواعيد عن طريق الاتصال بشكل مباشر على الرقم 92001222"
drag, startPoint x: 960, startPoint y: 702, endPoint x: 920, endPoint y: 696, distance: 40.4
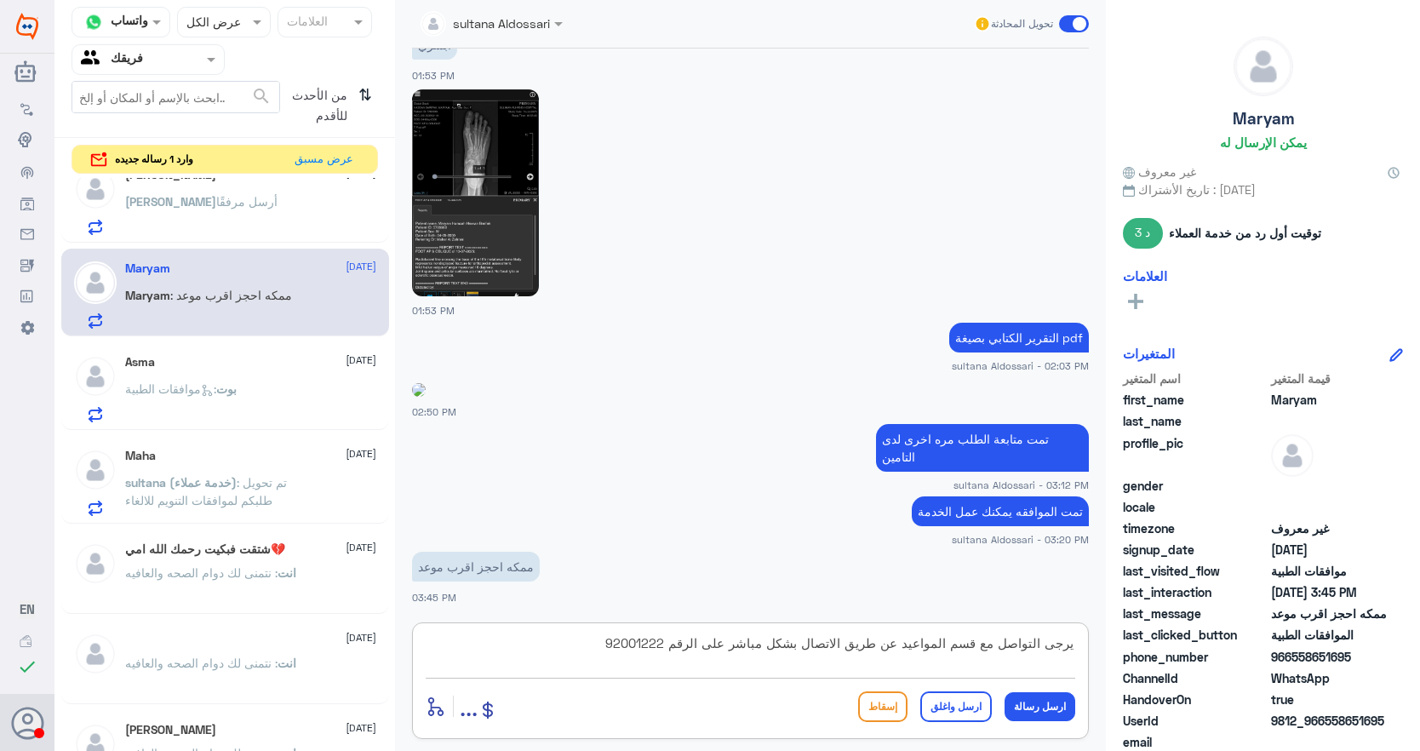
click at [960, 703] on button "ارسل واغلق" at bounding box center [956, 706] width 72 height 31
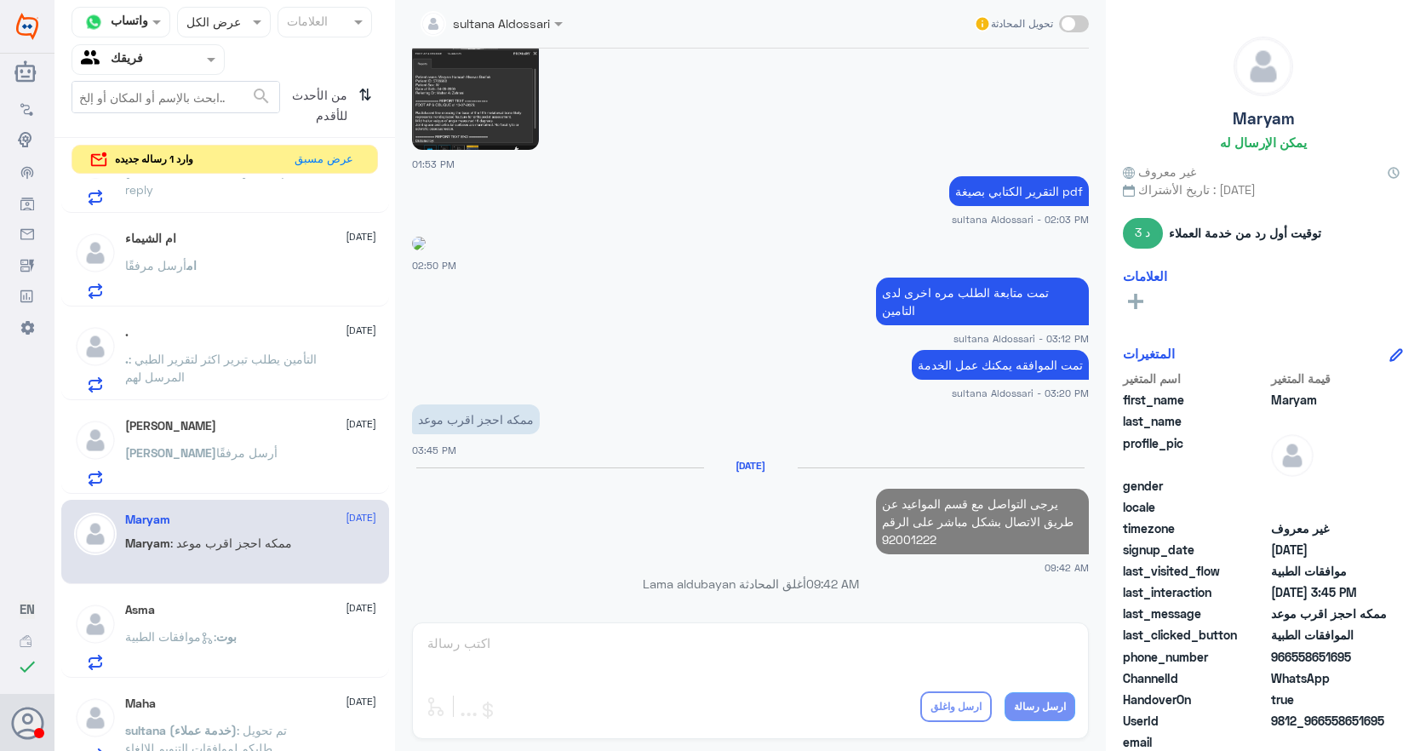
scroll to position [1366, 0]
click at [216, 458] on span "أرسل مرفقًا" at bounding box center [246, 456] width 61 height 14
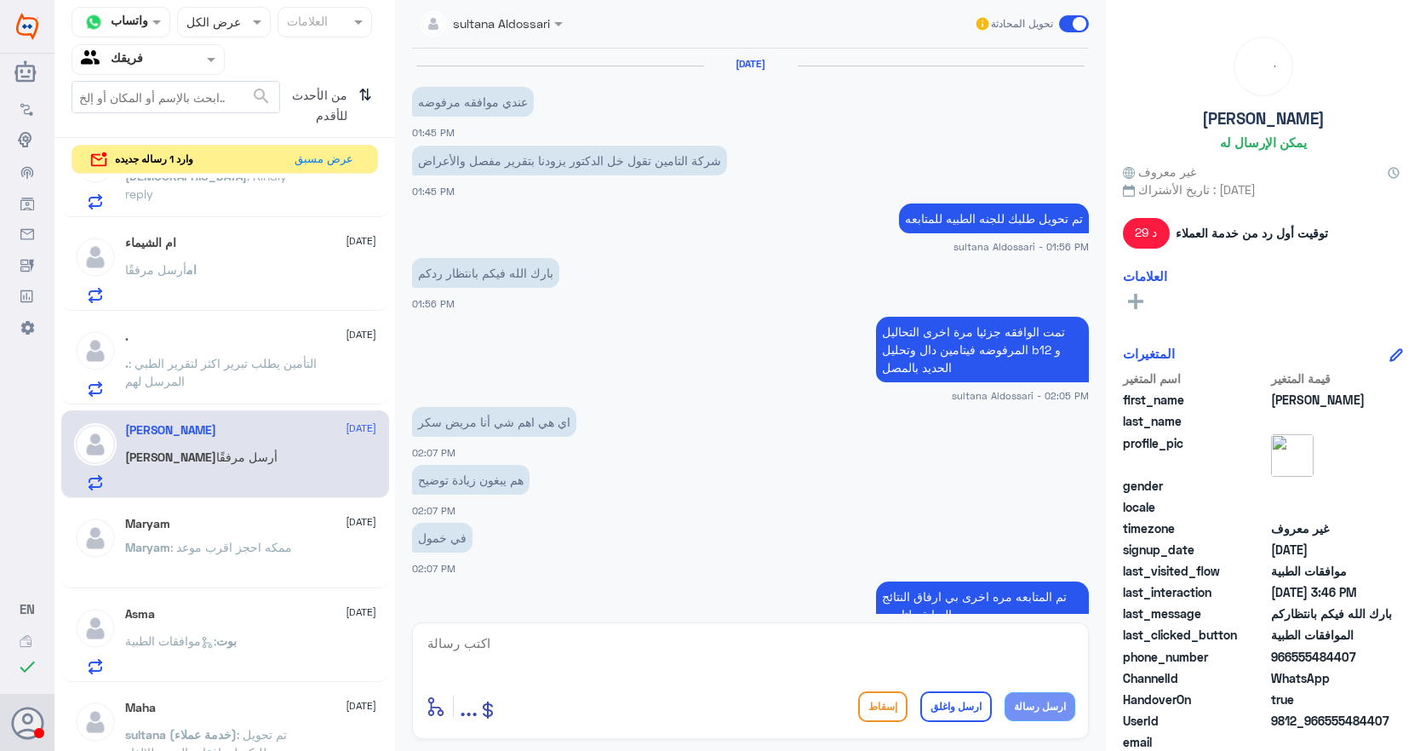
scroll to position [777, 0]
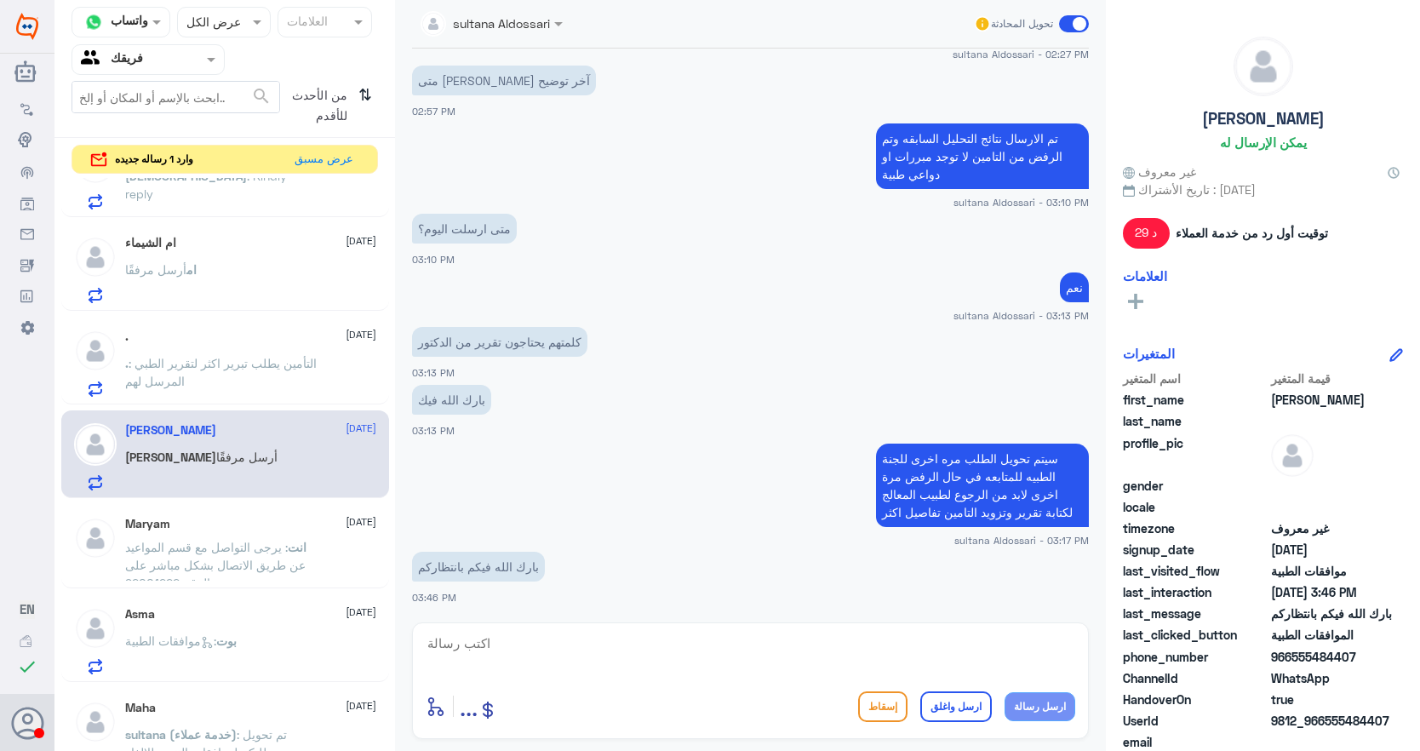
click at [213, 275] on div "ام أرسل مرفقًا" at bounding box center [250, 284] width 251 height 38
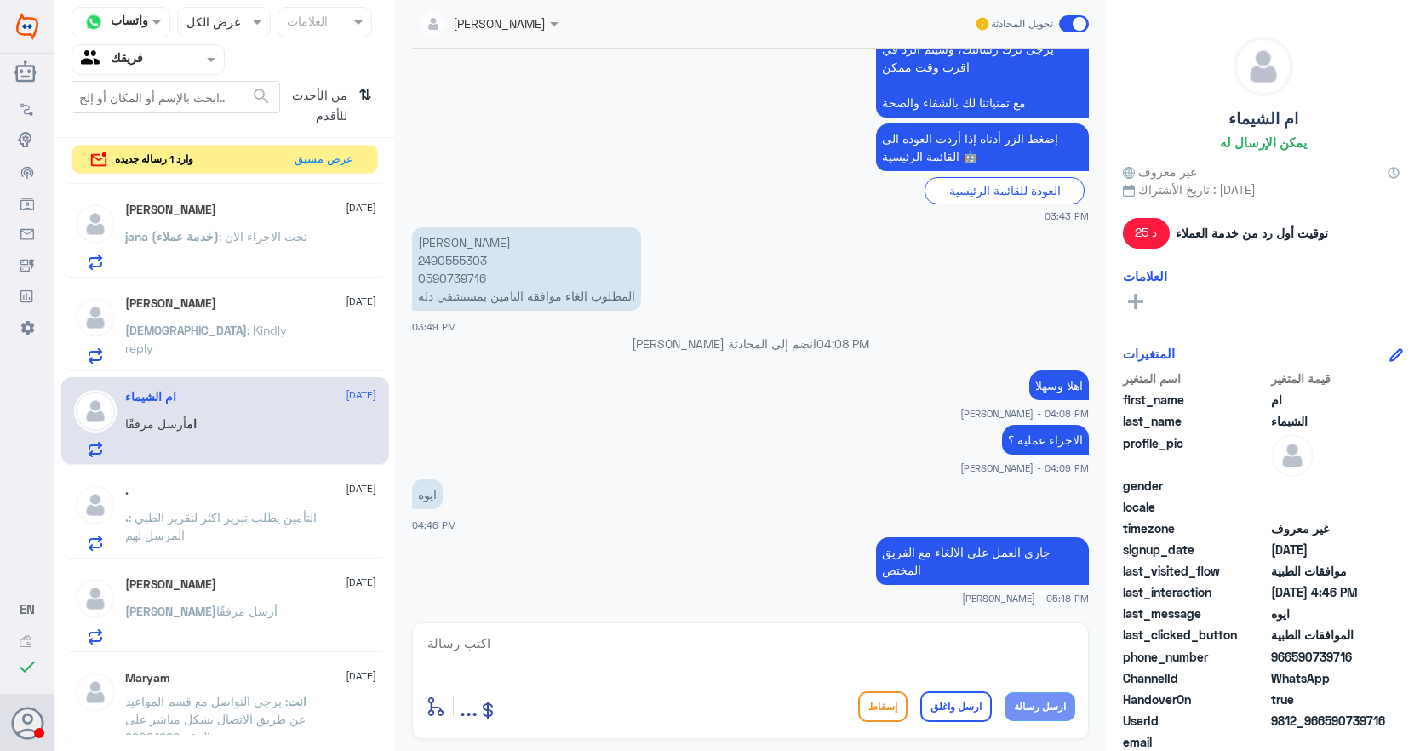
scroll to position [1196, 0]
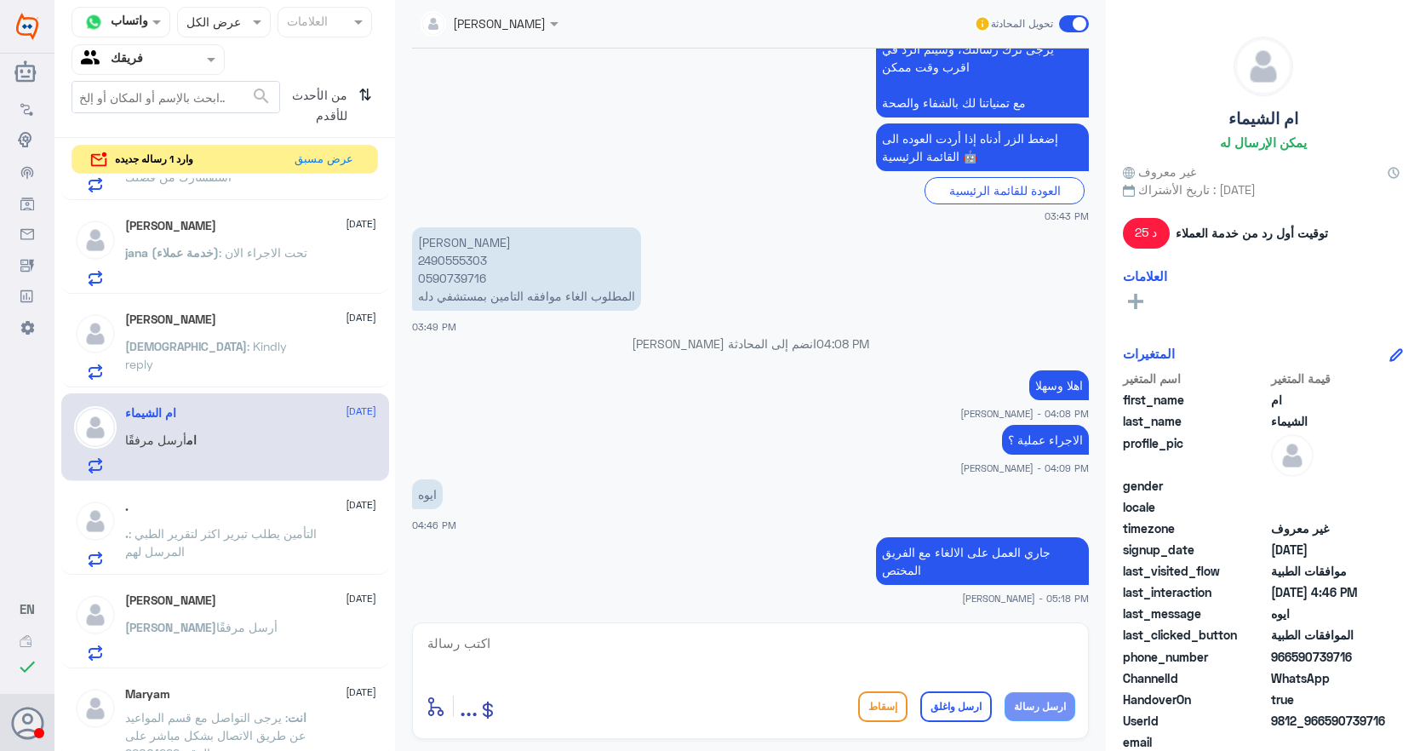
click at [462, 263] on p "[PERSON_NAME] 2490555303 0590739716 المطلوب الغاء موافقه التامين بمستشفي دله" at bounding box center [526, 268] width 229 height 83
click at [462, 262] on p "[PERSON_NAME] 2490555303 0590739716 المطلوب الغاء موافقه التامين بمستشفي دله" at bounding box center [526, 268] width 229 height 83
copy p "2490555303"
click at [888, 657] on textarea at bounding box center [750, 653] width 649 height 42
type textarea "تم الالغاء بناء على طلبك"
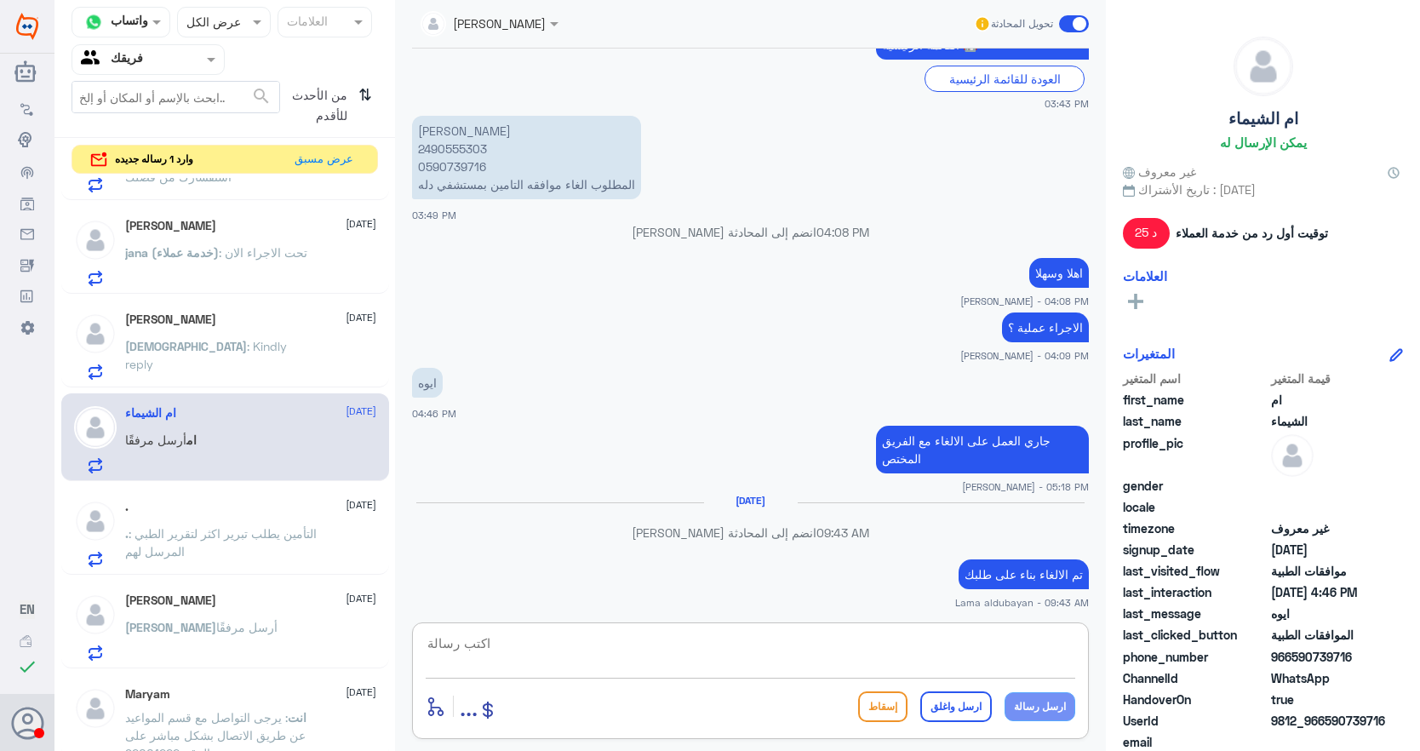
scroll to position [1594, 0]
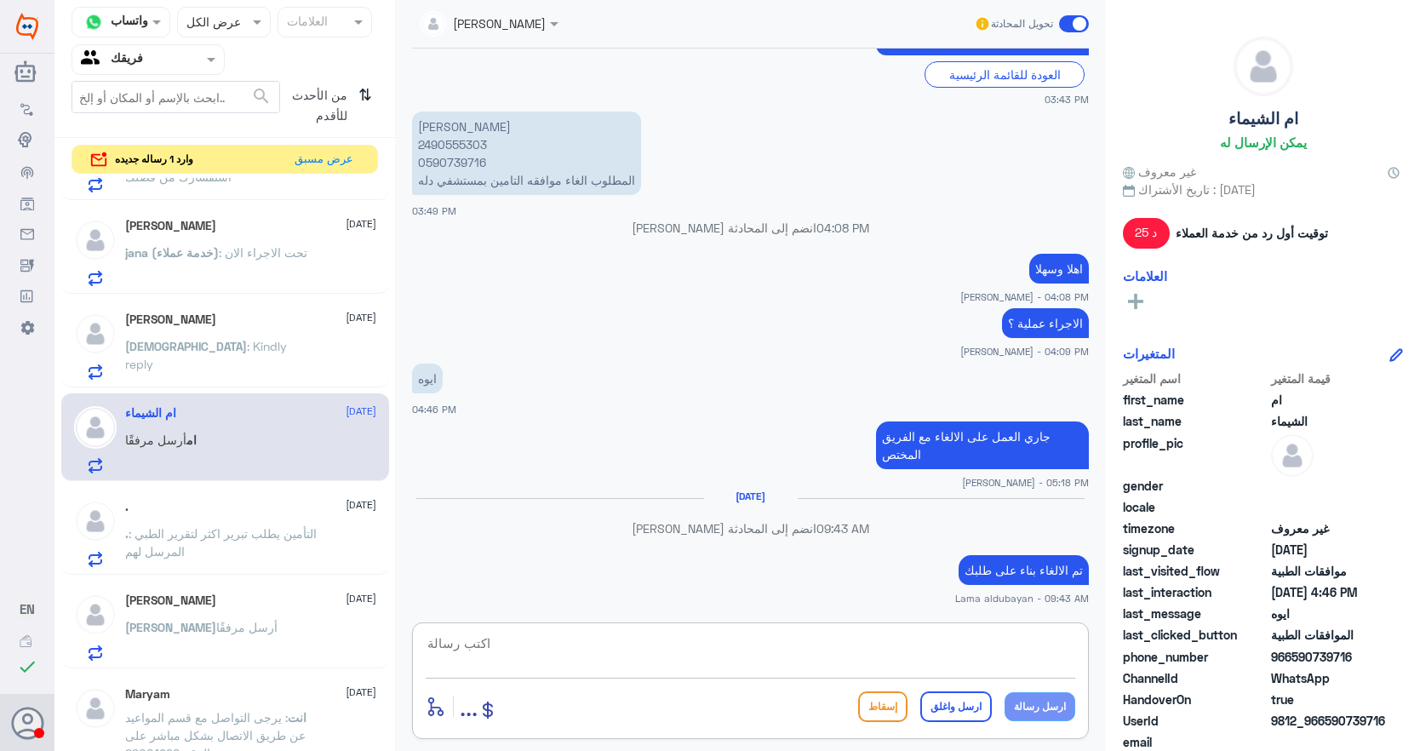
click at [559, 643] on textarea at bounding box center [750, 653] width 649 height 42
paste textarea "نشكر تواصلك مع مستشفيات دلة"
type textarea "نشكر تواصلك مع مستشفيات دلة"
click at [958, 707] on button "ارسل واغلق" at bounding box center [956, 706] width 72 height 31
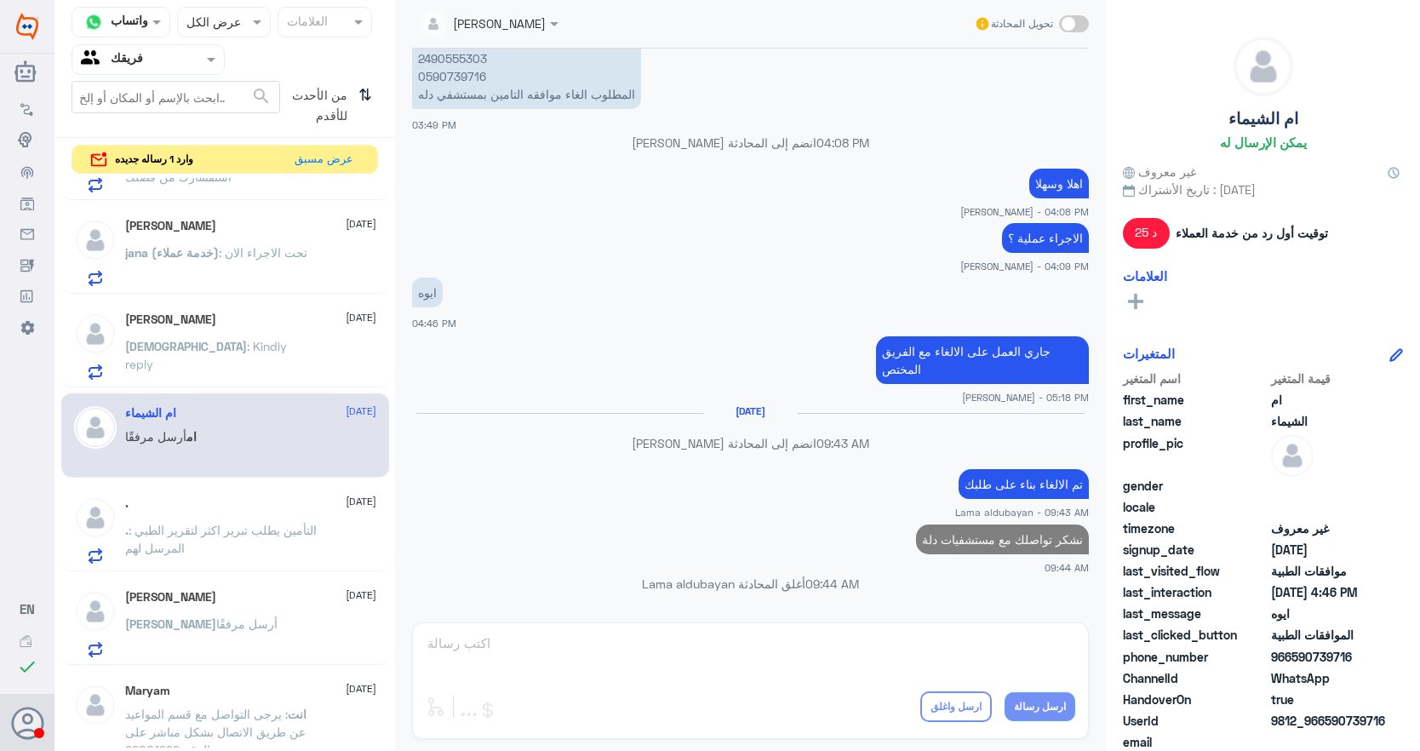
click at [204, 351] on span ": Kindly reply" at bounding box center [206, 355] width 162 height 32
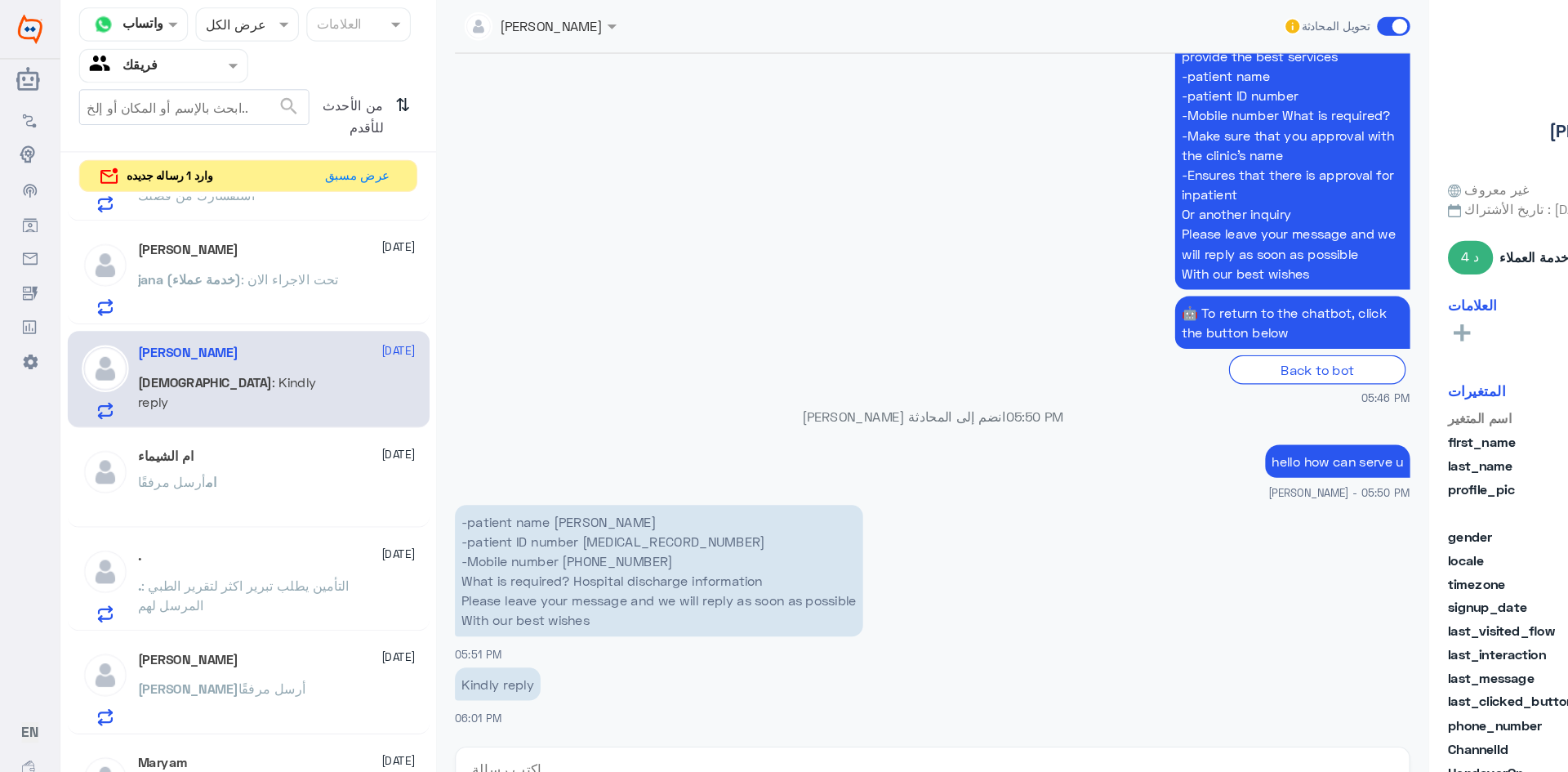
scroll to position [1462, 0]
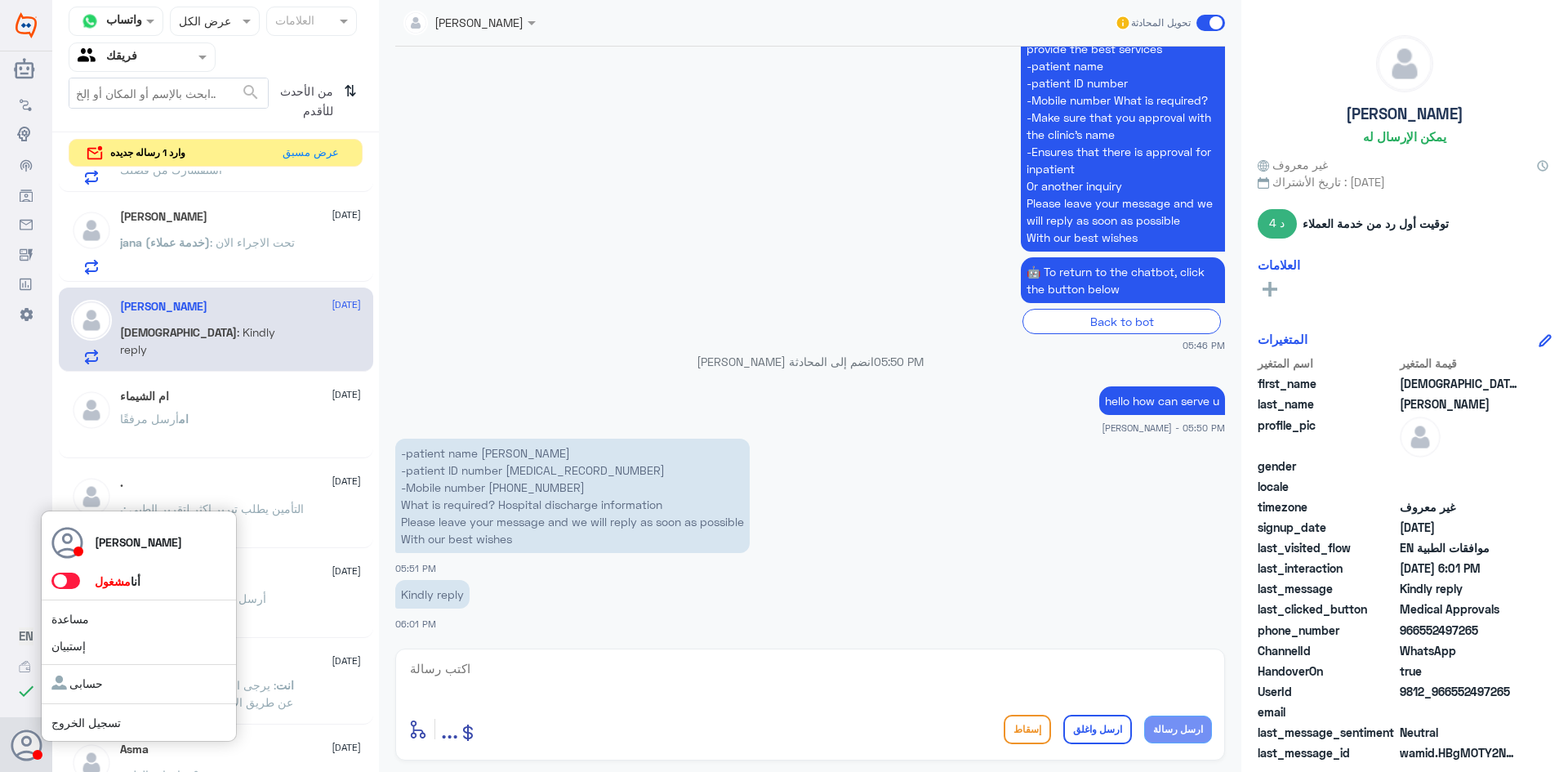
click at [15, 720] on icon at bounding box center [27, 746] width 33 height 33
click at [62, 585] on span at bounding box center [66, 581] width 29 height 16
click at [0, 0] on input "checkbox" at bounding box center [0, 0] width 0 height 0
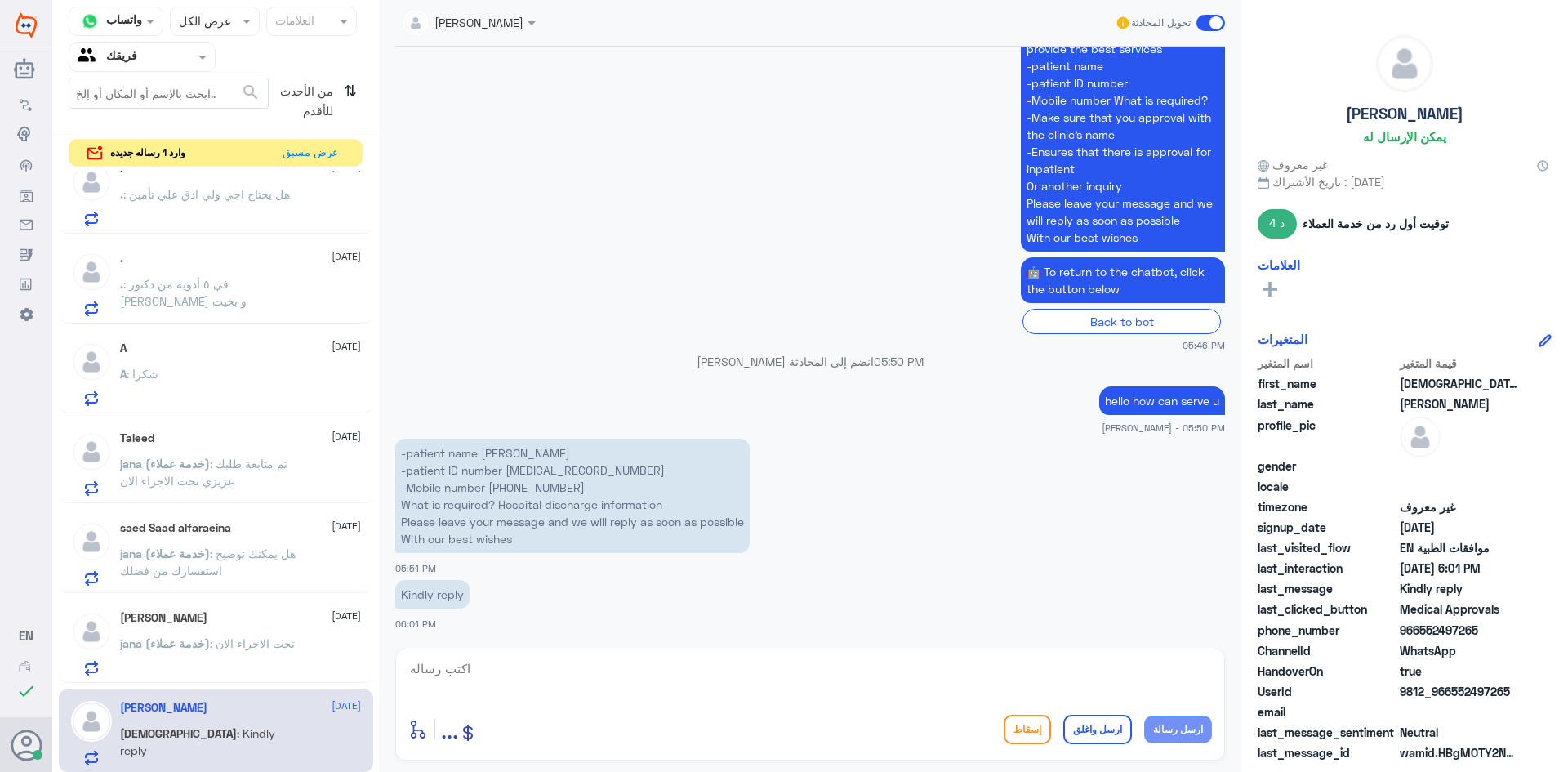
scroll to position [739, 0]
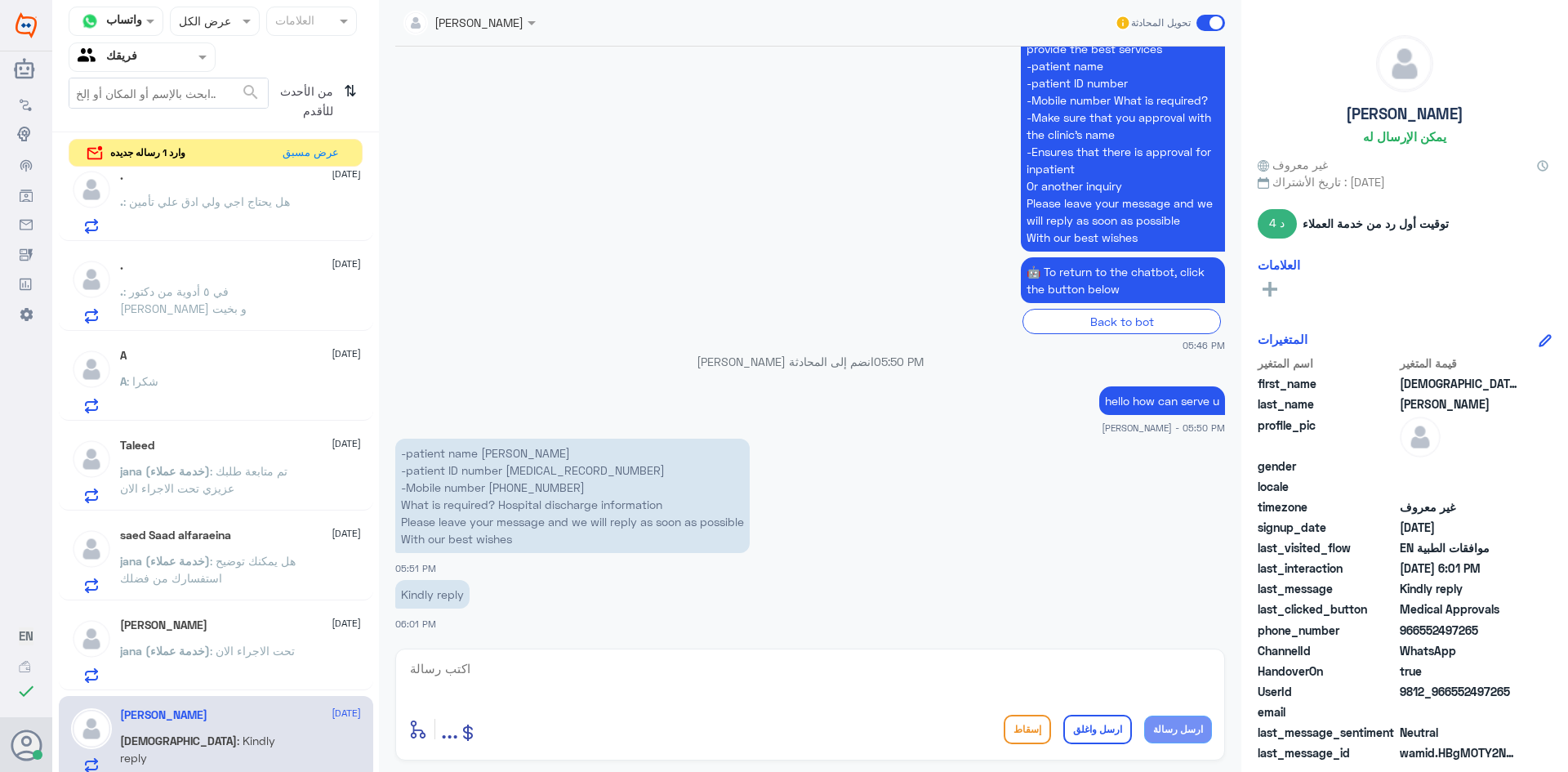
click at [227, 393] on div "A : شكرا" at bounding box center [240, 395] width 241 height 36
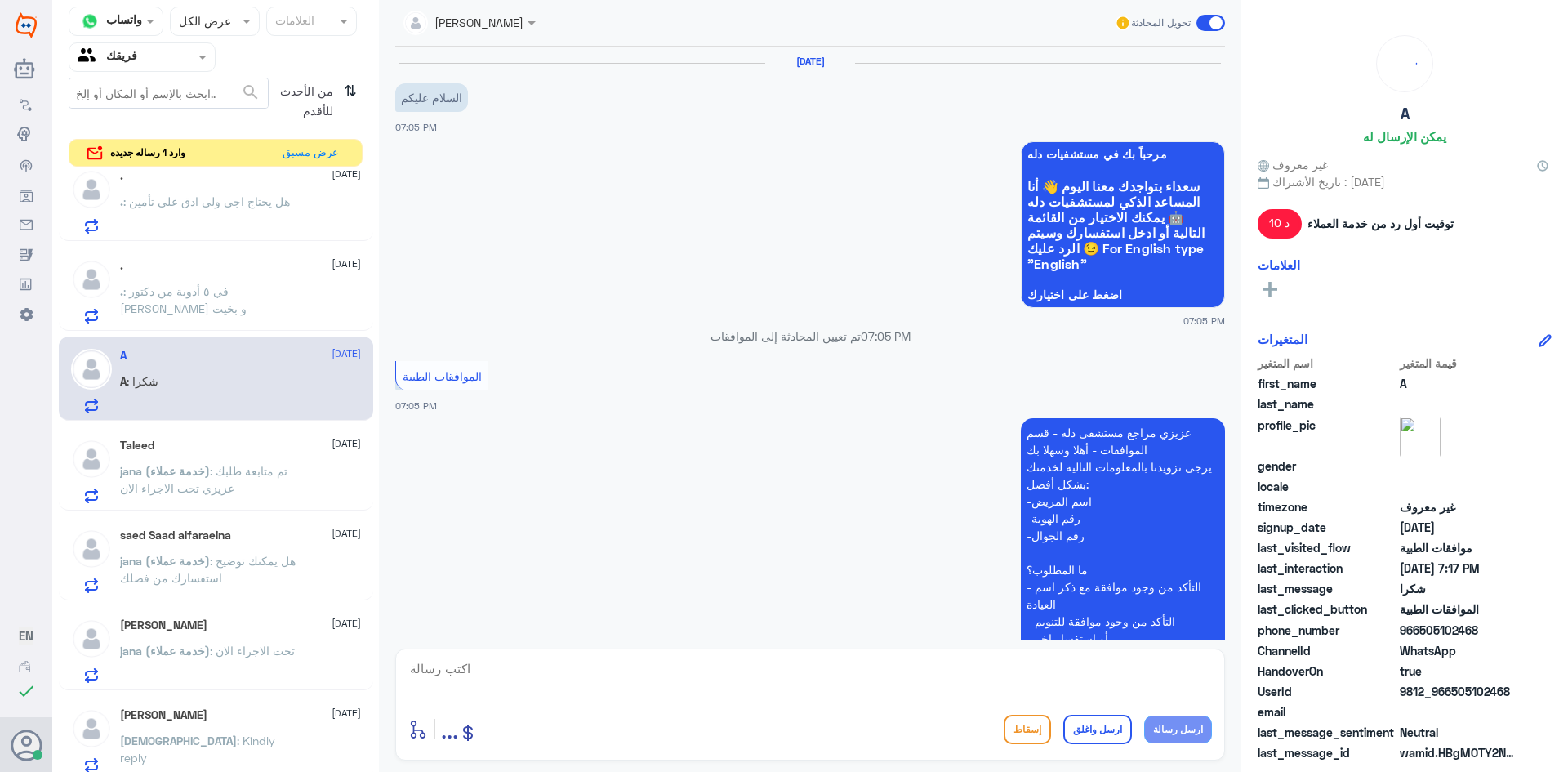
scroll to position [521, 0]
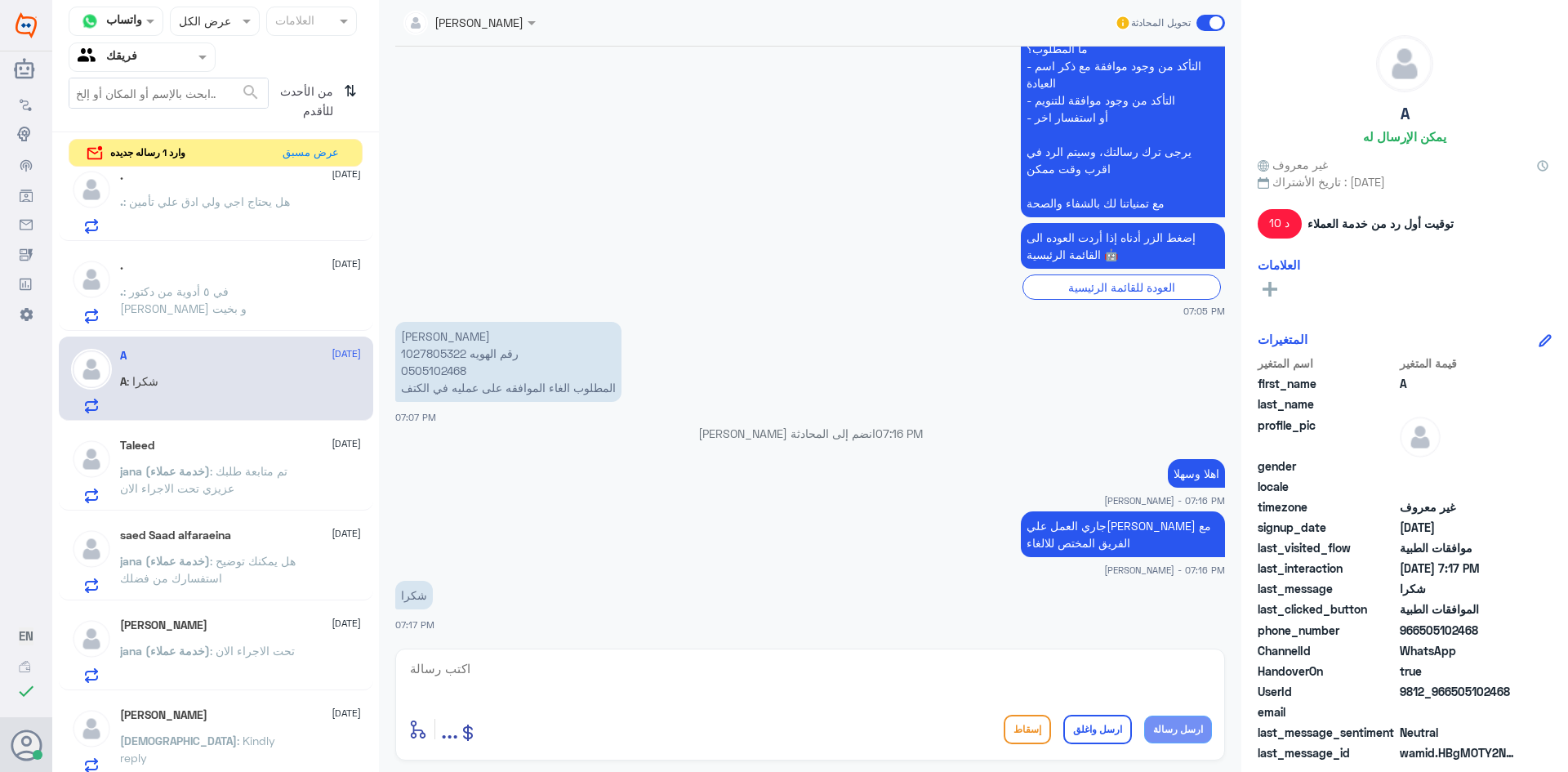
click at [782, 665] on textarea at bounding box center [811, 678] width 804 height 40
click at [447, 354] on p "[PERSON_NAME] 1027805322 رقم الهويه 0505102468 المطلوب الغاء الموافقه على عمليه…" at bounding box center [509, 361] width 226 height 80
copy p "1027805322"
drag, startPoint x: 865, startPoint y: 675, endPoint x: 885, endPoint y: 682, distance: 21.2
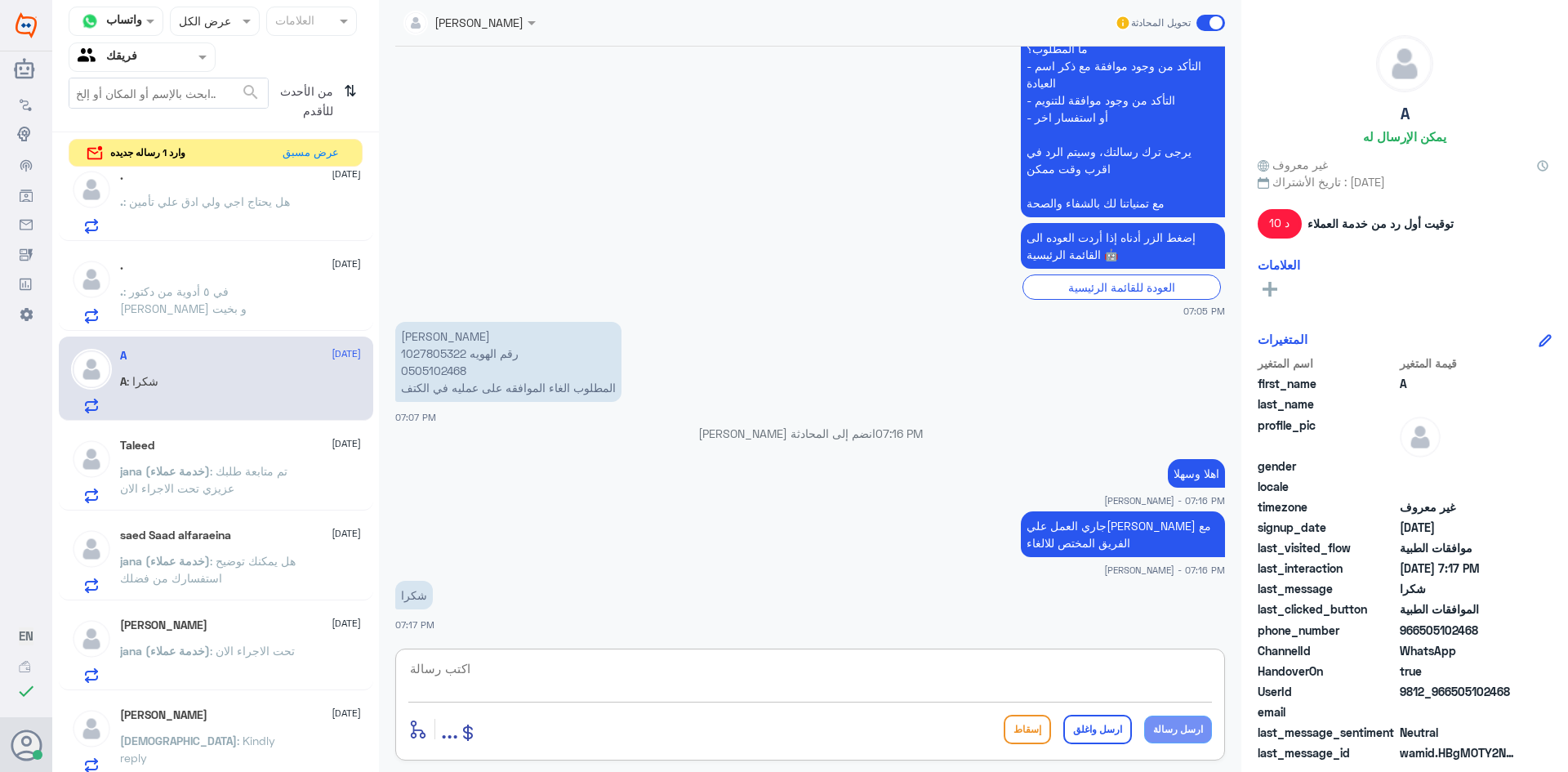
click at [865, 675] on textarea at bounding box center [811, 678] width 804 height 40
type textarea "تم الالغاء بناء على طلبك"
click at [1108, 720] on button "ارسل واغلق" at bounding box center [1098, 730] width 69 height 30
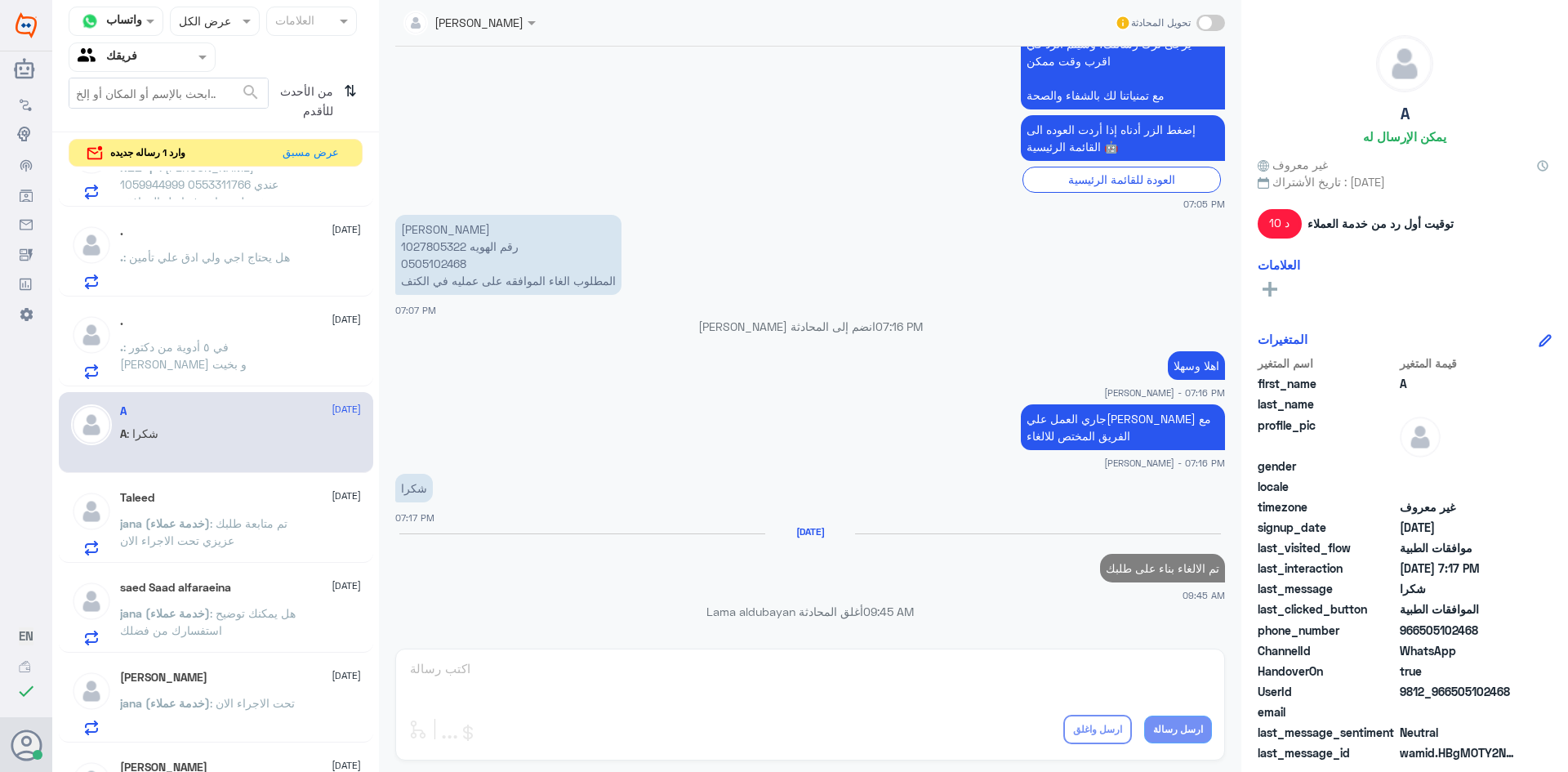
scroll to position [576, 0]
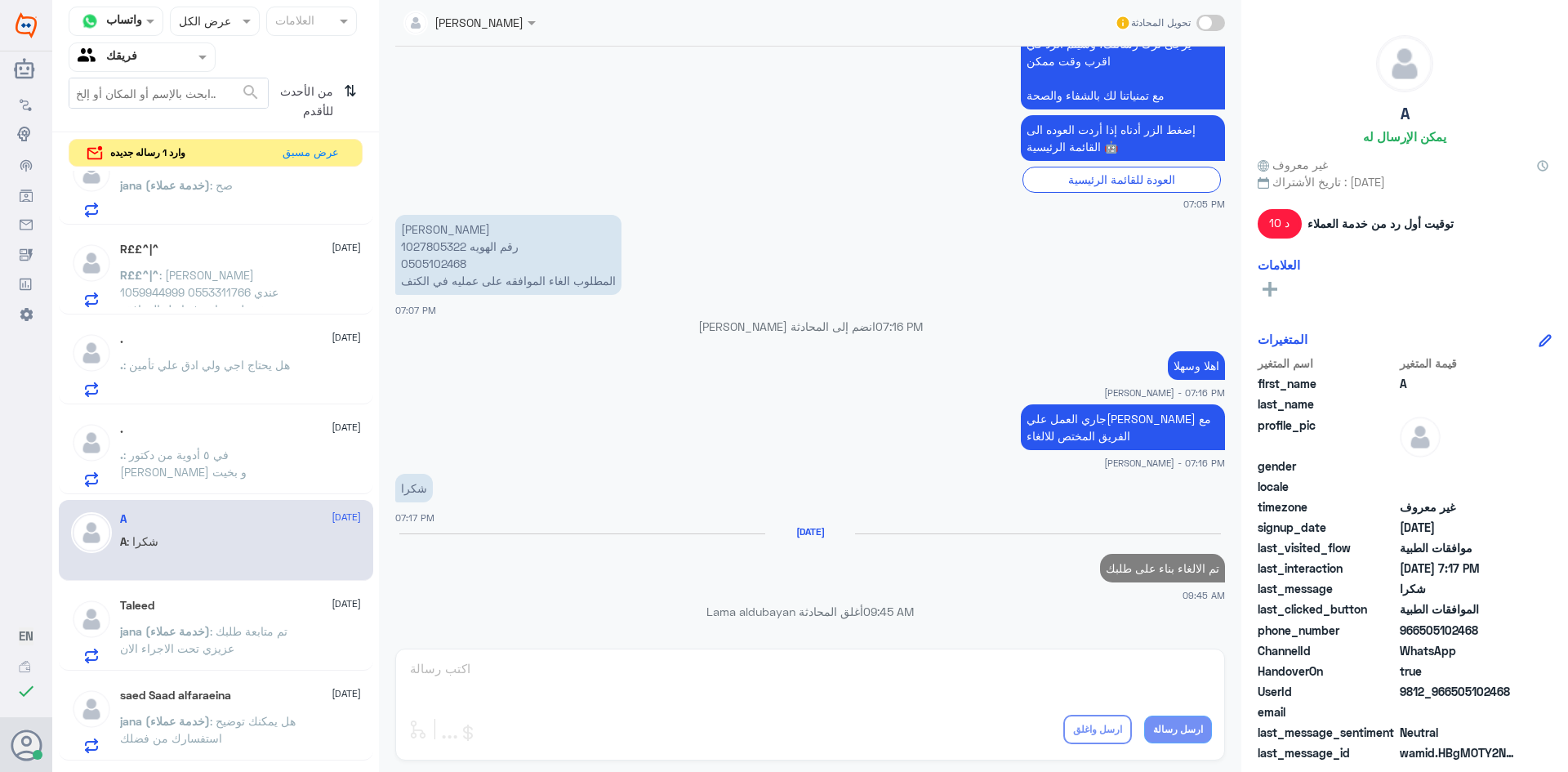
click at [245, 475] on p ". : في ٥ أدوية من دكتور [PERSON_NAME] و بخيت" at bounding box center [212, 467] width 184 height 41
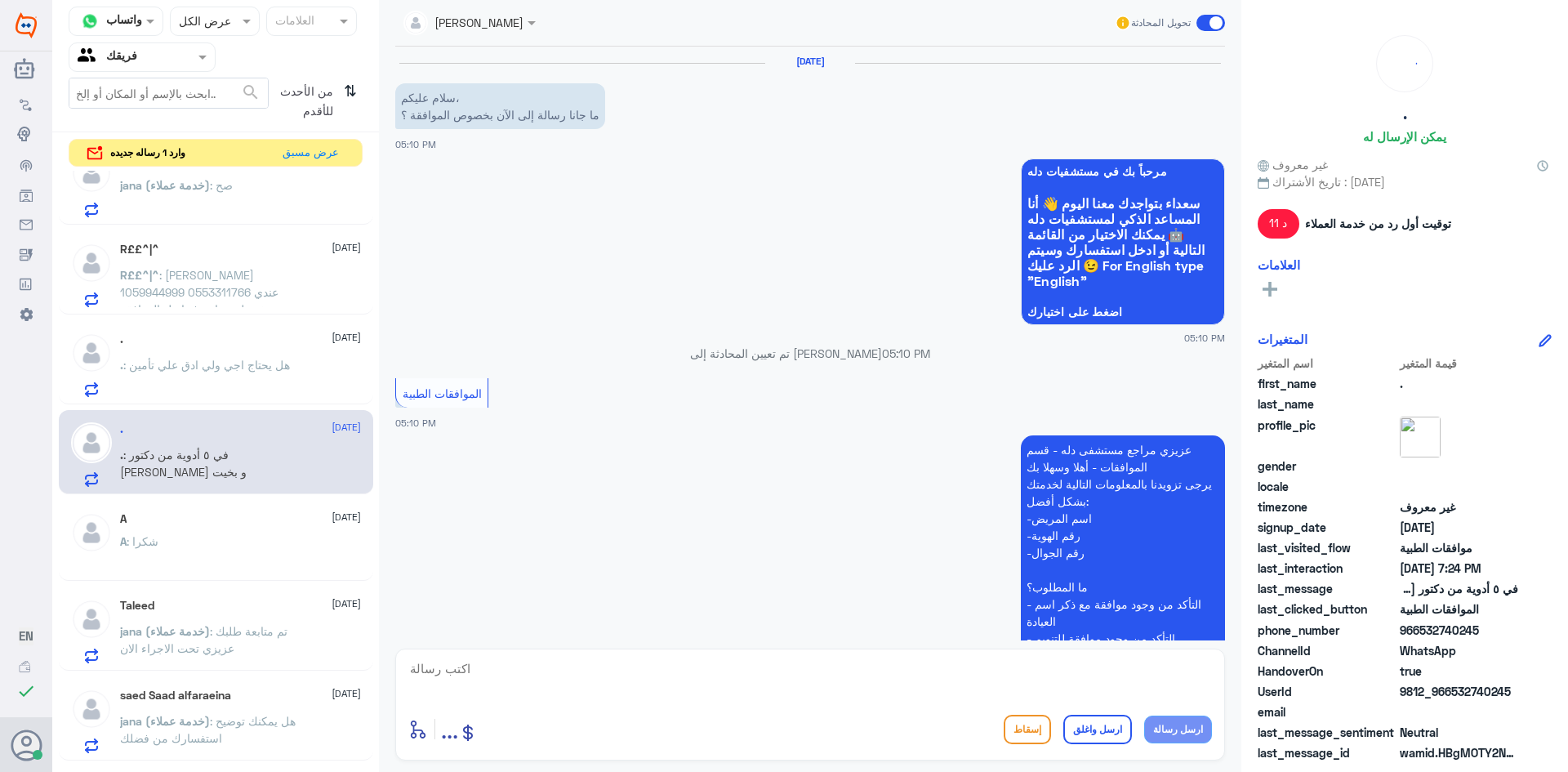
scroll to position [1604, 0]
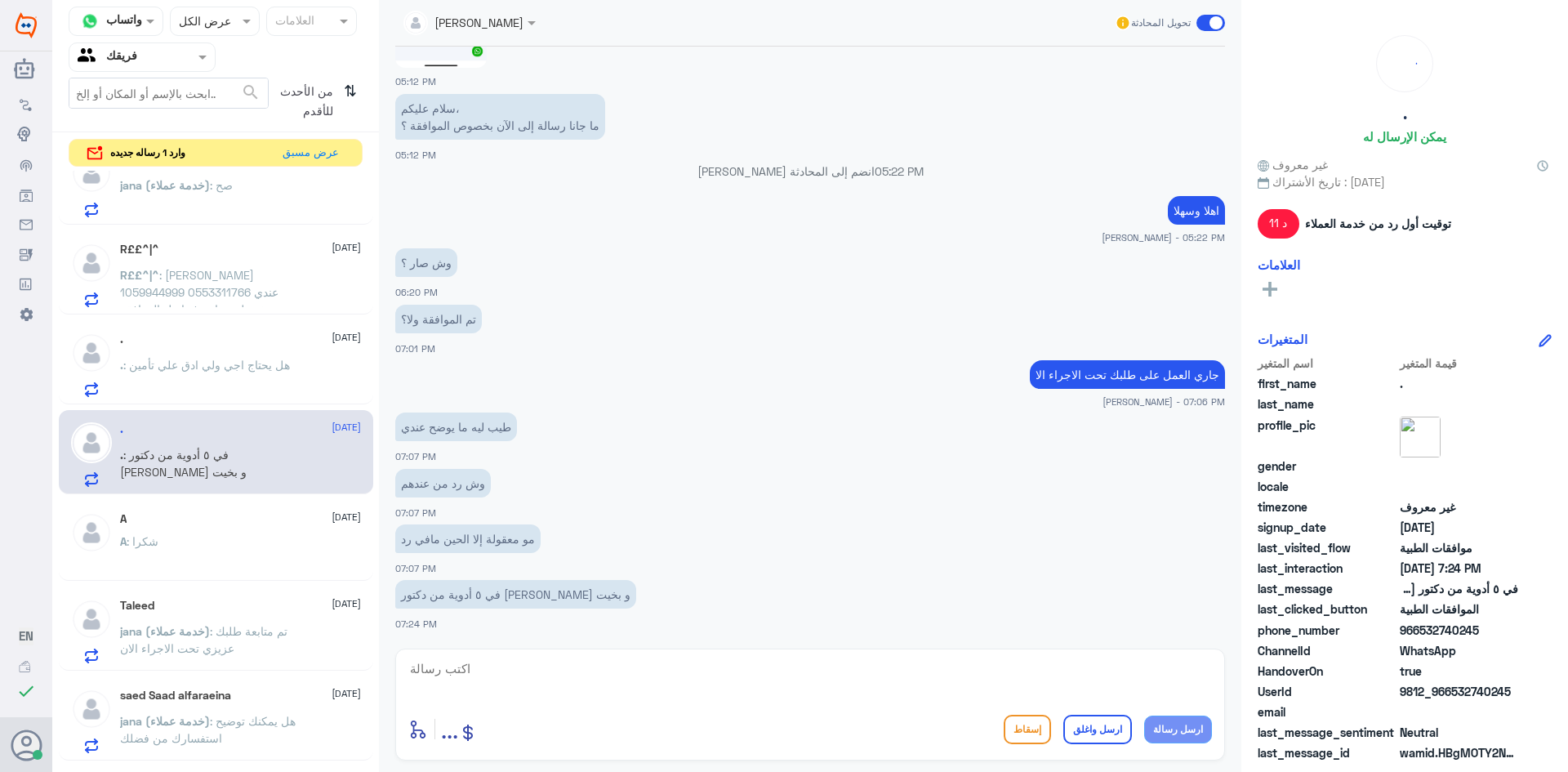
click at [152, 344] on div ". [DATE]" at bounding box center [240, 339] width 241 height 13
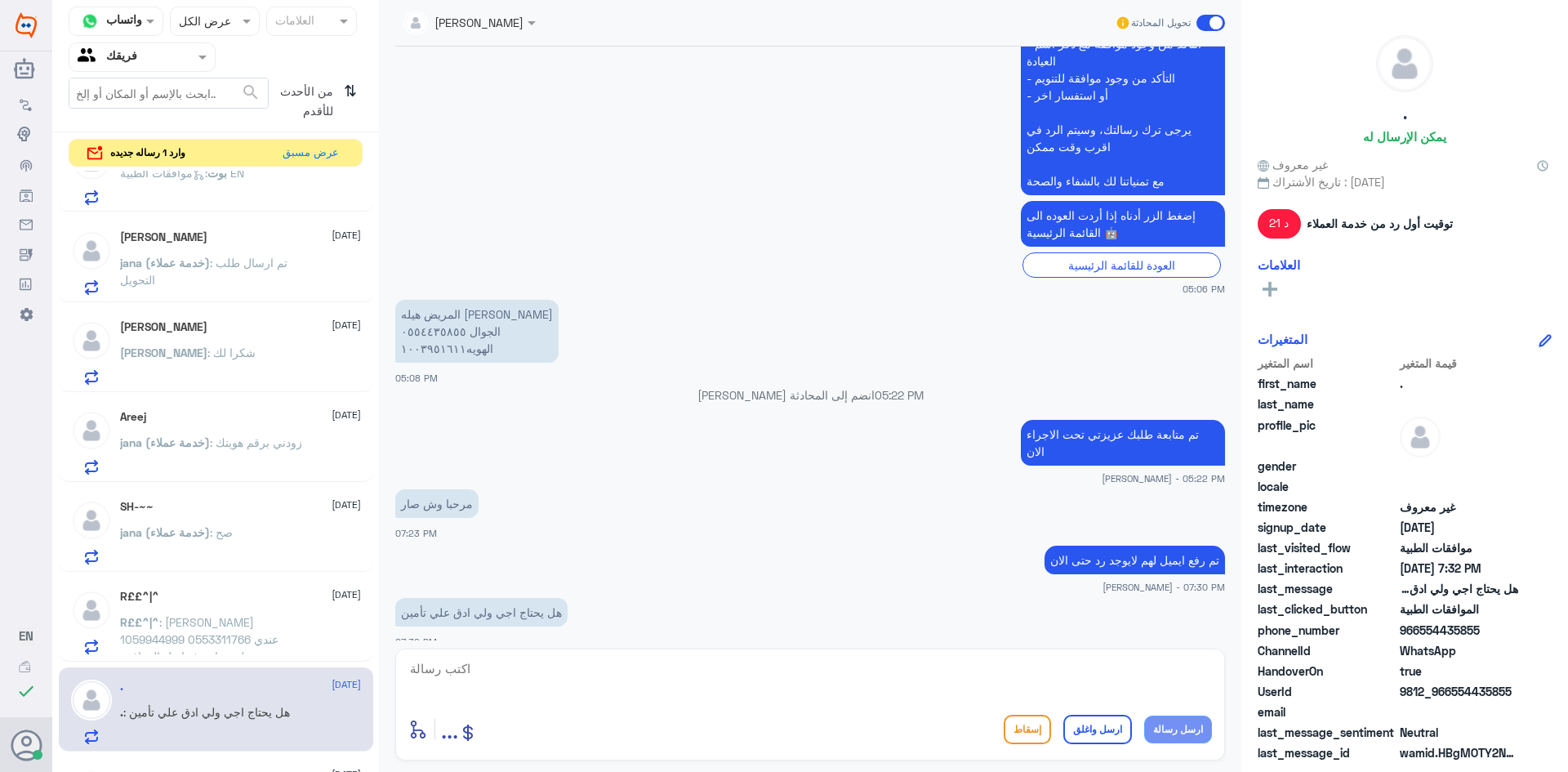
scroll to position [168, 0]
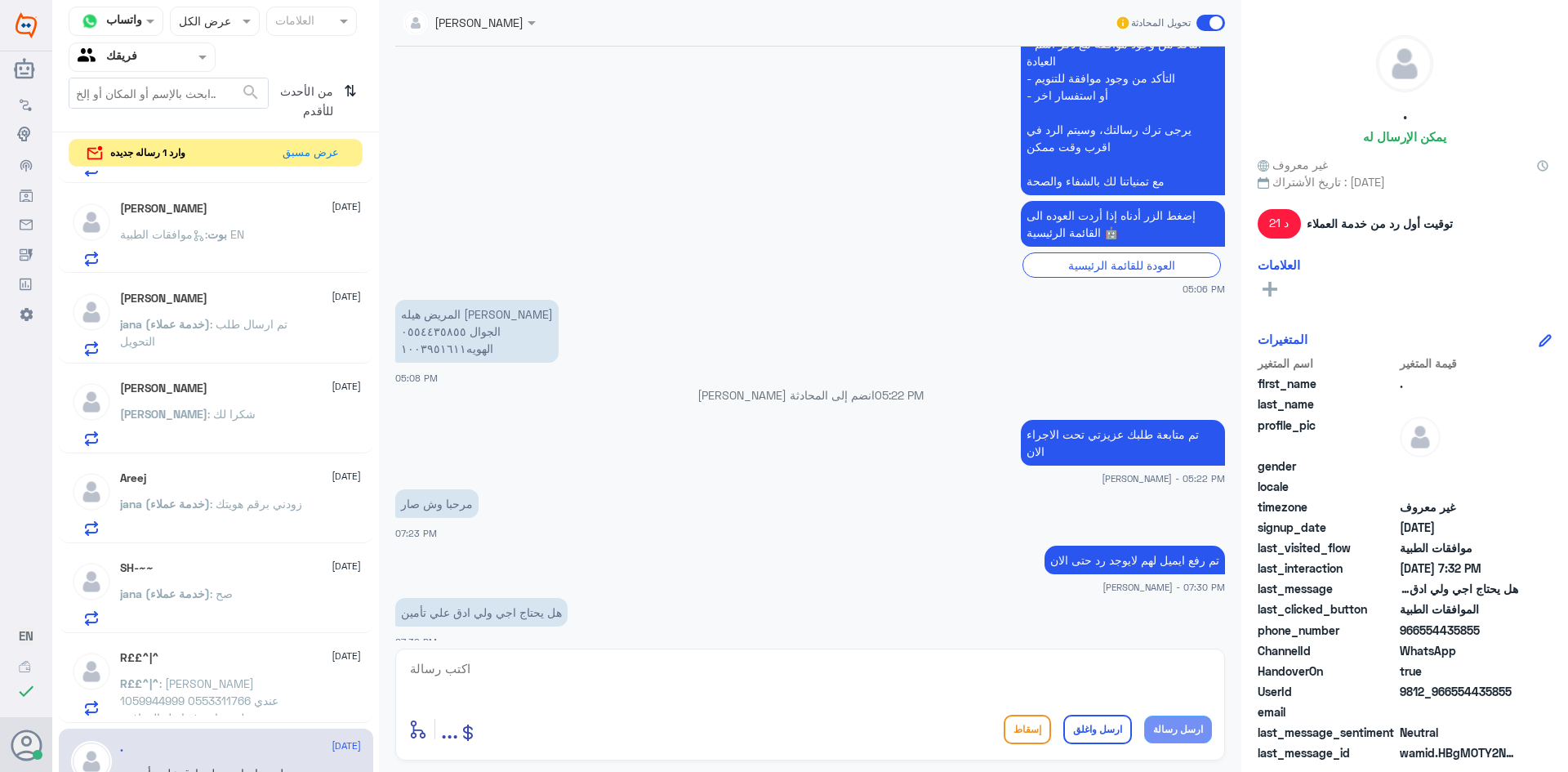
click at [238, 422] on div "[PERSON_NAME] : شكرا لك" at bounding box center [240, 427] width 241 height 36
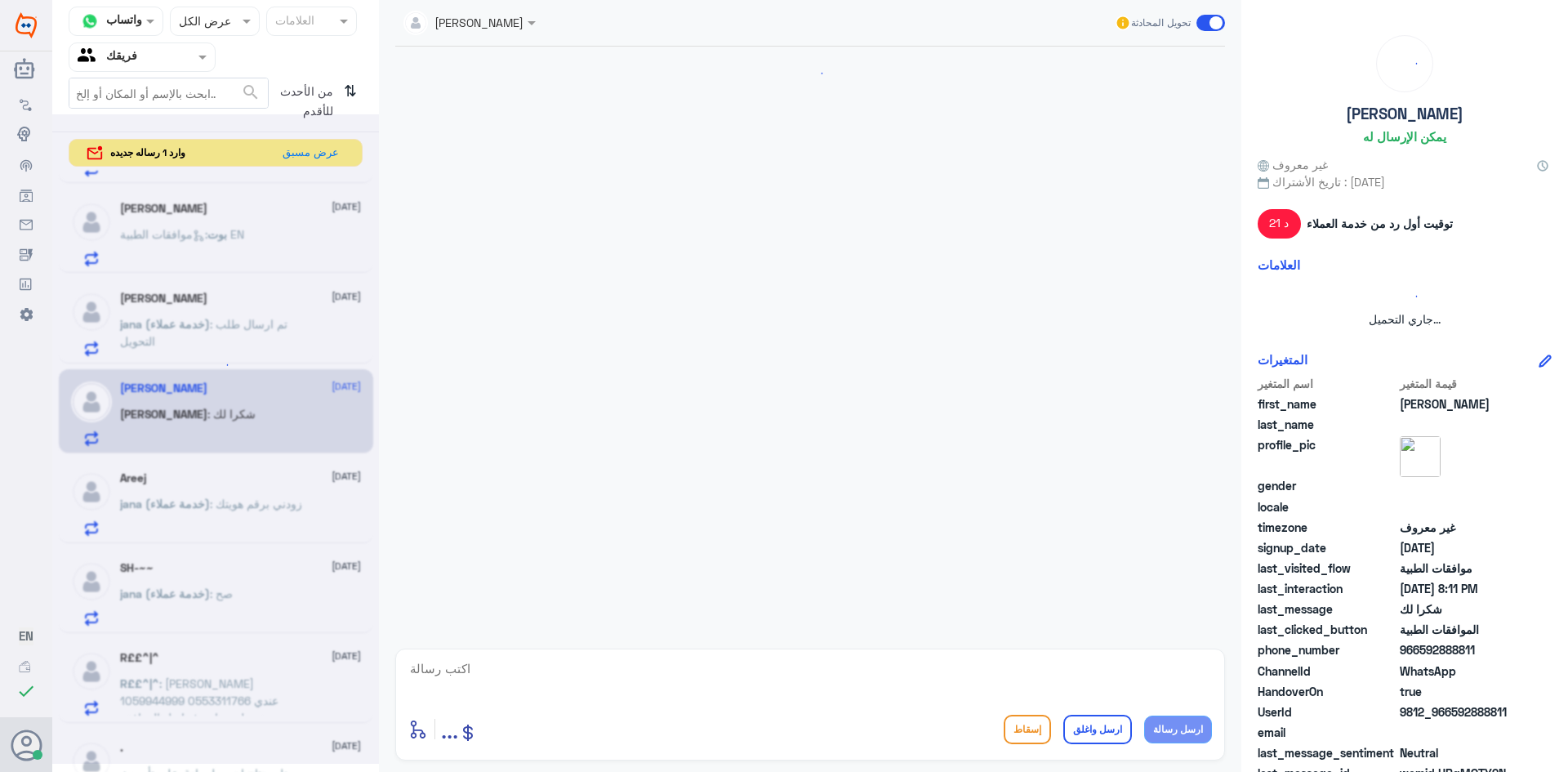
click at [966, 673] on textarea at bounding box center [811, 678] width 804 height 40
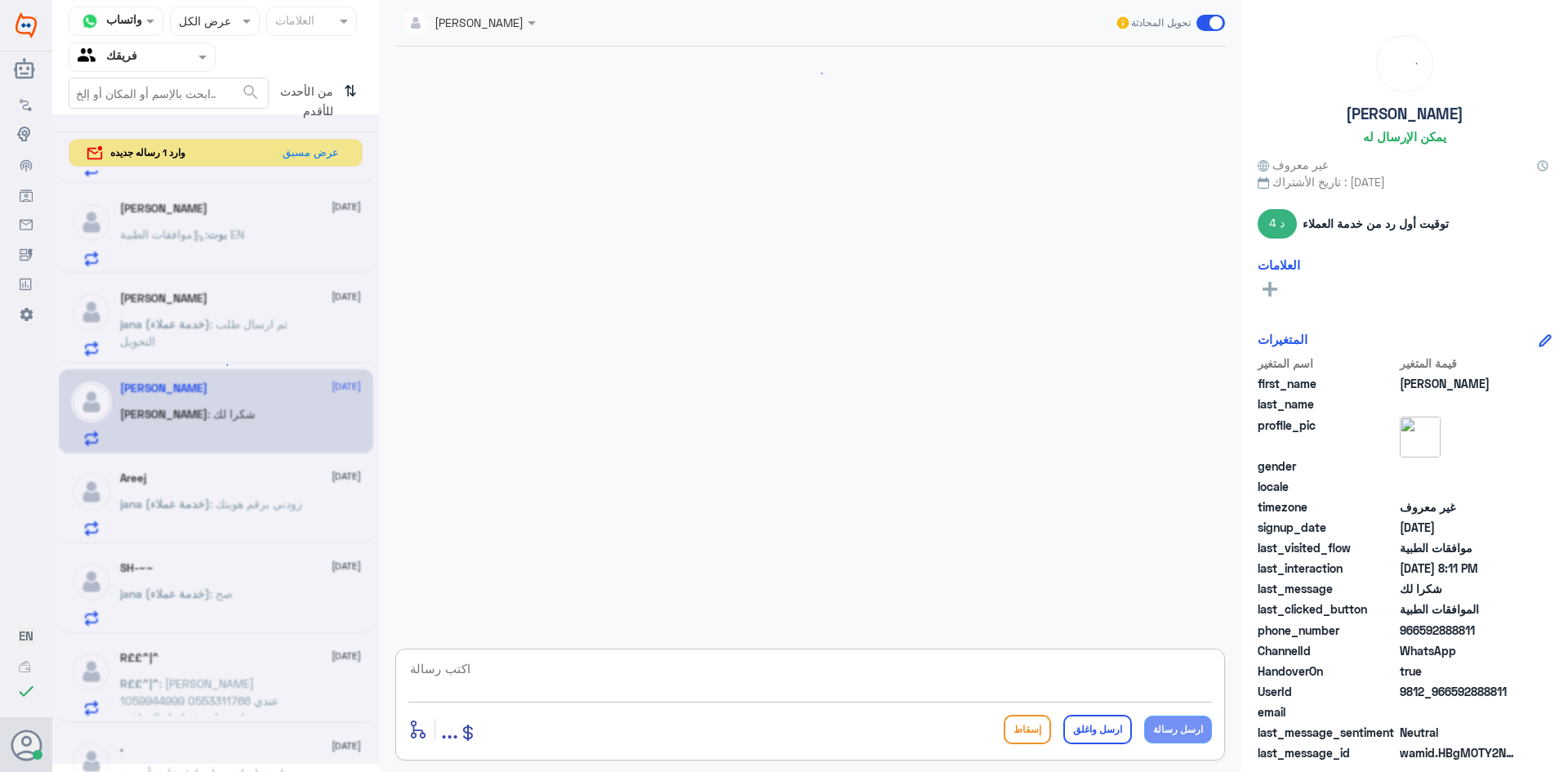
scroll to position [539, 0]
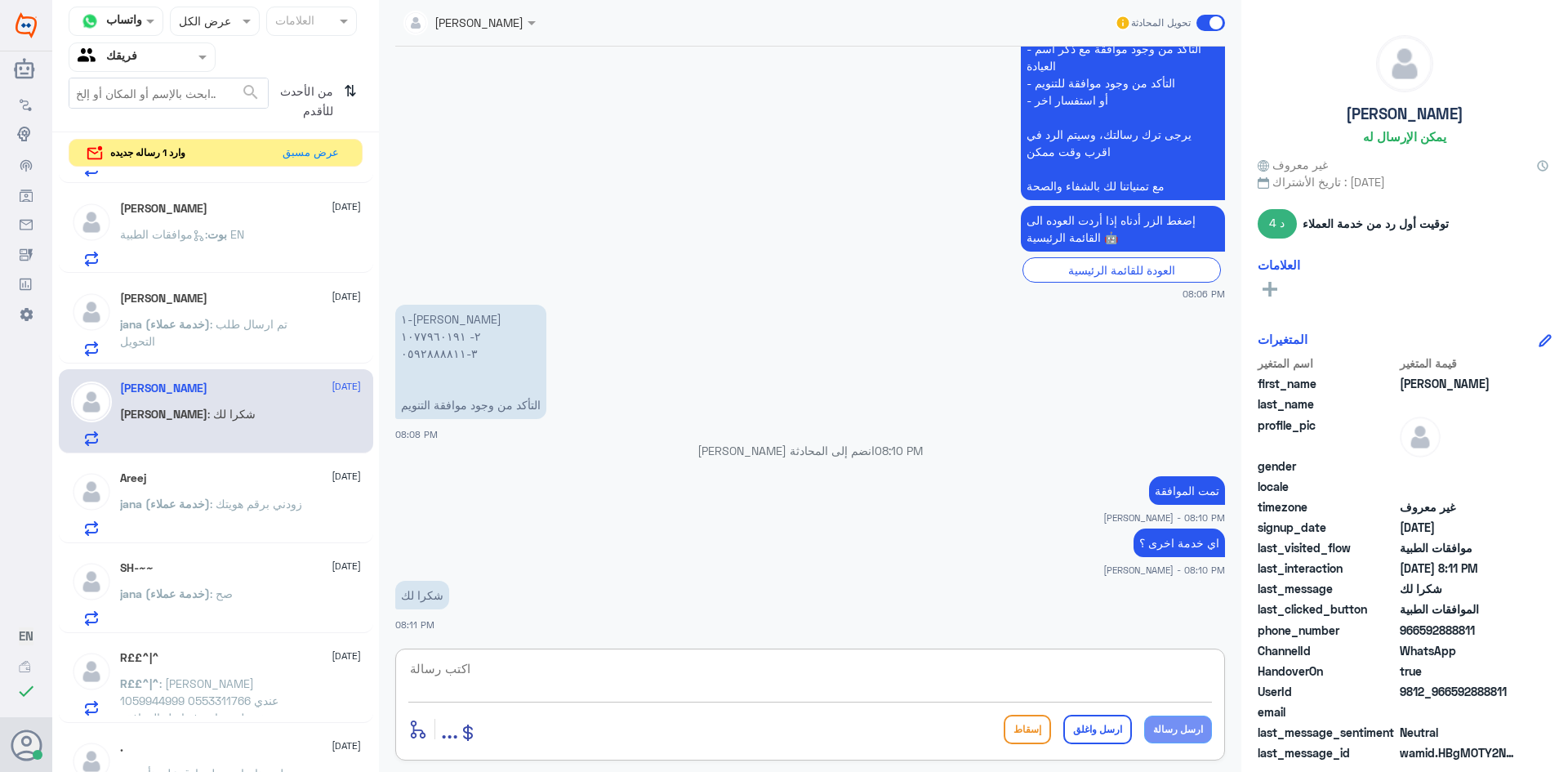
click at [915, 674] on textarea at bounding box center [811, 678] width 804 height 40
paste textarea "1027805322"
drag, startPoint x: 99, startPoint y: 608, endPoint x: 0, endPoint y: 561, distance: 109.6
click at [0, 562] on div "Dallah Hospitals منشئ البوت مهارات تدريب البوت إذاعة الجمهور صندوق الوارد أدوات…" at bounding box center [784, 386] width 1568 height 772
paste textarea "نشكر تواصلك مع مستشفيات دلة"
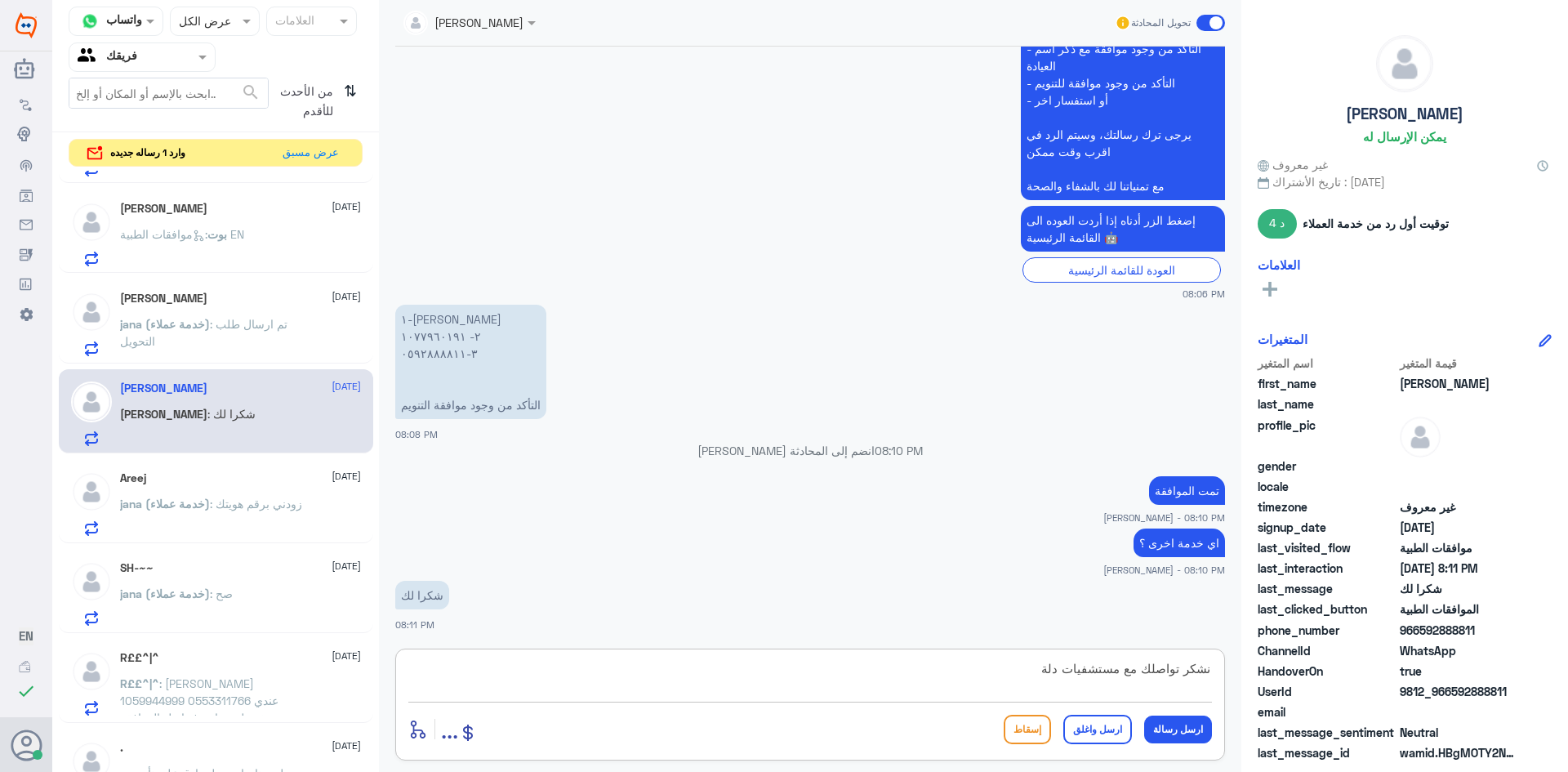
type textarea "نشكر تواصلك مع مستشفيات دلة"
click at [1123, 720] on button "ارسل واغلق" at bounding box center [1098, 730] width 69 height 30
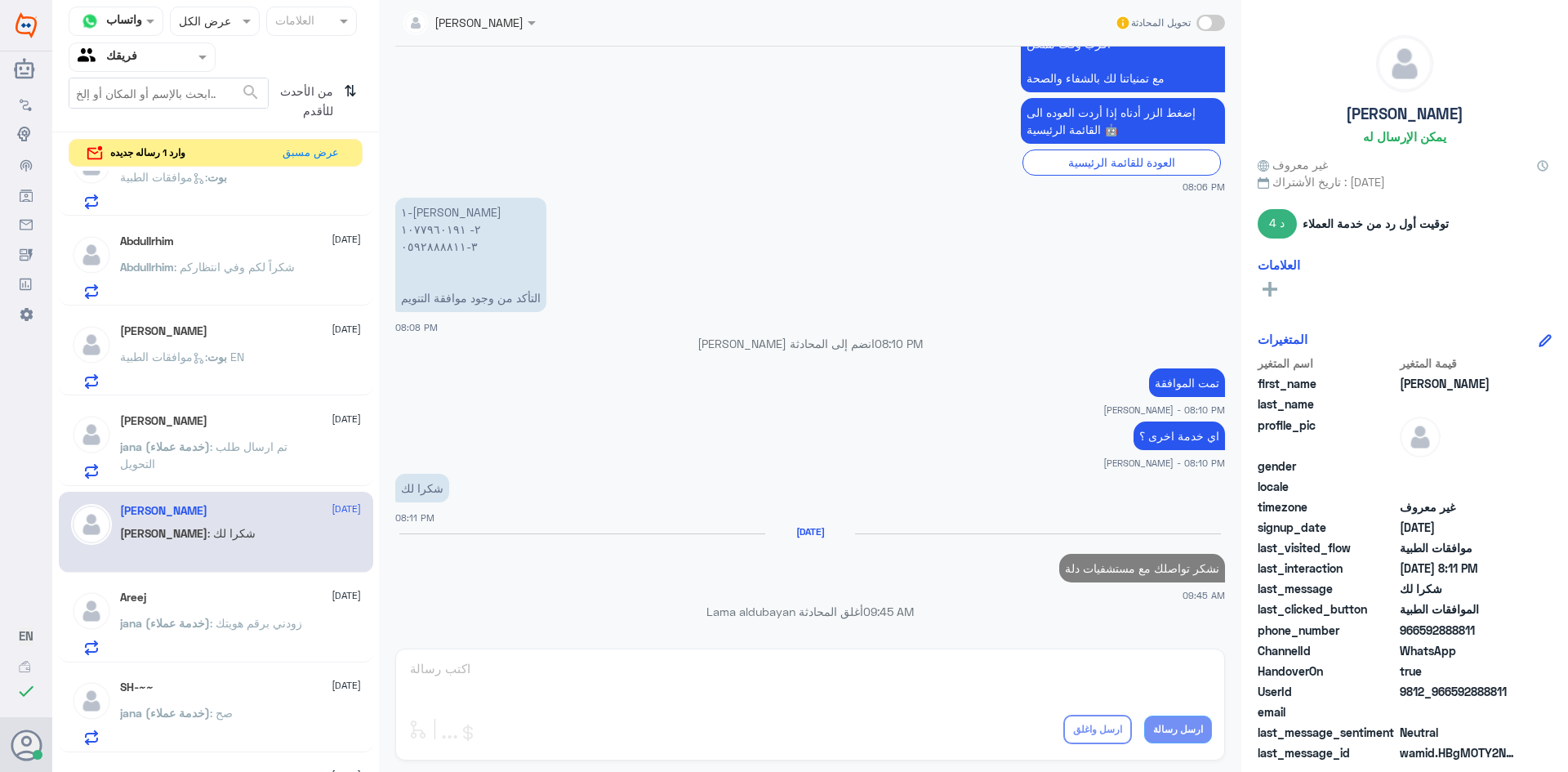
scroll to position [4, 0]
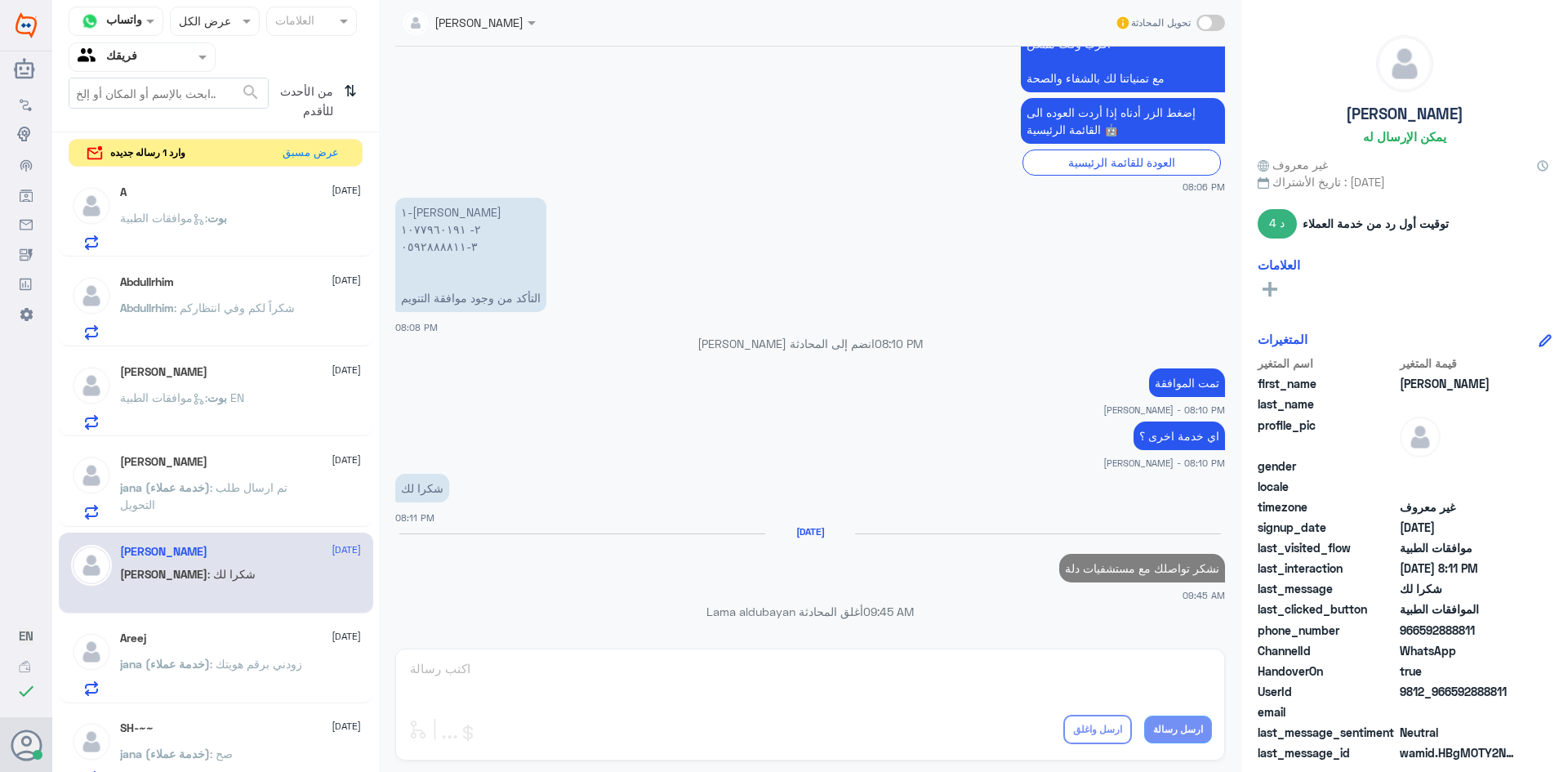
click at [266, 324] on p "Abdullrhim : شكراً لكم وفي انتظاركم" at bounding box center [207, 320] width 175 height 41
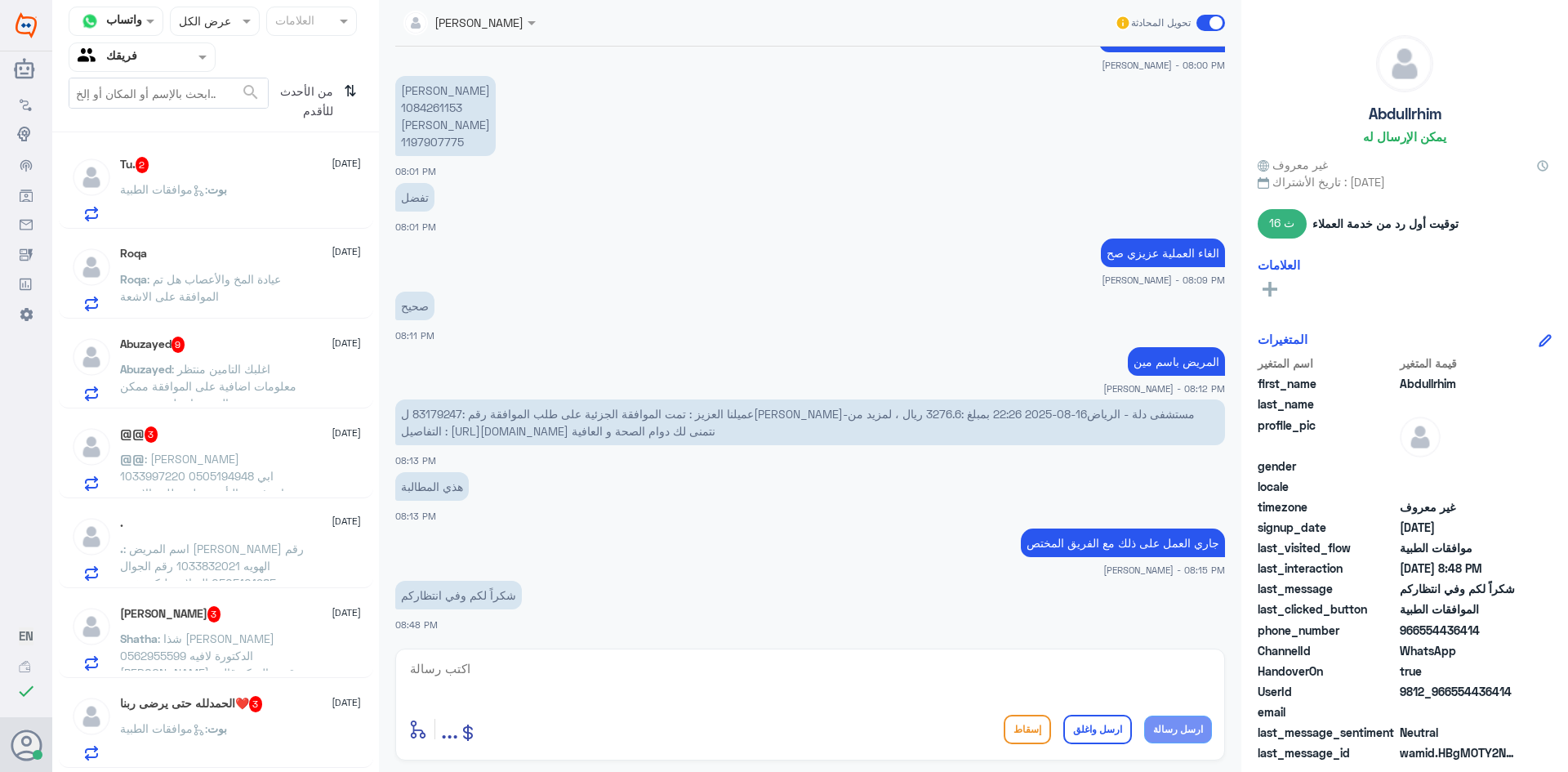
click at [293, 714] on div "الحمدلله حتى يرضى ربنا❤️ 3 [DATE] بوت : موافقات الطبية" at bounding box center [240, 728] width 241 height 64
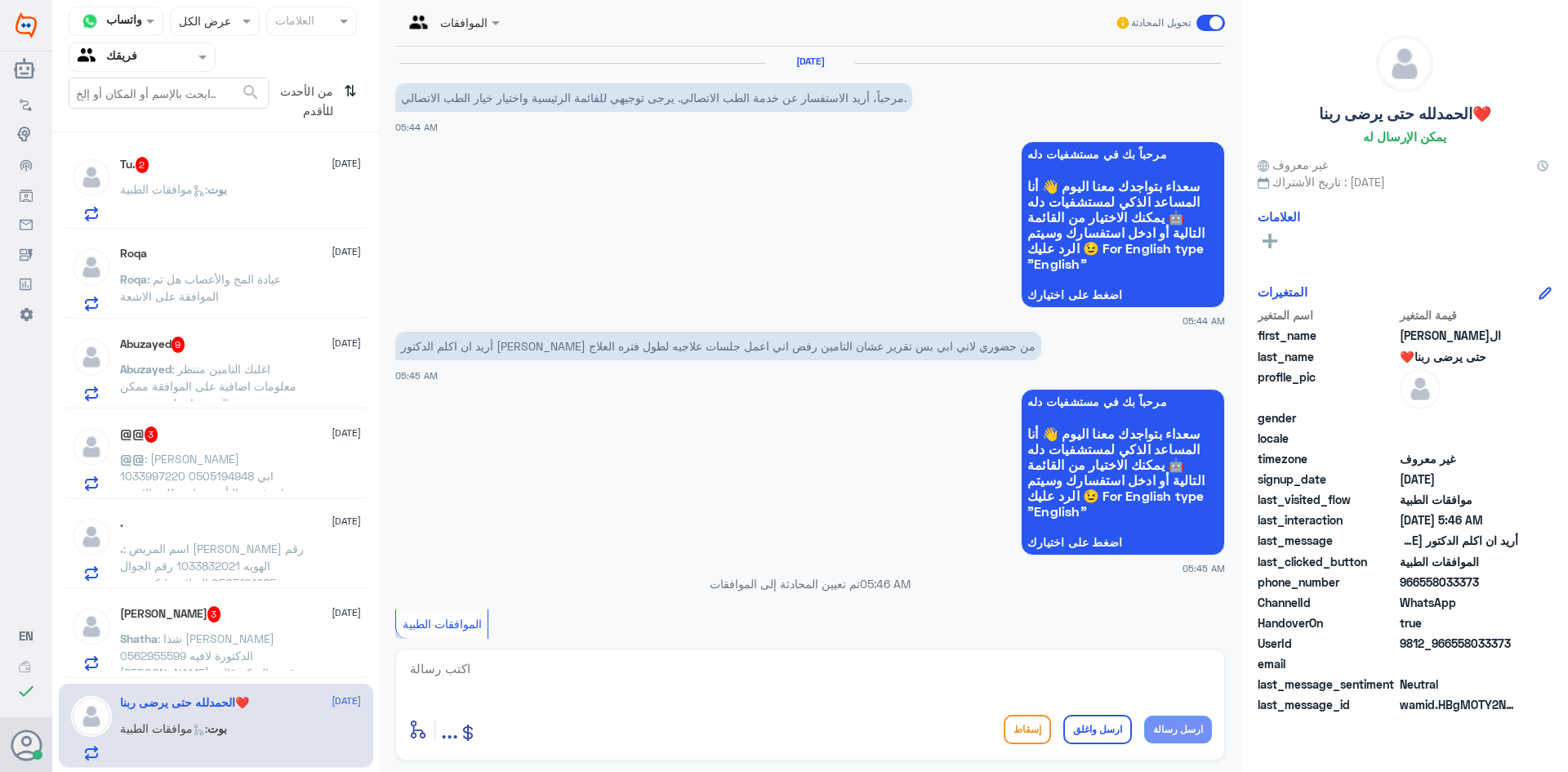
click at [244, 186] on div "بوت : موافقات الطبية" at bounding box center [240, 203] width 241 height 36
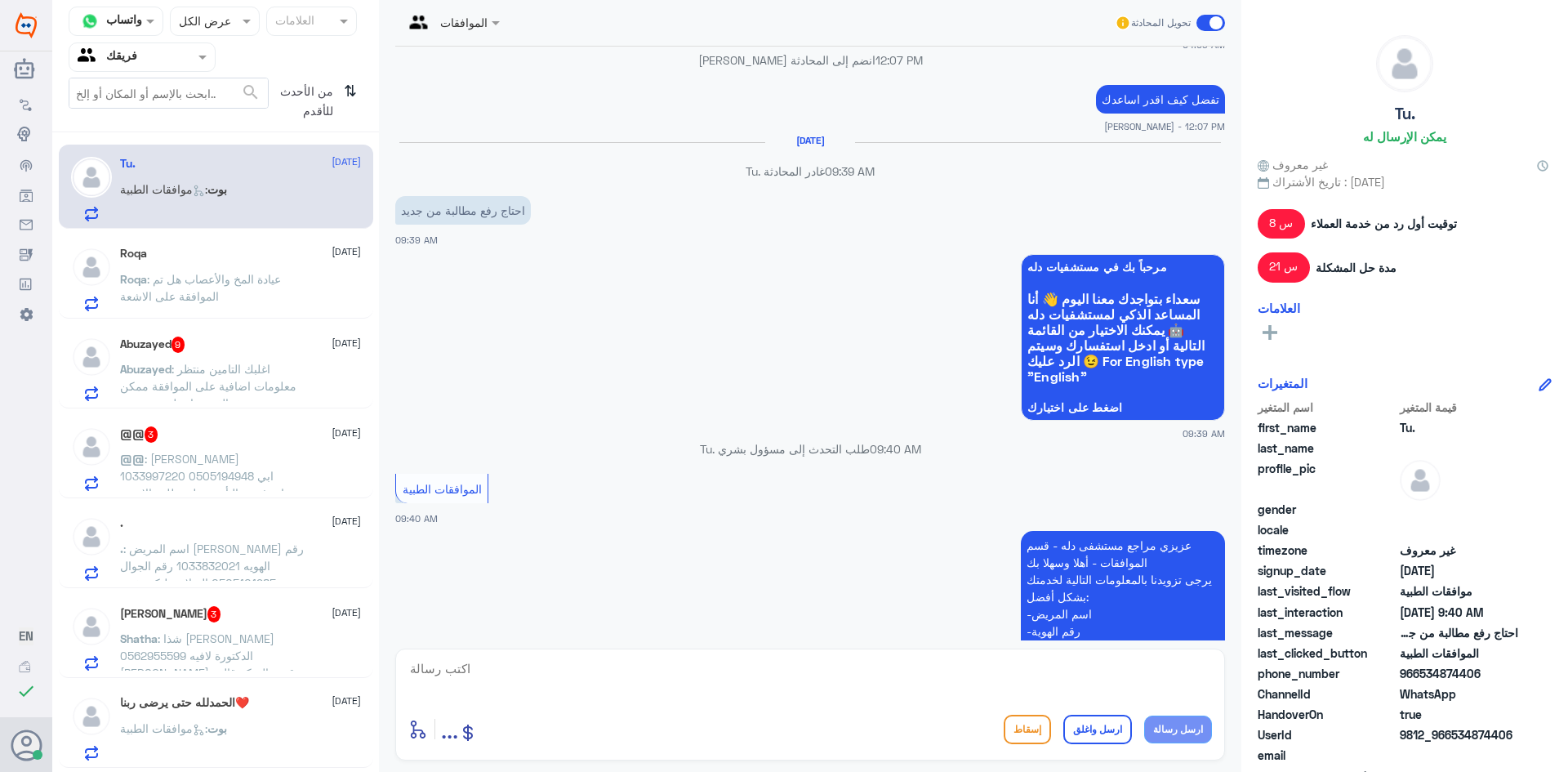
scroll to position [750, 0]
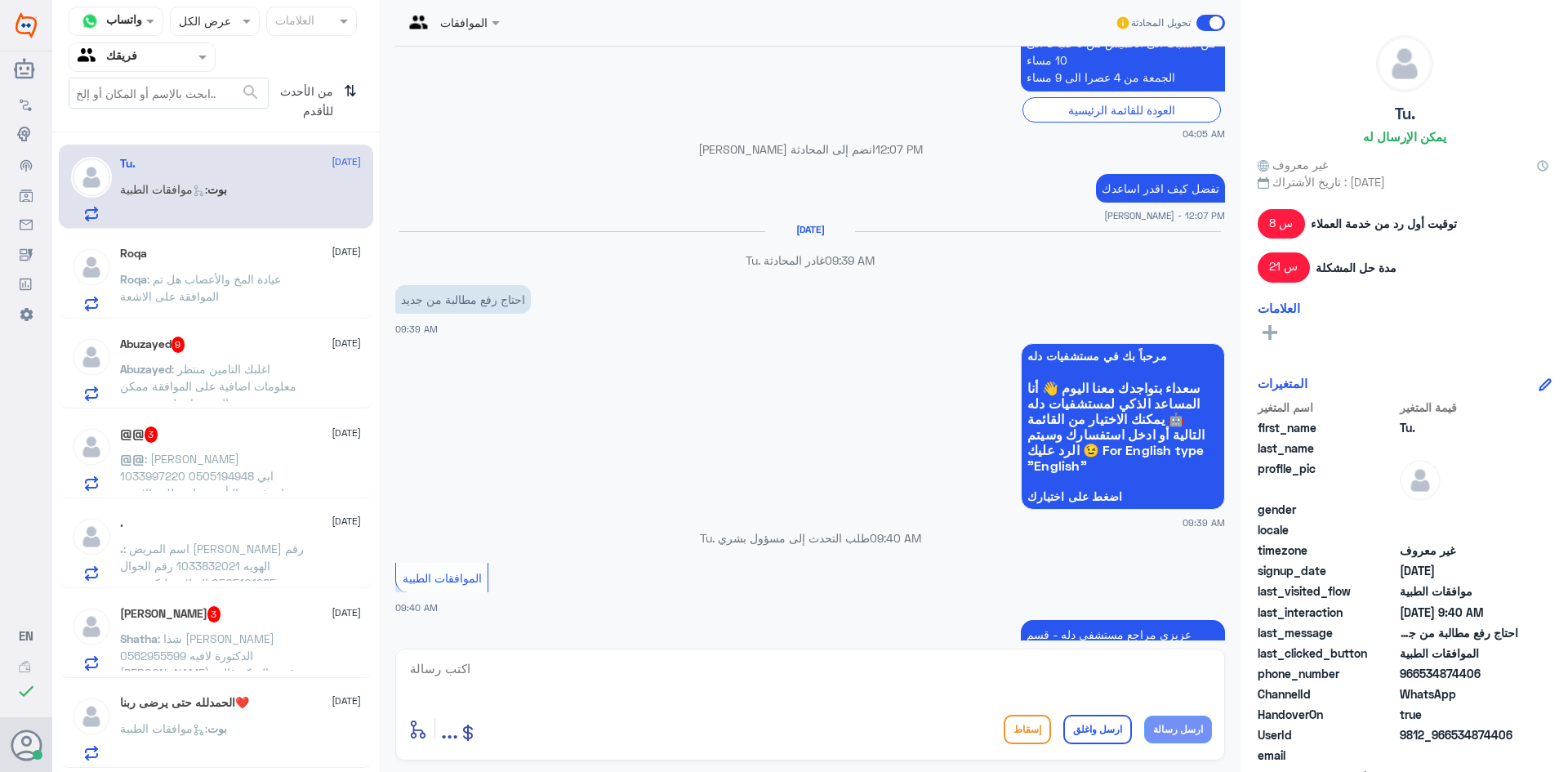
click at [240, 292] on p "Roqa : عيادة المخ والأعصاب هل تم الموافقة على الاشعة" at bounding box center [212, 291] width 184 height 41
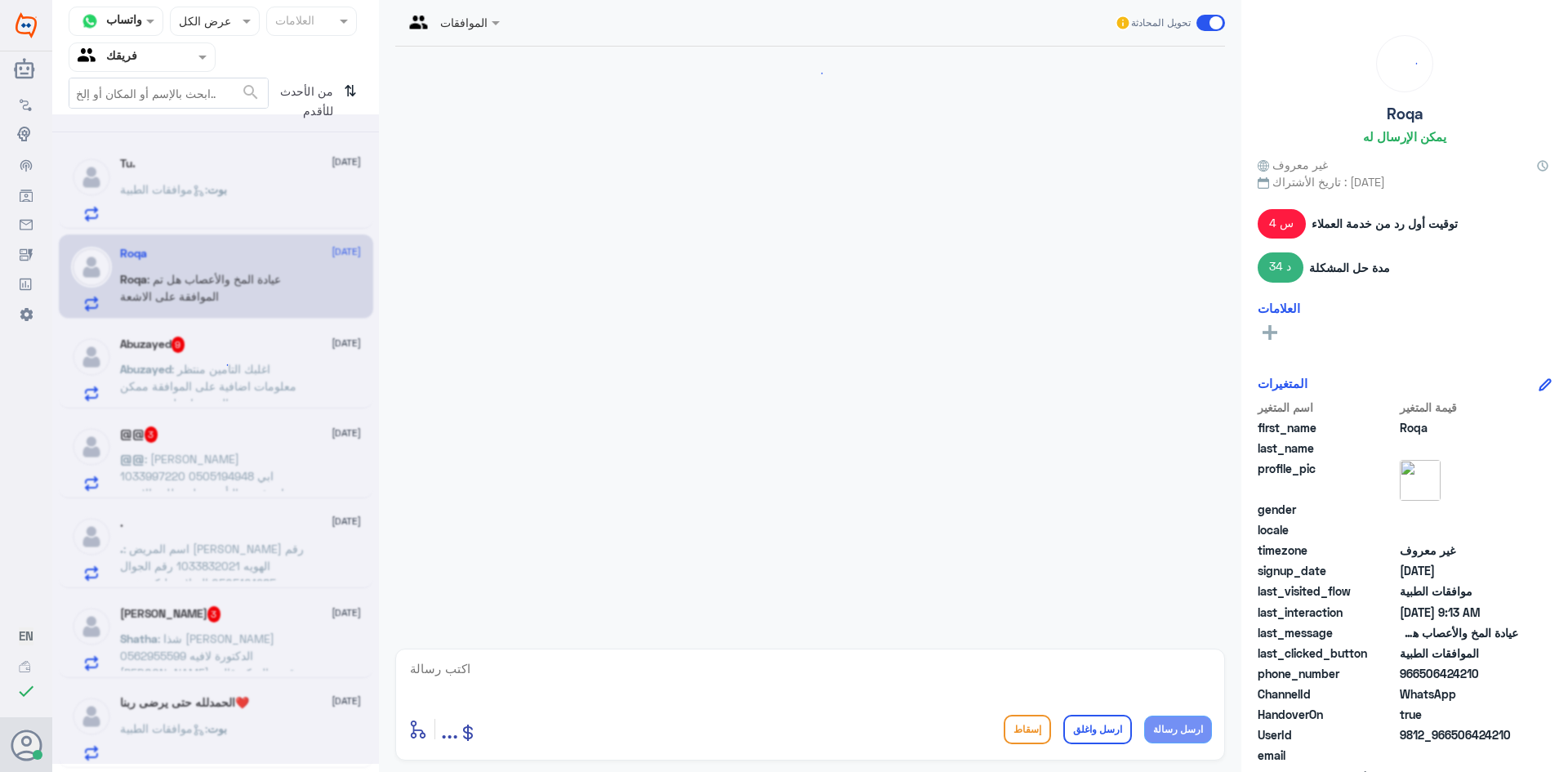
scroll to position [1786, 0]
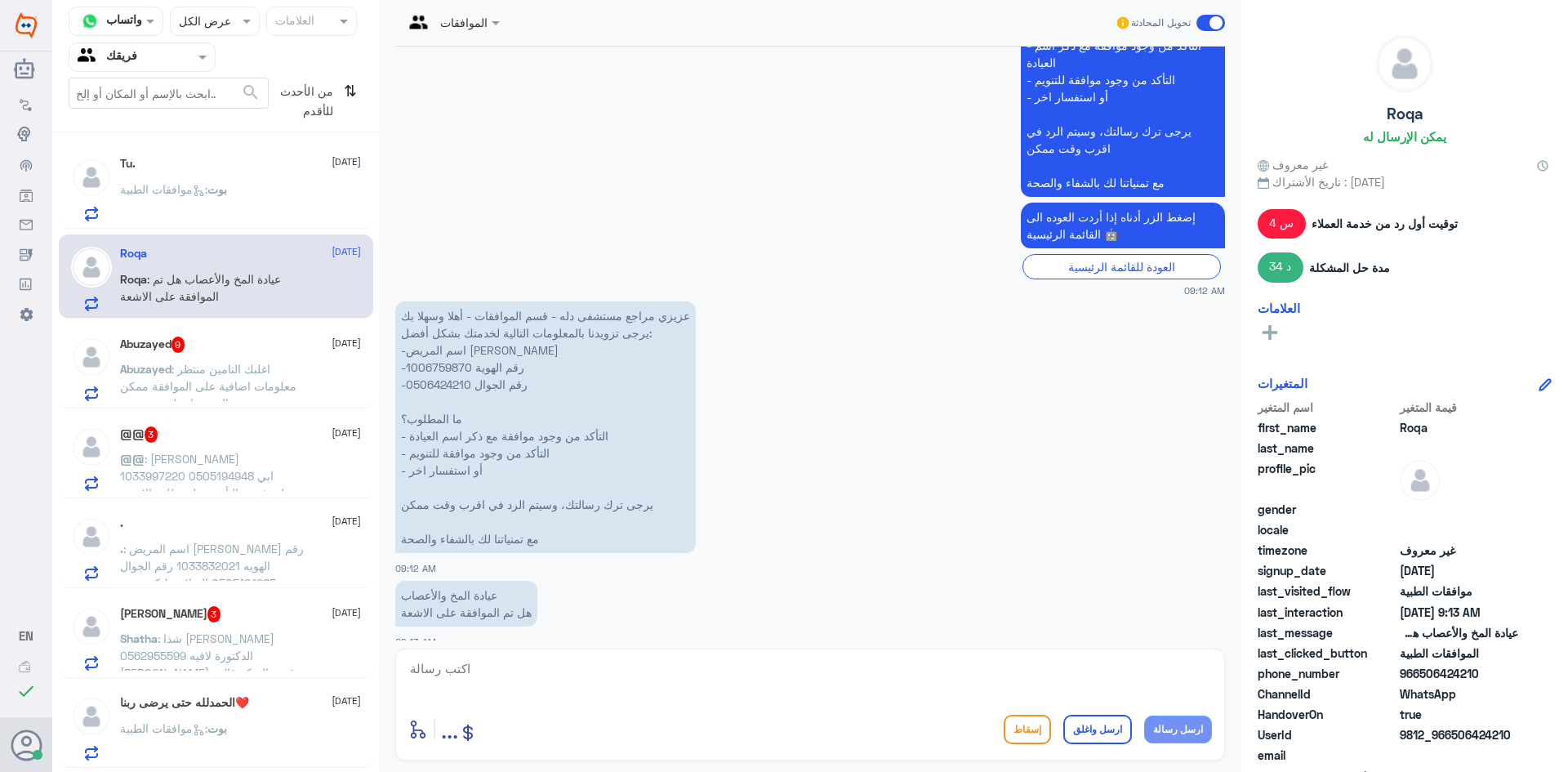
click at [288, 372] on p "Abuzayed : اغلبك التامين منتظر معلومات اضافية على الموافقة ممكن تدويدهخ بالفحوص…" at bounding box center [212, 380] width 184 height 41
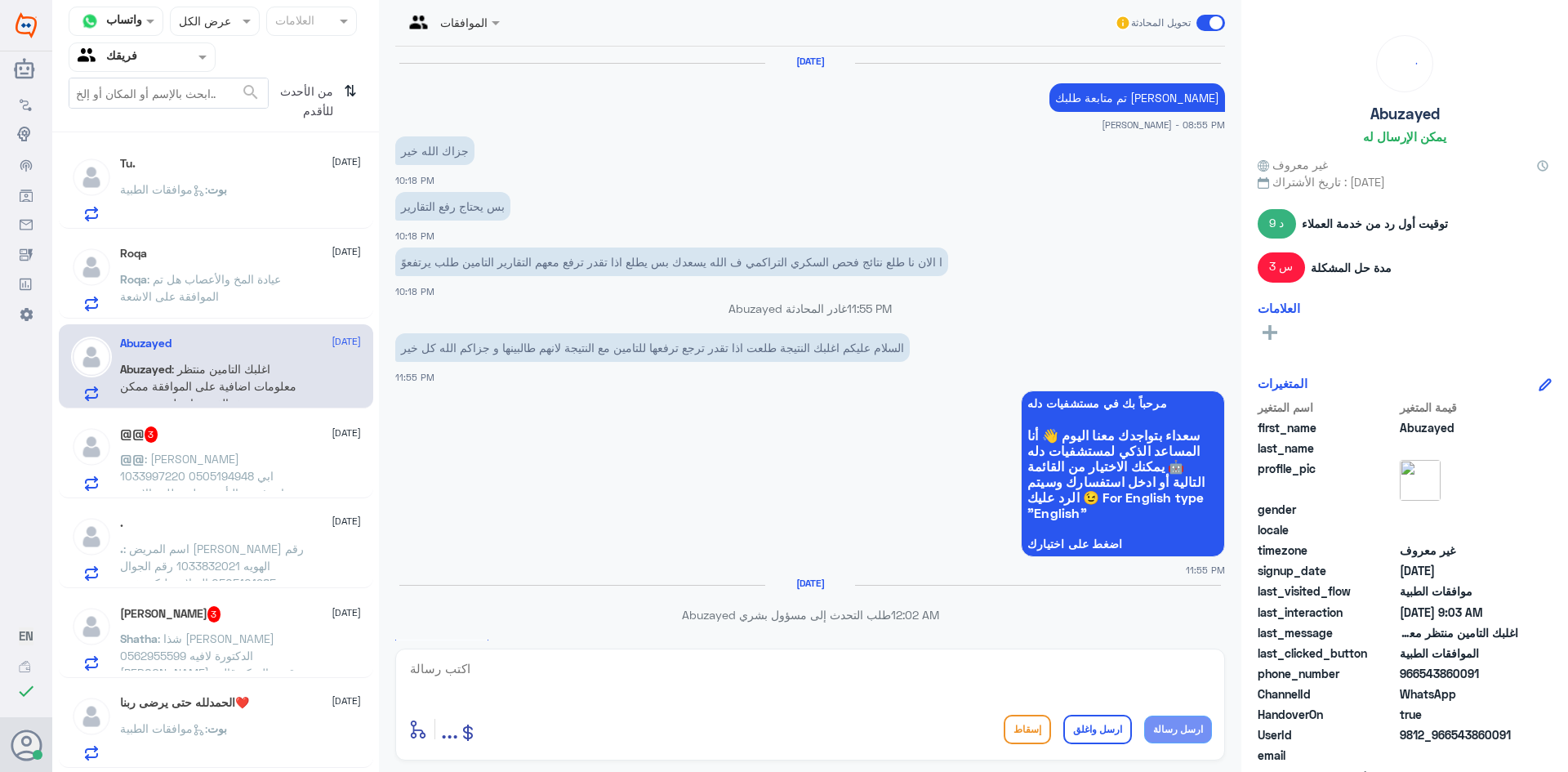
scroll to position [1473, 0]
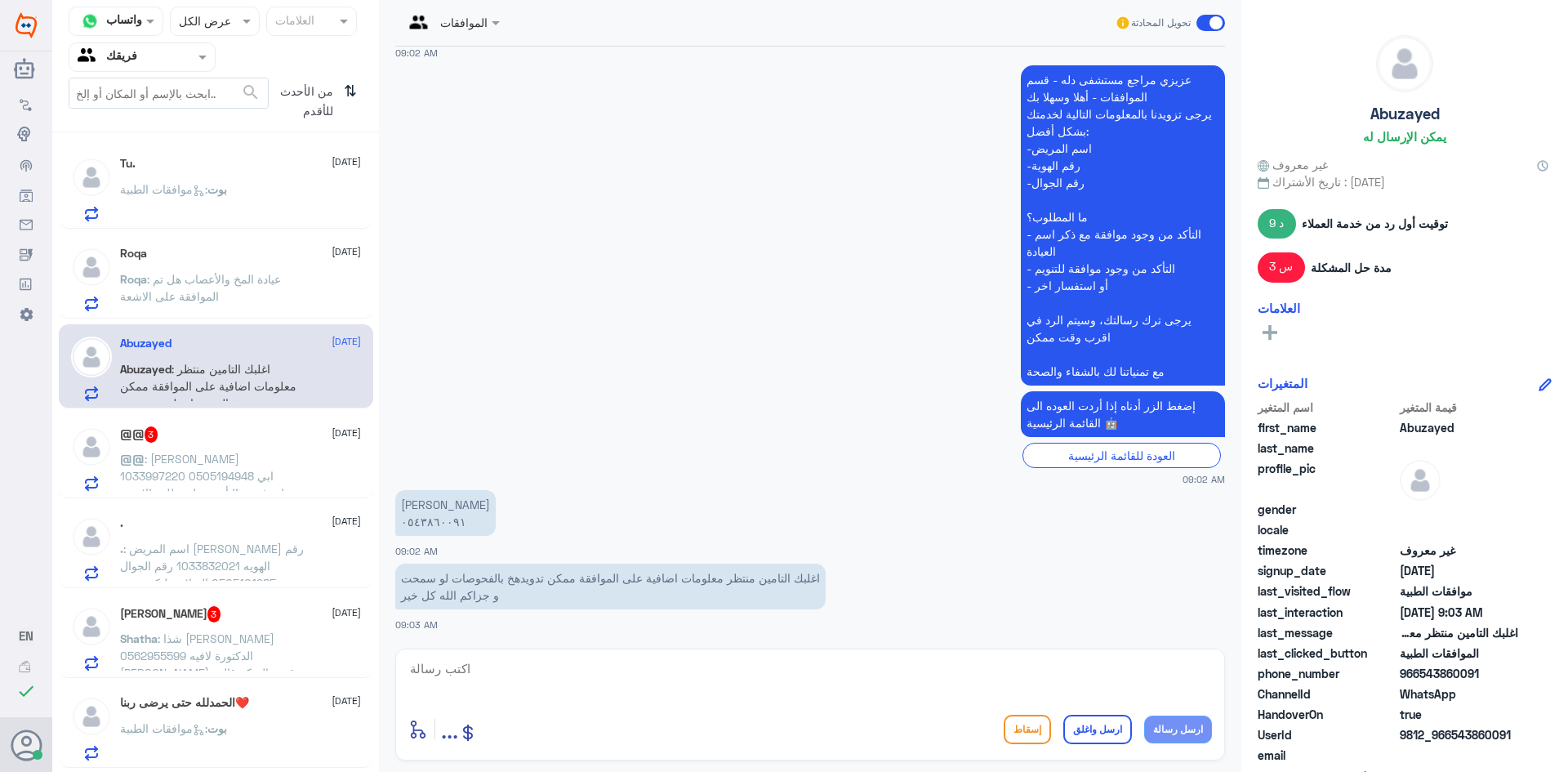
click at [435, 524] on p "[PERSON_NAME] ٠٥٤٣٨٦٠٠٩١" at bounding box center [445, 514] width 101 height 46
copy p "٠٥٤٣٨٦٠٠٩١"
click at [217, 458] on span ": [PERSON_NAME] 1033997220 0505194948 ابي اعرف رد التأمين على طلب الاشعه والعمل…" at bounding box center [202, 485] width 164 height 65
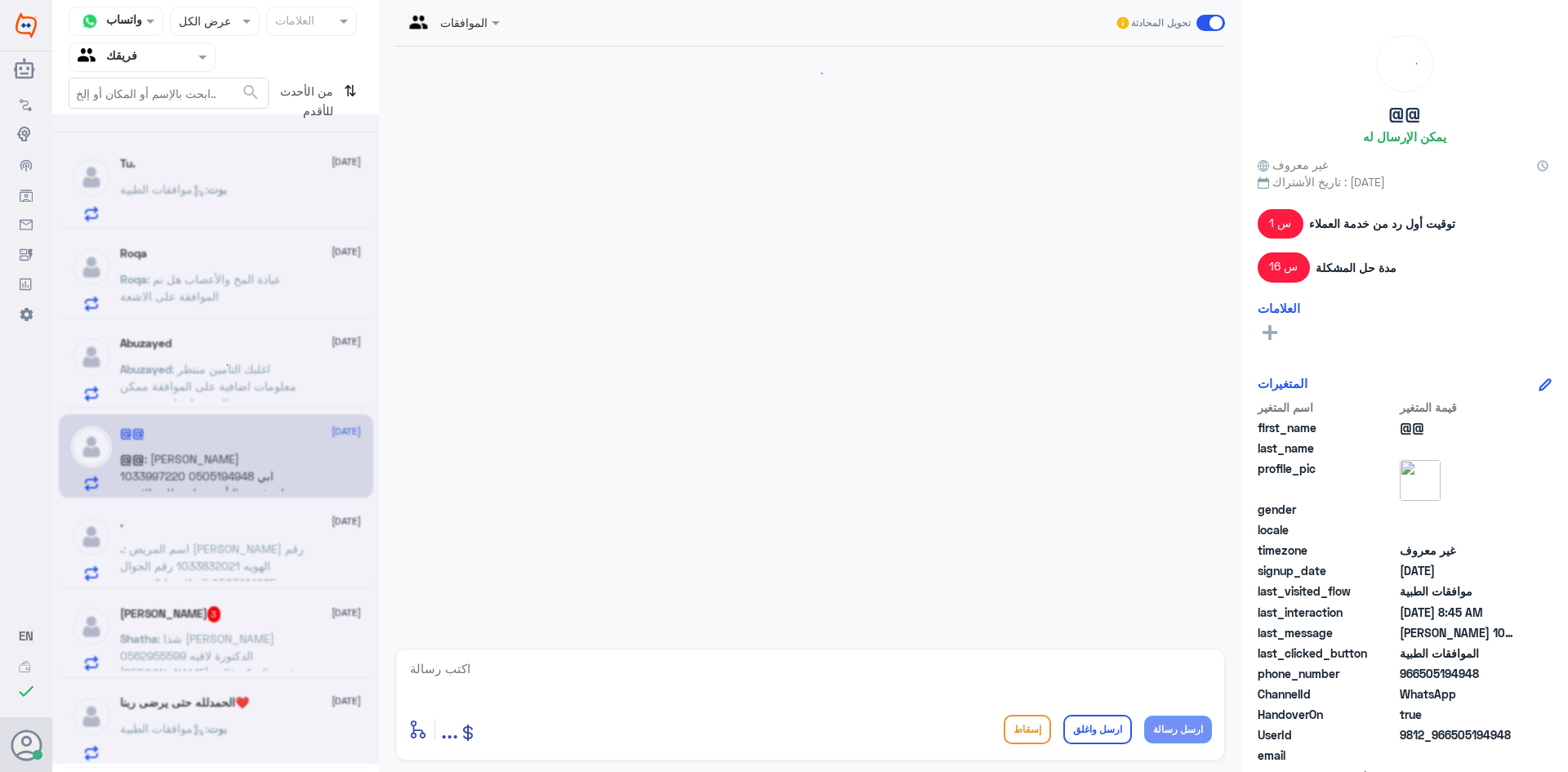
scroll to position [1675, 0]
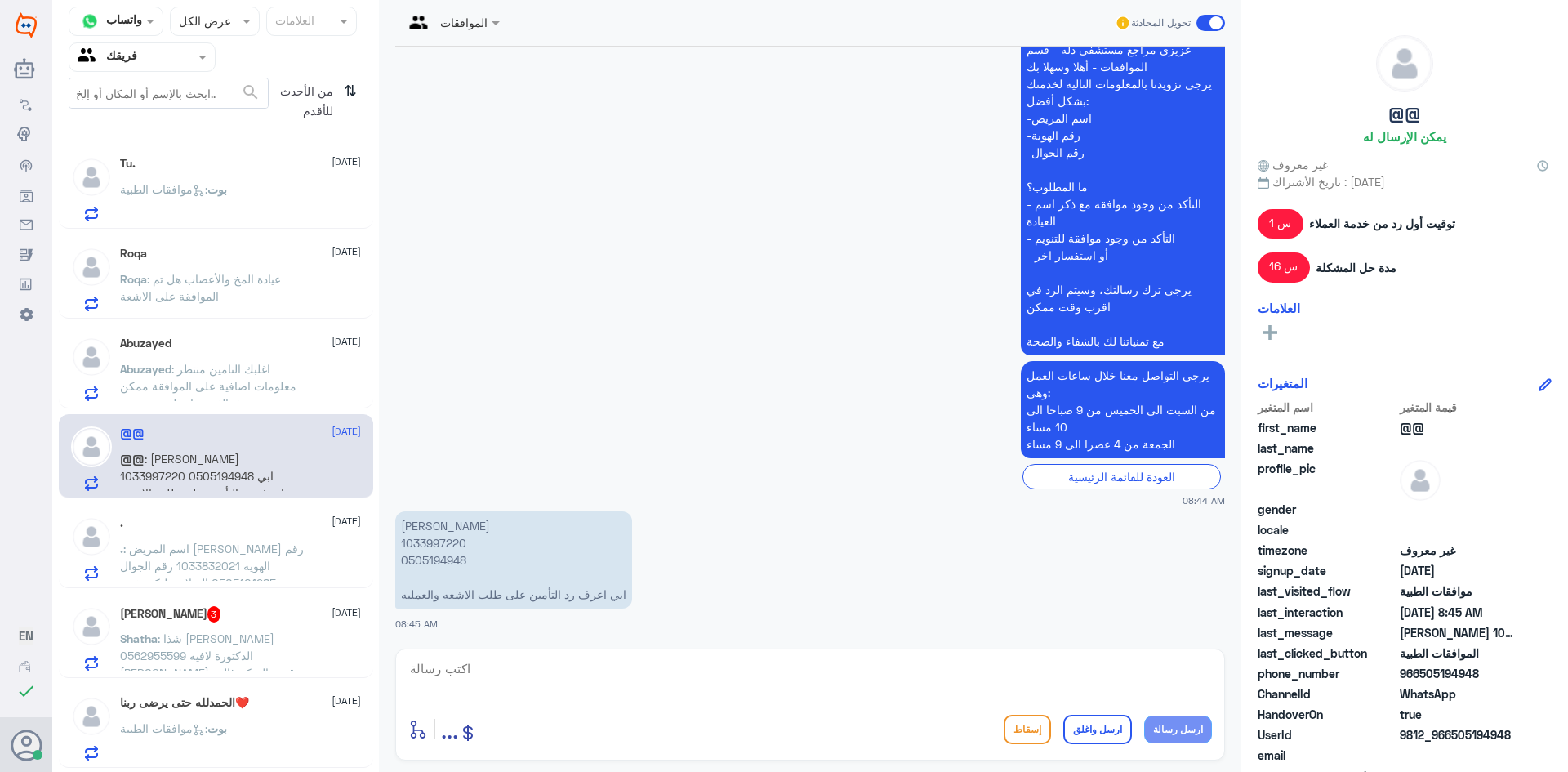
click at [217, 640] on span ": شذا [PERSON_NAME] 0562955599 الدكتورة لافيه [PERSON_NAME] قسم السكر قالت طلبت…" at bounding box center [207, 673] width 175 height 83
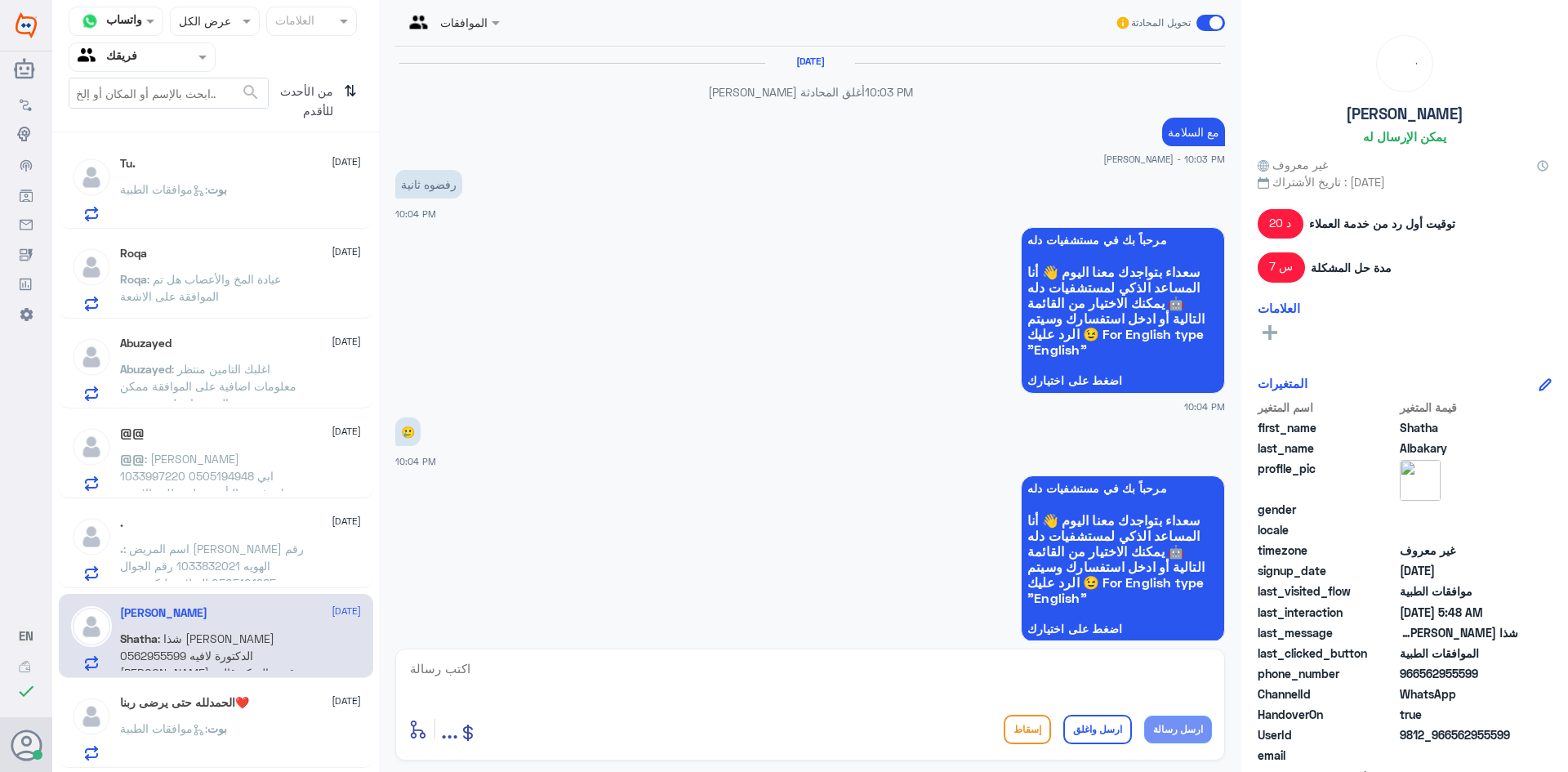
scroll to position [1652, 0]
